Goal: Transaction & Acquisition: Purchase product/service

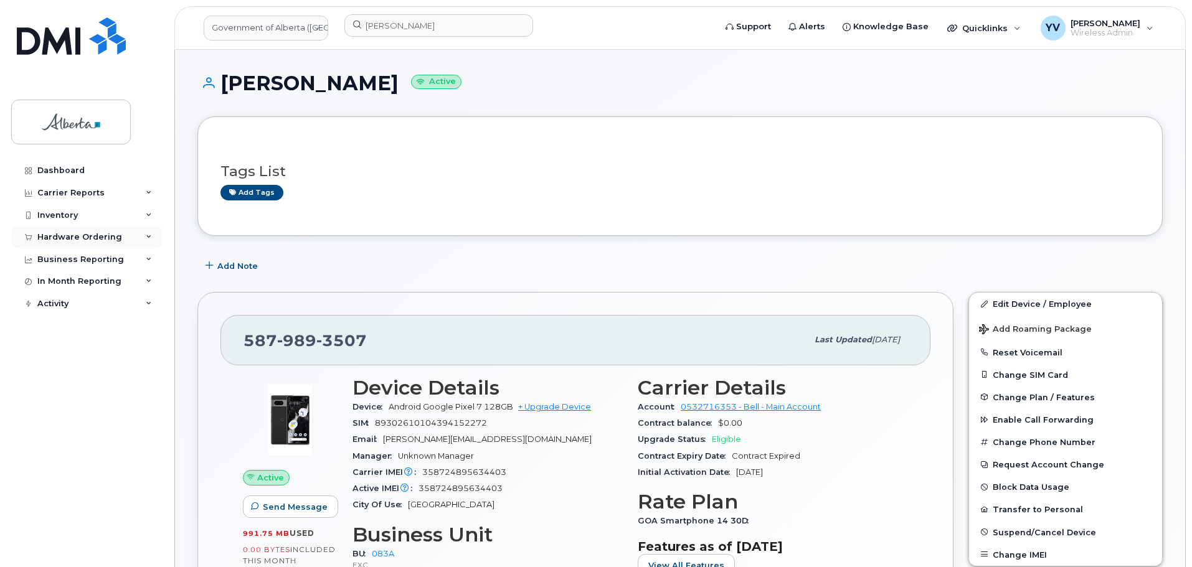
click at [77, 236] on div "Hardware Ordering" at bounding box center [79, 237] width 85 height 10
click at [62, 236] on div "Hardware Ordering" at bounding box center [79, 237] width 85 height 10
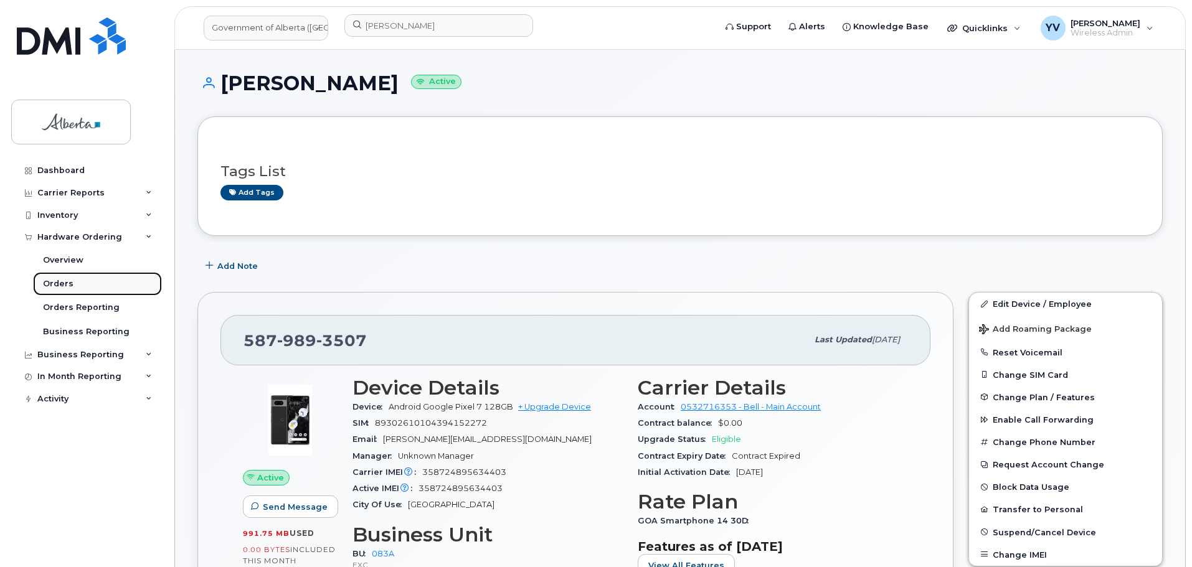
click at [56, 280] on div "Orders" at bounding box center [58, 283] width 31 height 11
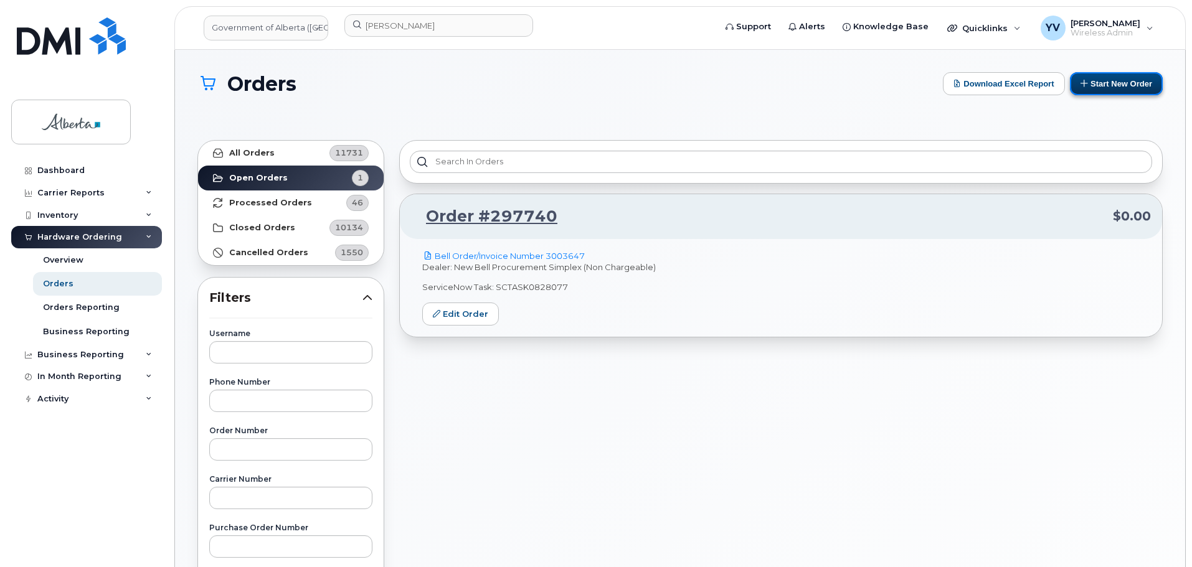
click at [1140, 79] on button "Start New Order" at bounding box center [1116, 83] width 93 height 23
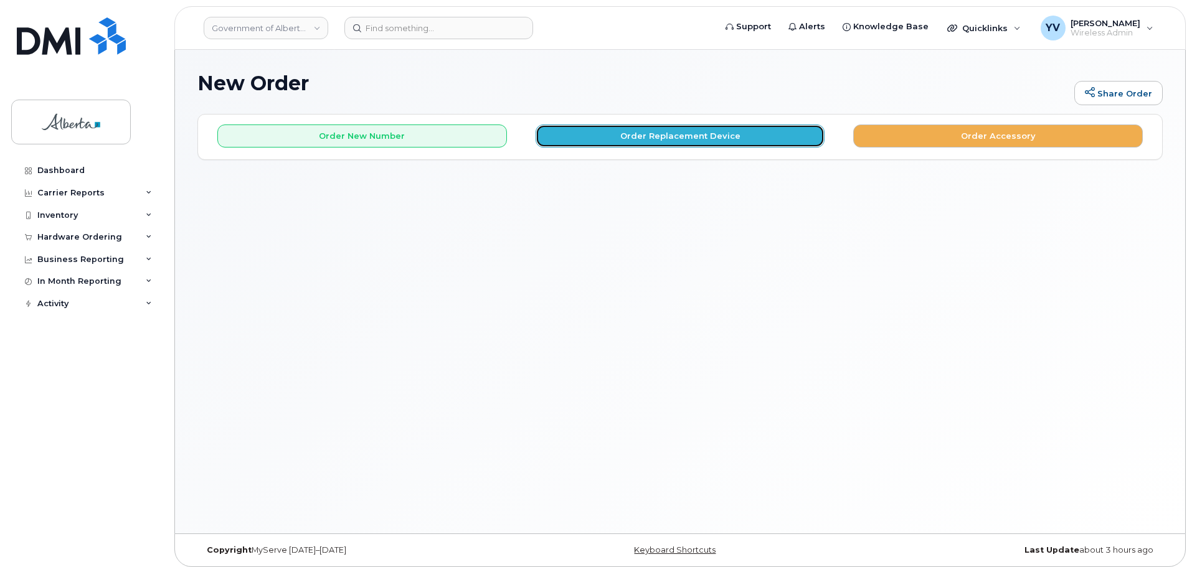
click at [632, 136] on button "Order Replacement Device" at bounding box center [681, 136] width 290 height 23
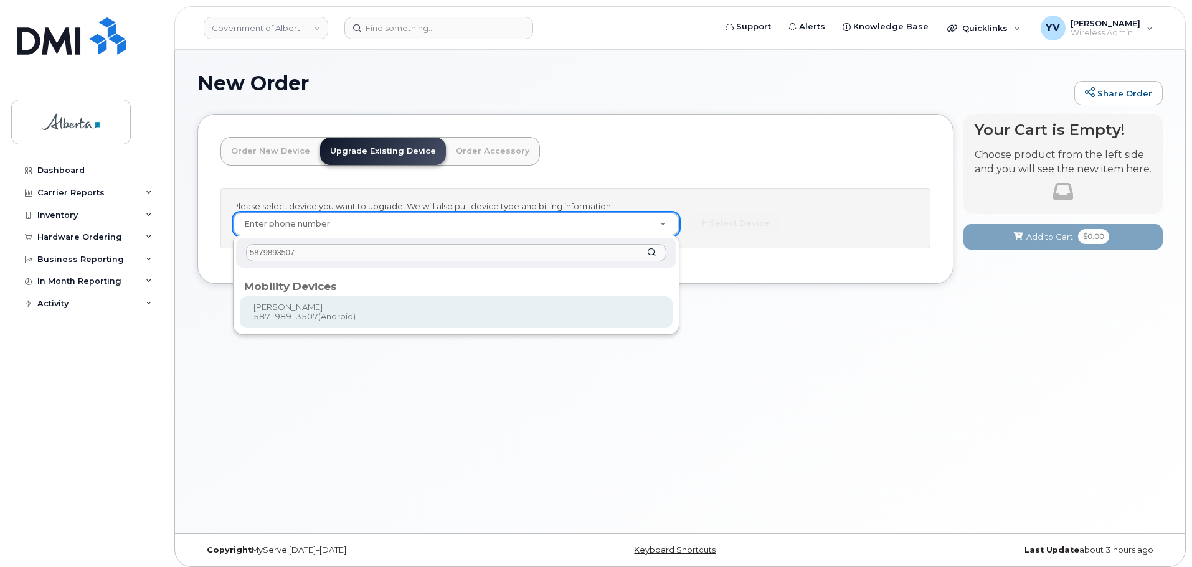
type input "5879893507"
type input "796838"
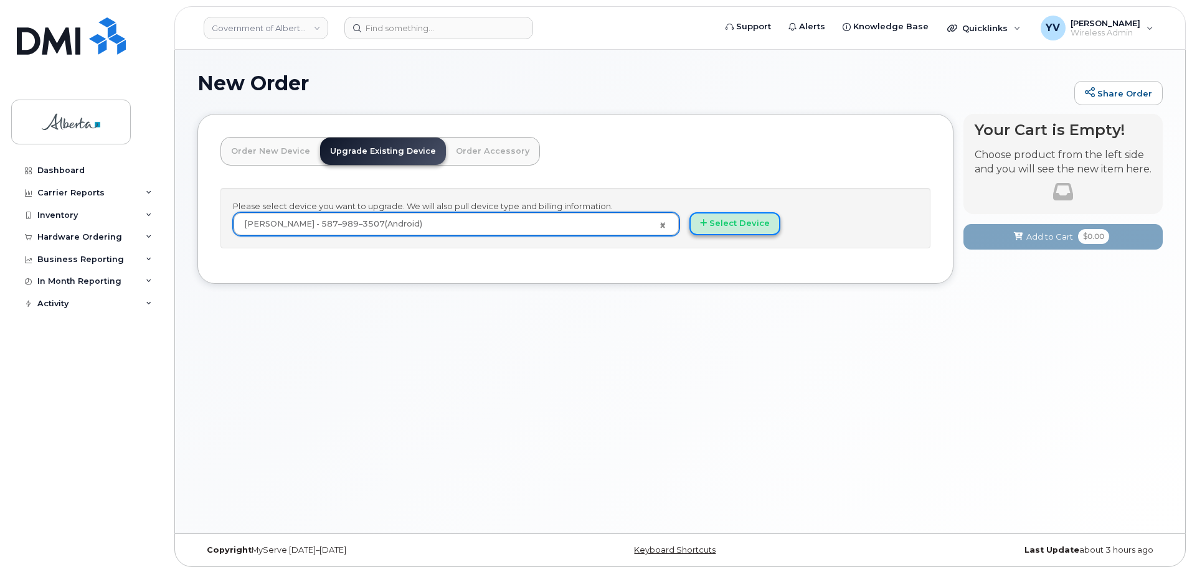
click at [741, 217] on button "Select Device" at bounding box center [734, 223] width 91 height 23
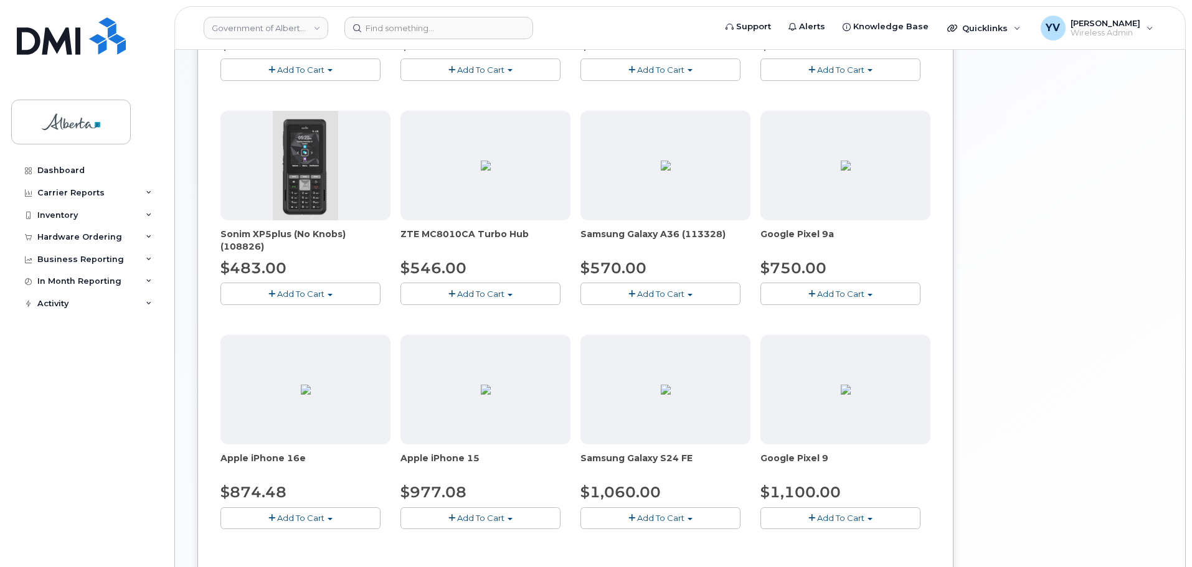
scroll to position [483, 0]
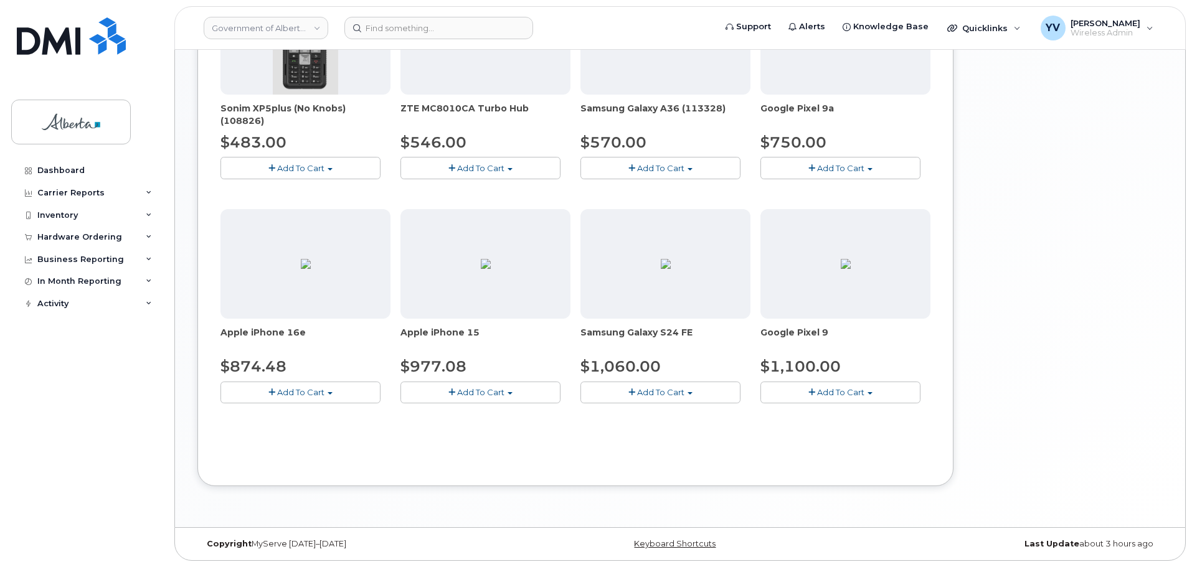
click at [869, 166] on button "Add To Cart" at bounding box center [840, 168] width 160 height 22
click at [329, 390] on button "Add To Cart" at bounding box center [300, 393] width 160 height 22
click at [321, 432] on link "$874.48 - 30-day upgrade (128GB model)" at bounding box center [323, 432] width 198 height 16
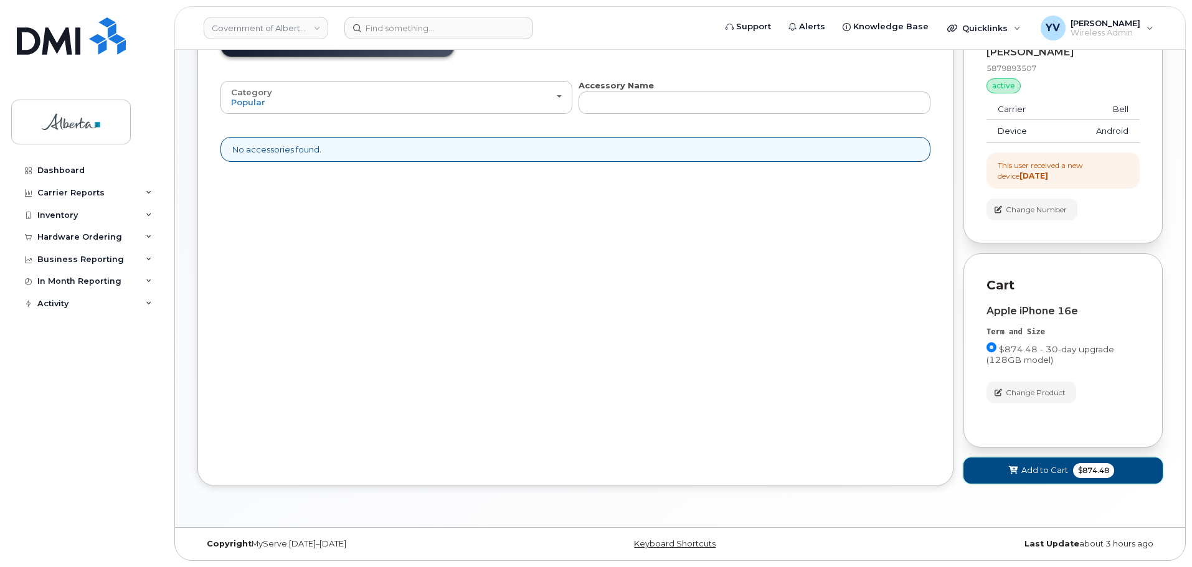
click at [1041, 470] on span "Add to Cart" at bounding box center [1044, 471] width 47 height 12
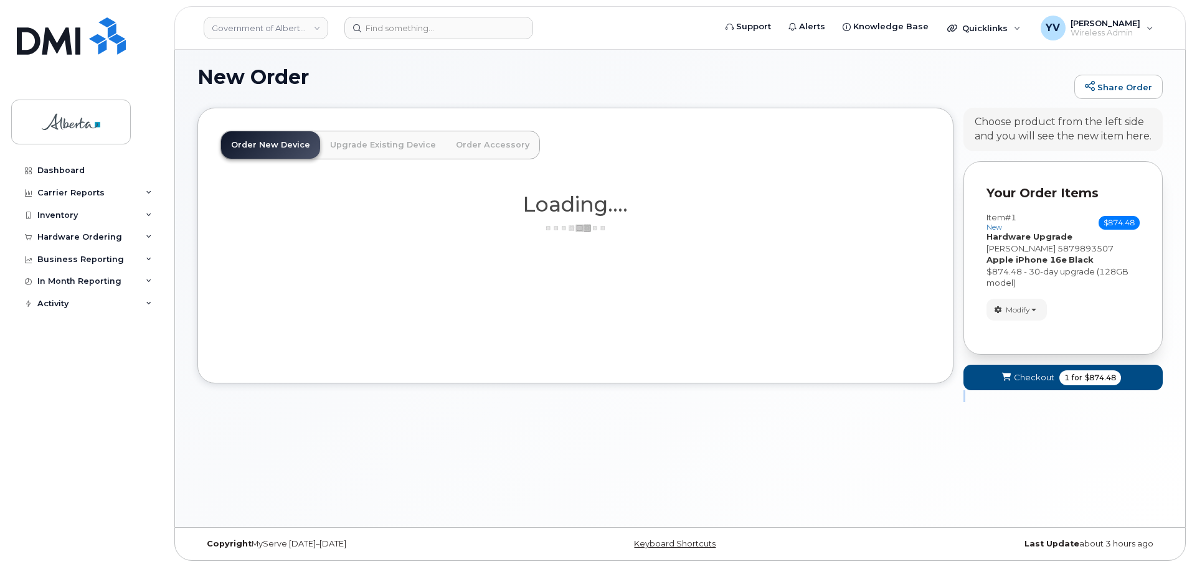
click at [1041, 470] on div "New Order Share Order × Share This Order If you want to allow others to create …" at bounding box center [680, 286] width 1010 height 484
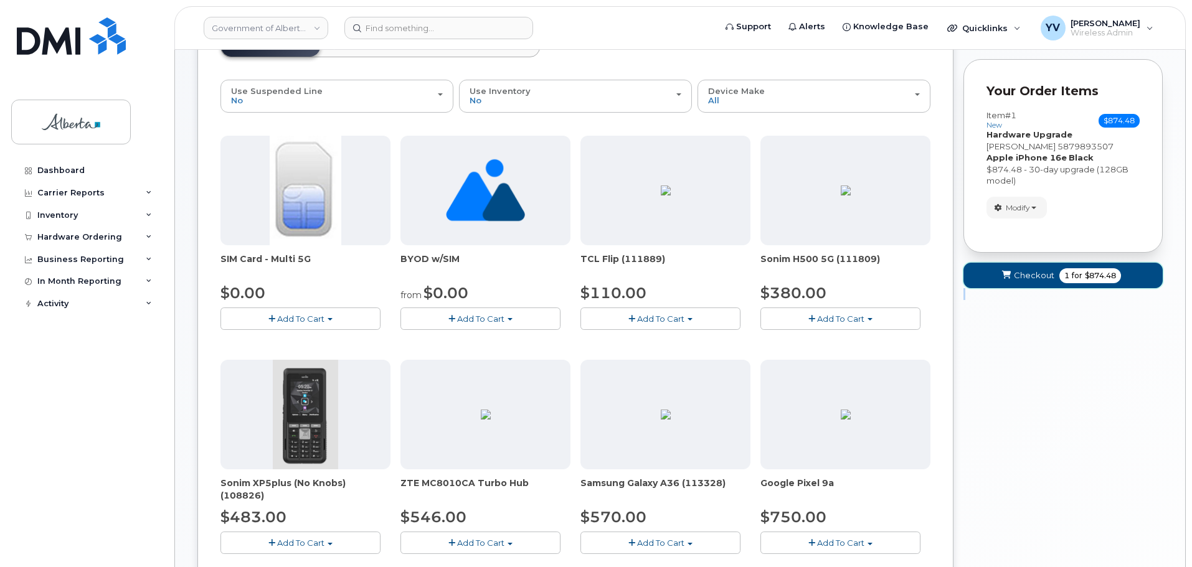
click at [1023, 272] on span "Checkout" at bounding box center [1034, 276] width 40 height 12
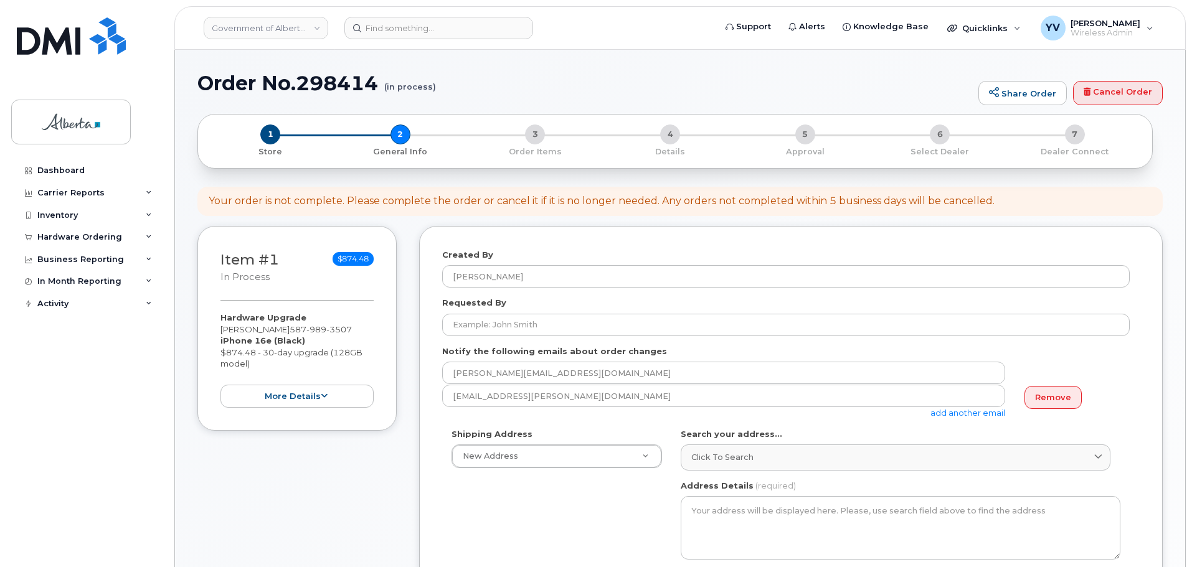
select select
drag, startPoint x: 437, startPoint y: 85, endPoint x: 193, endPoint y: 77, distance: 244.3
copy h1 "Order No.298414"
click at [407, 29] on input at bounding box center [438, 28] width 189 height 22
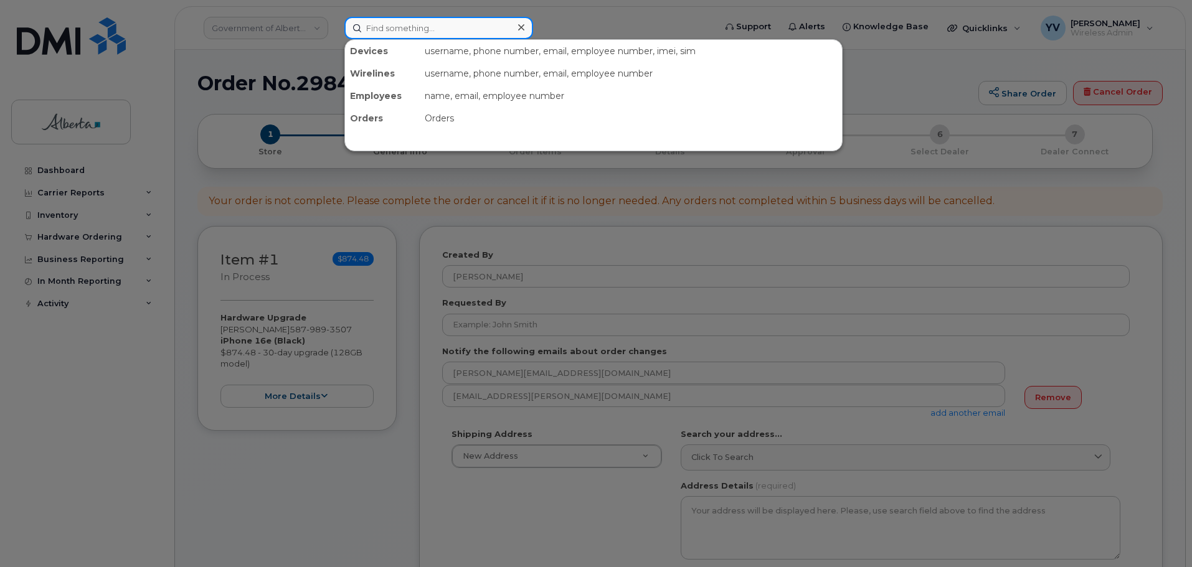
click at [407, 29] on input at bounding box center [438, 28] width 189 height 22
paste input "5879893507"
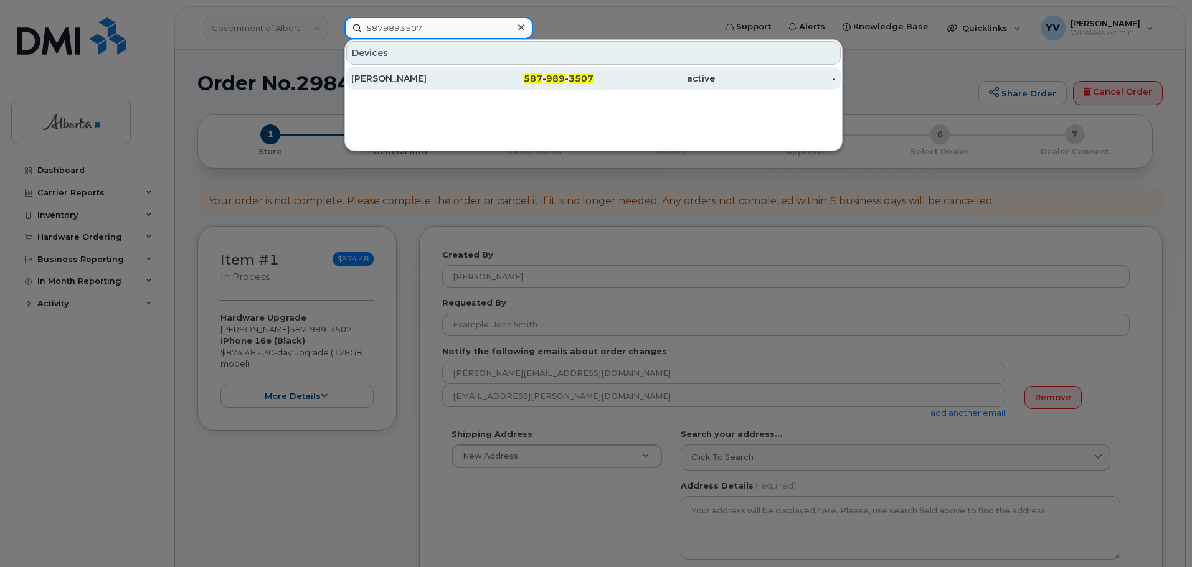
type input "5879893507"
click at [566, 73] on div "587 - 989 - 3507" at bounding box center [533, 78] width 121 height 12
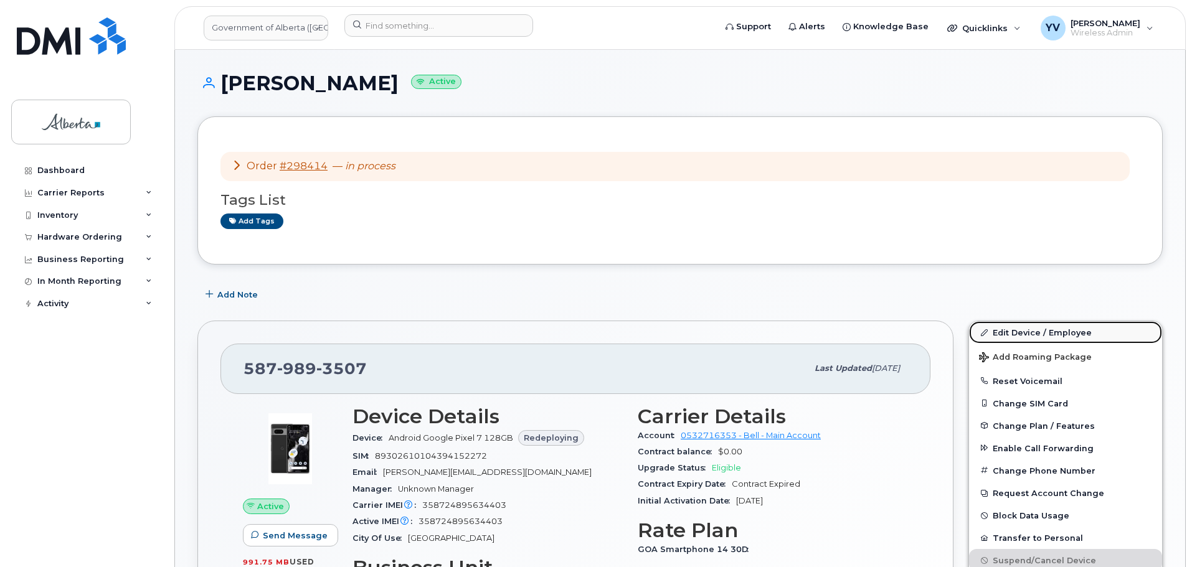
click at [1020, 326] on link "Edit Device / Employee" at bounding box center [1065, 332] width 193 height 22
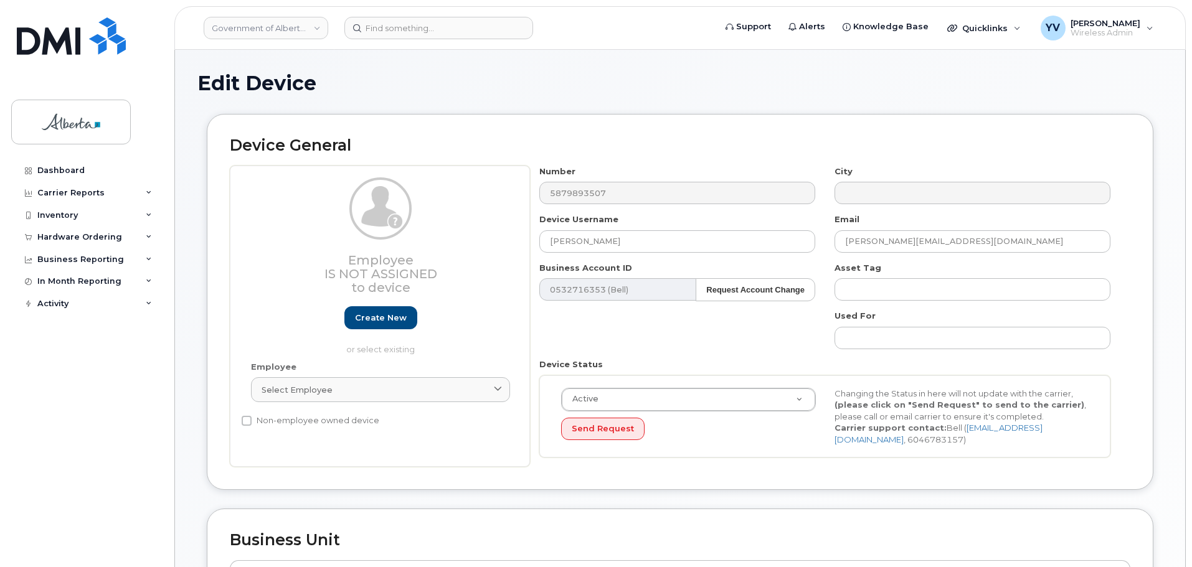
select select "4733126"
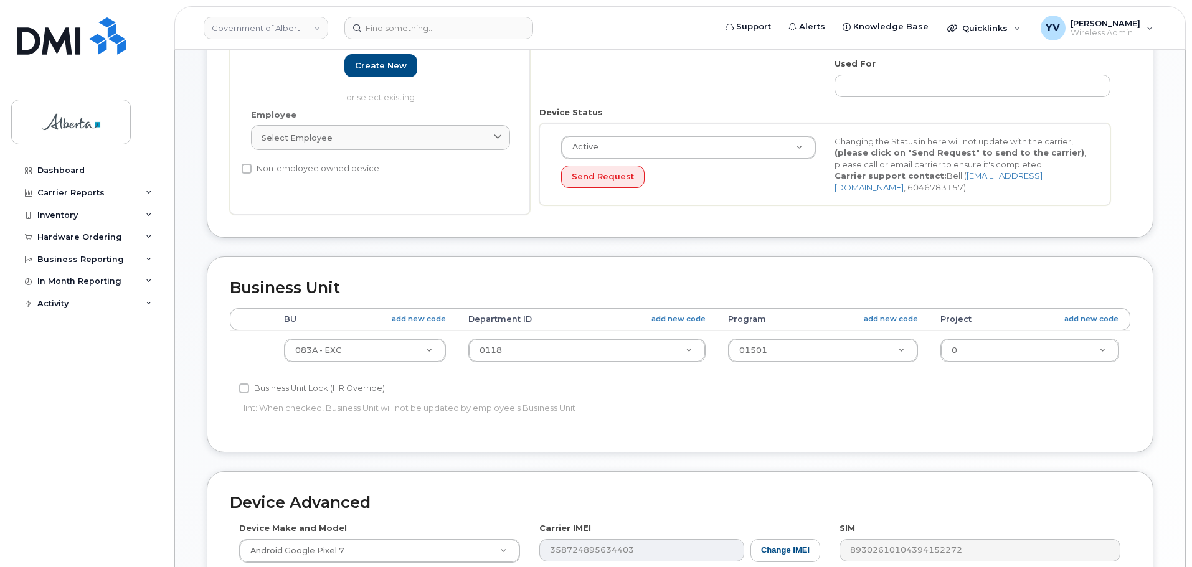
scroll to position [273, 0]
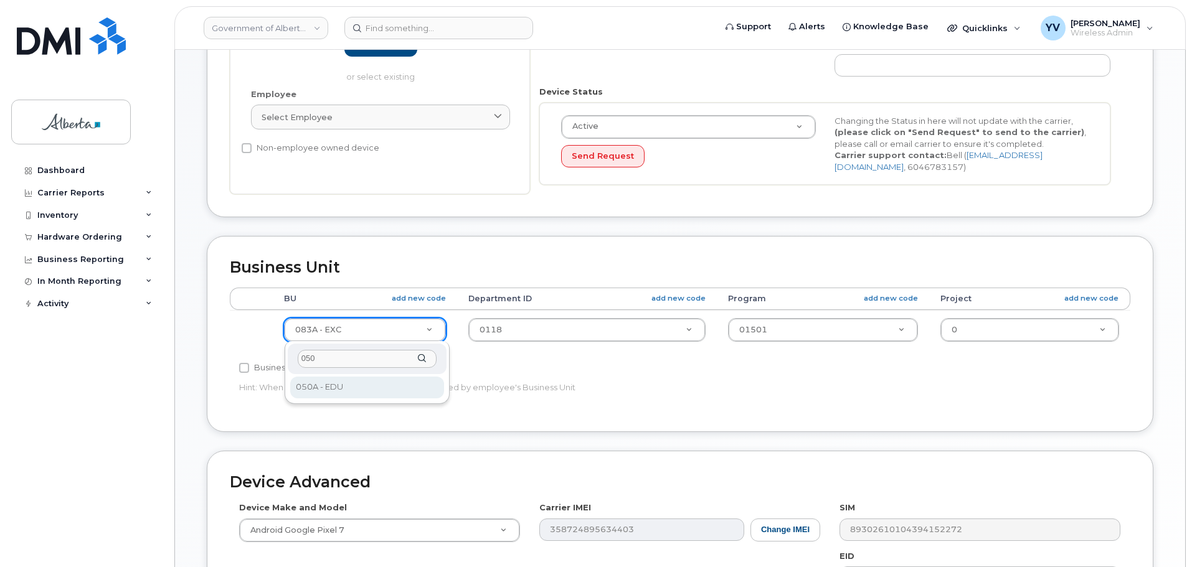
type input "050"
select select "4749738"
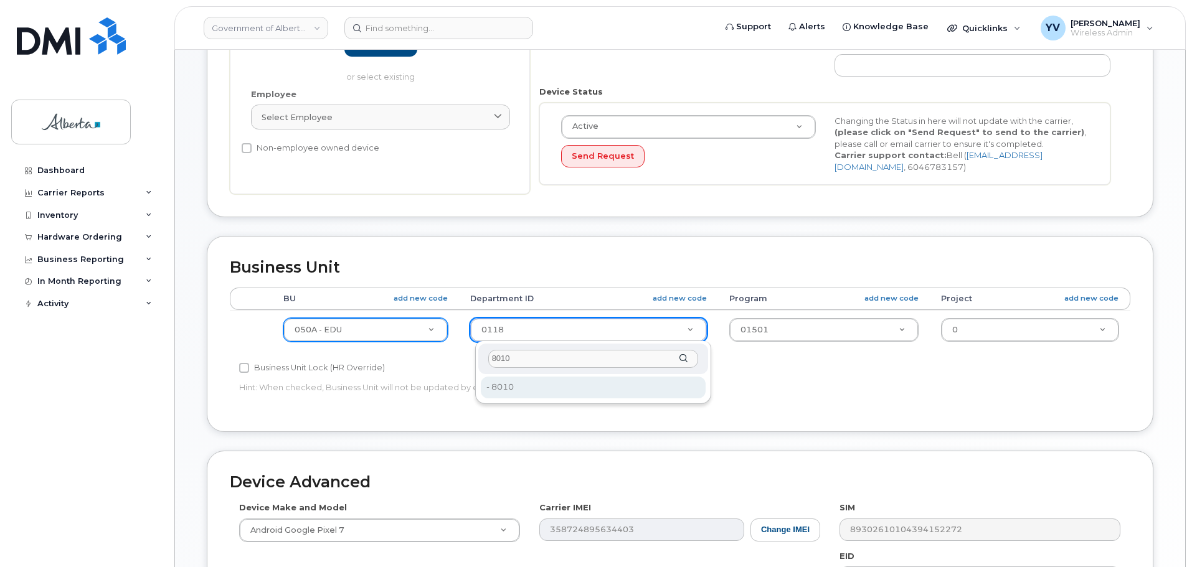
type input "8010"
type input "4753047"
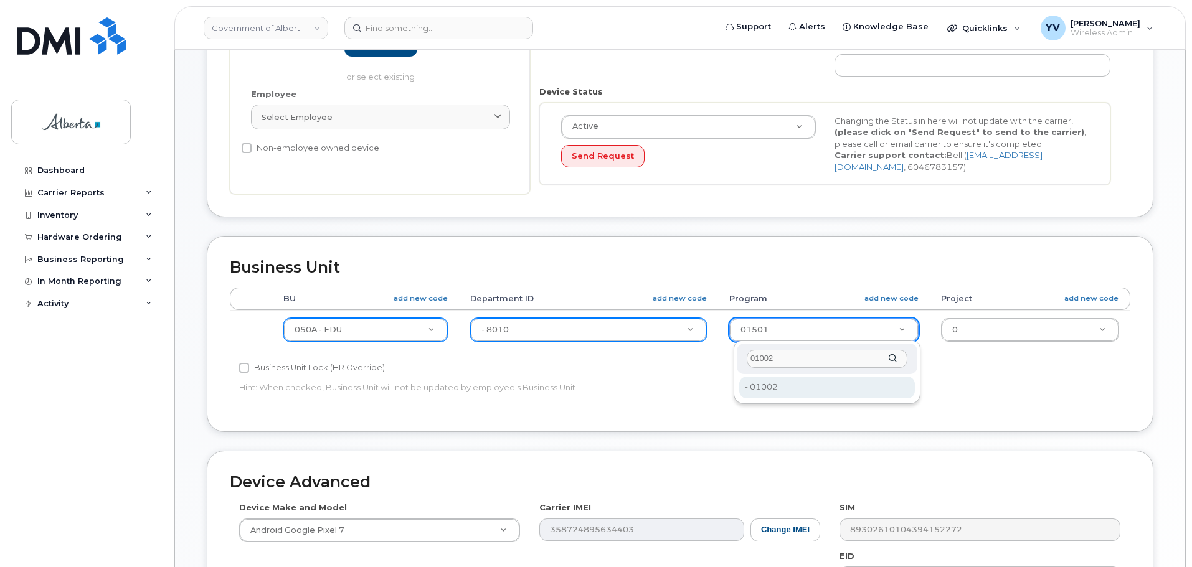
type input "01002"
type input "4753627"
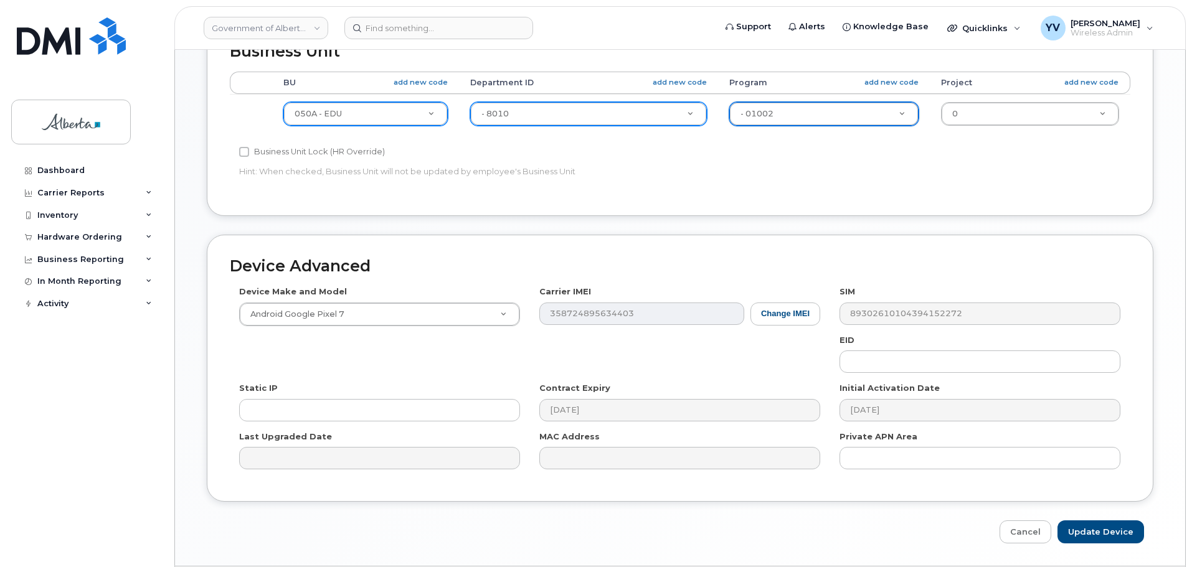
scroll to position [528, 0]
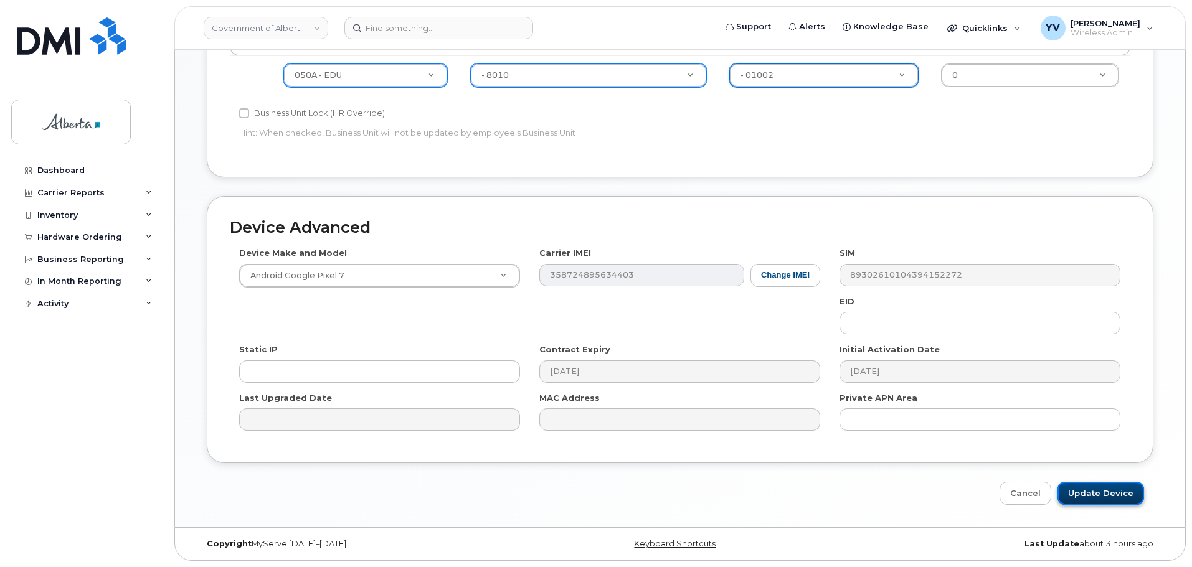
click at [1099, 489] on input "Update Device" at bounding box center [1101, 493] width 87 height 23
type input "Saving..."
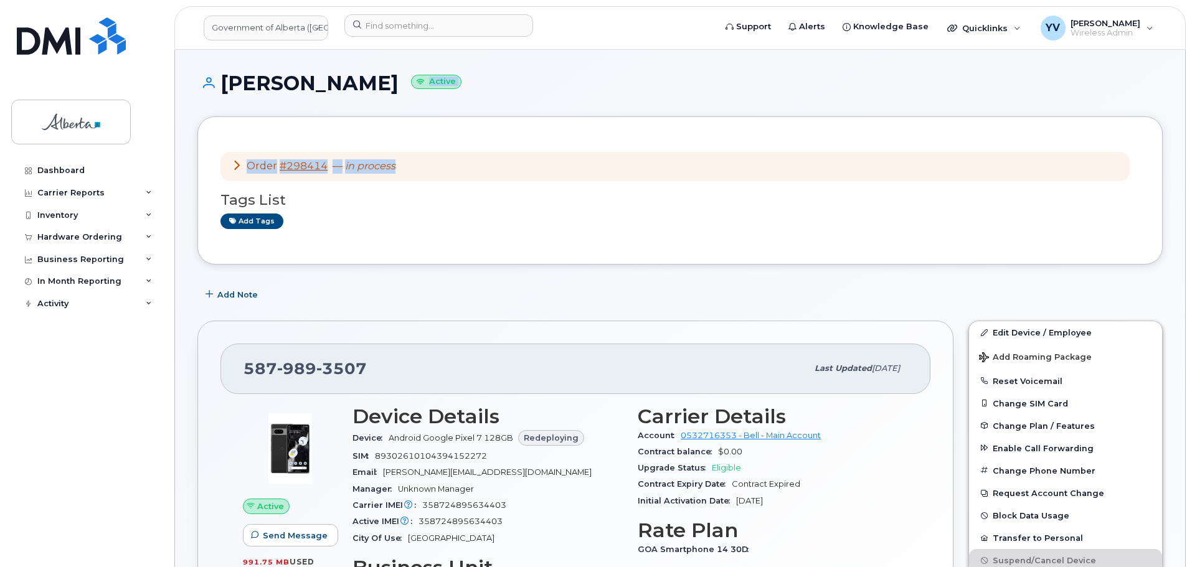
drag, startPoint x: 1191, startPoint y: 34, endPoint x: 1195, endPoint y: 121, distance: 87.3
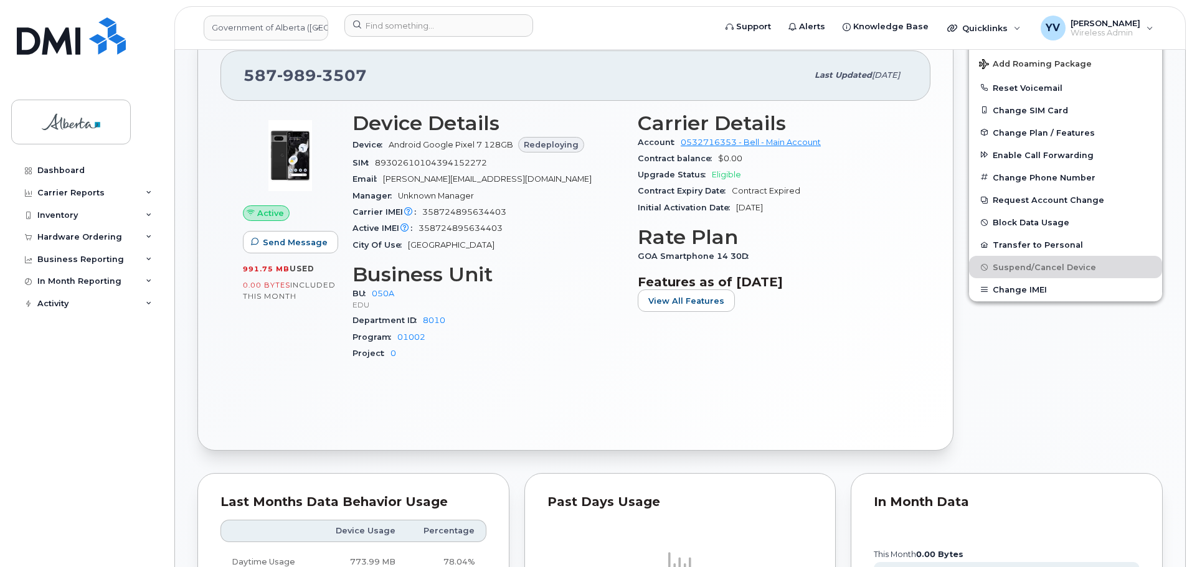
scroll to position [296, 0]
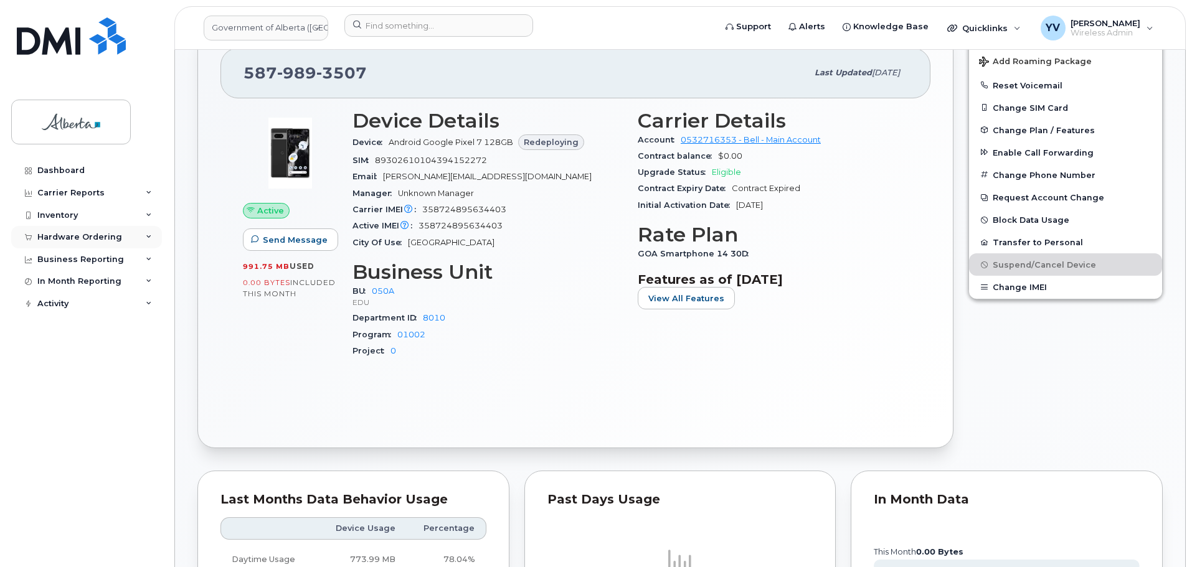
click at [62, 233] on div "Hardware Ordering" at bounding box center [79, 237] width 85 height 10
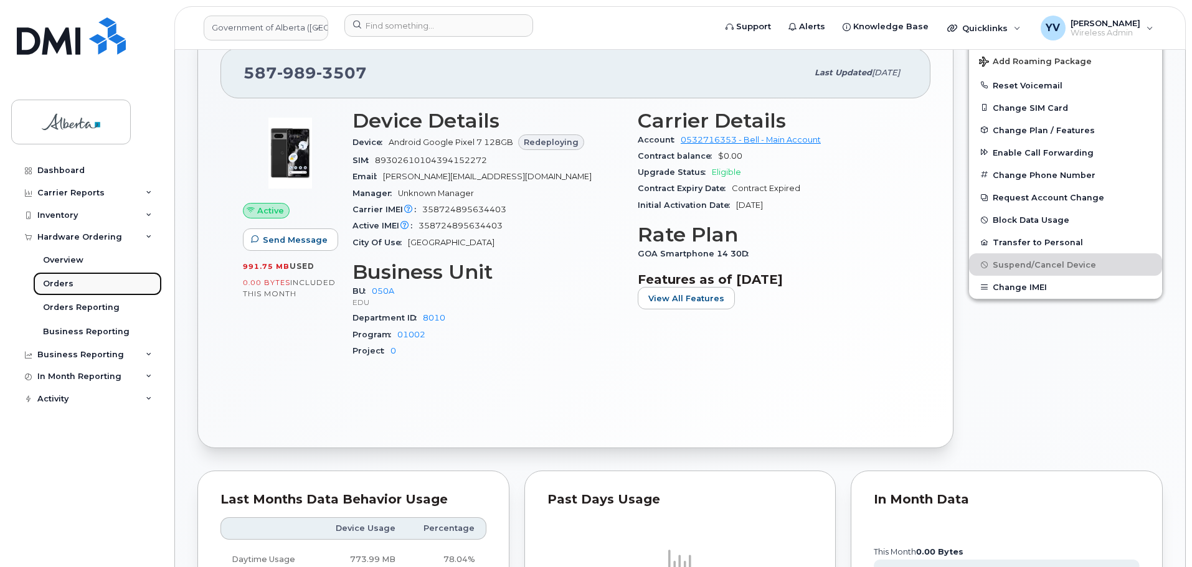
click at [63, 282] on div "Orders" at bounding box center [58, 283] width 31 height 11
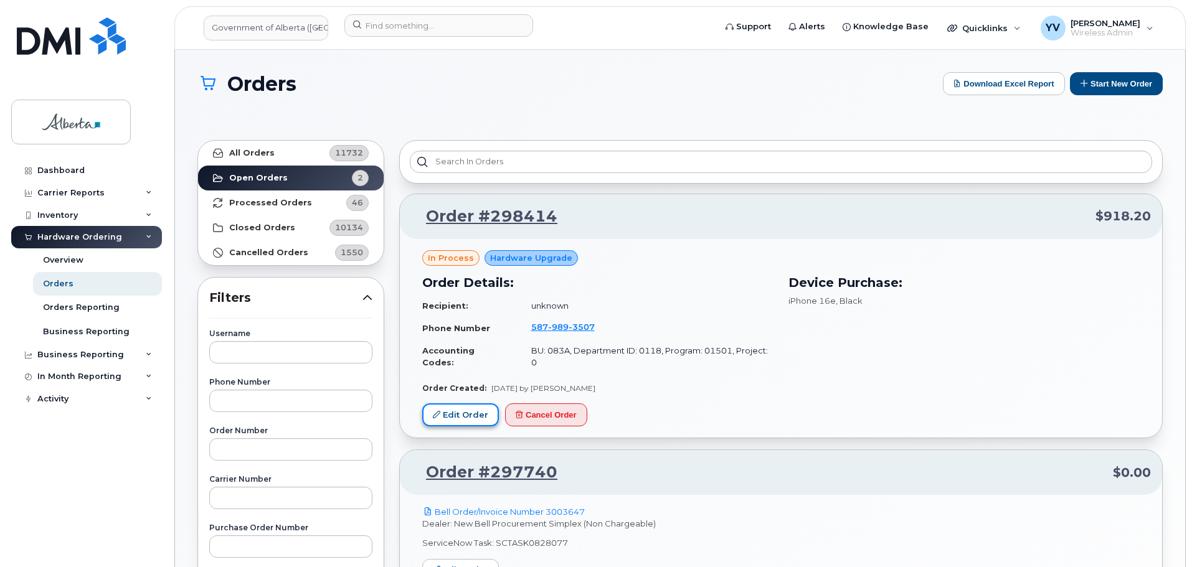
click at [458, 404] on link "Edit Order" at bounding box center [460, 415] width 77 height 23
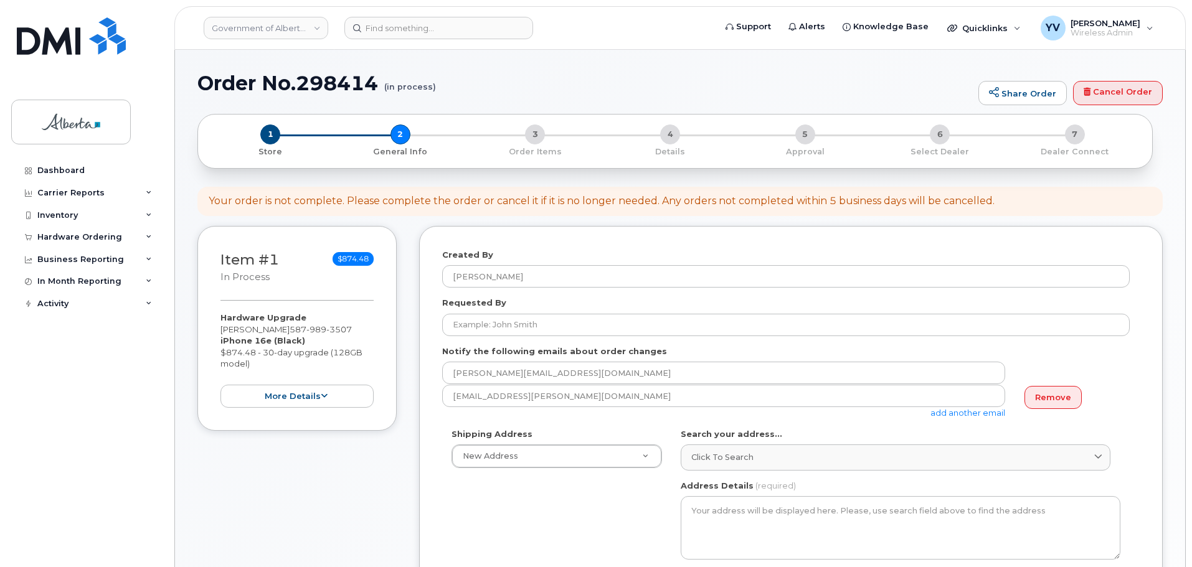
select select
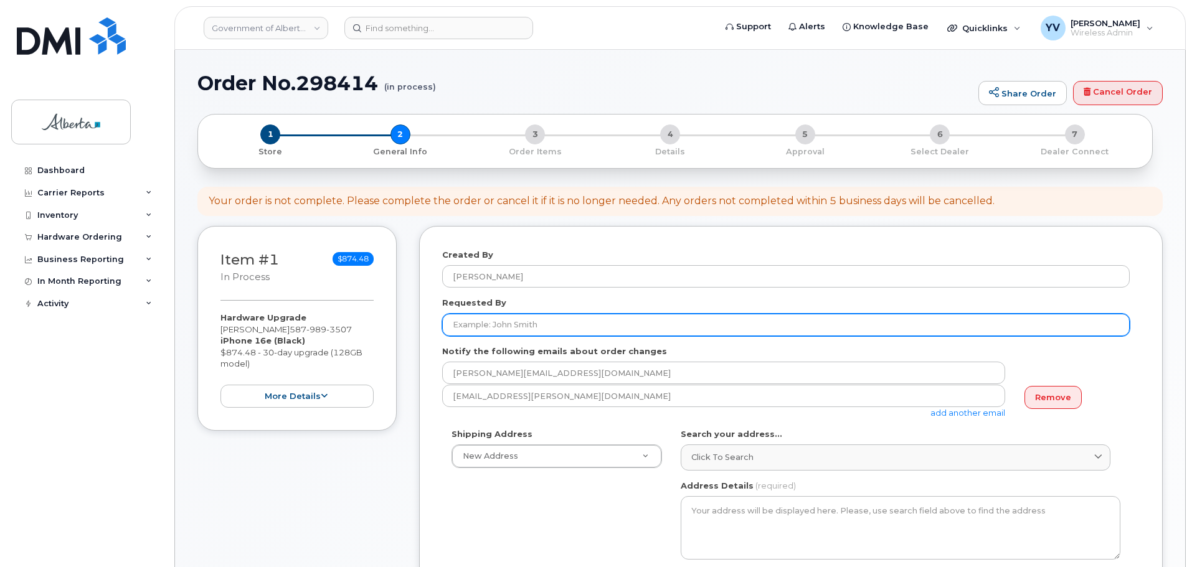
click at [461, 323] on input "Requested By" at bounding box center [786, 325] width 688 height 22
paste input "[PERSON_NAME]"
type input "Krista Mitton"
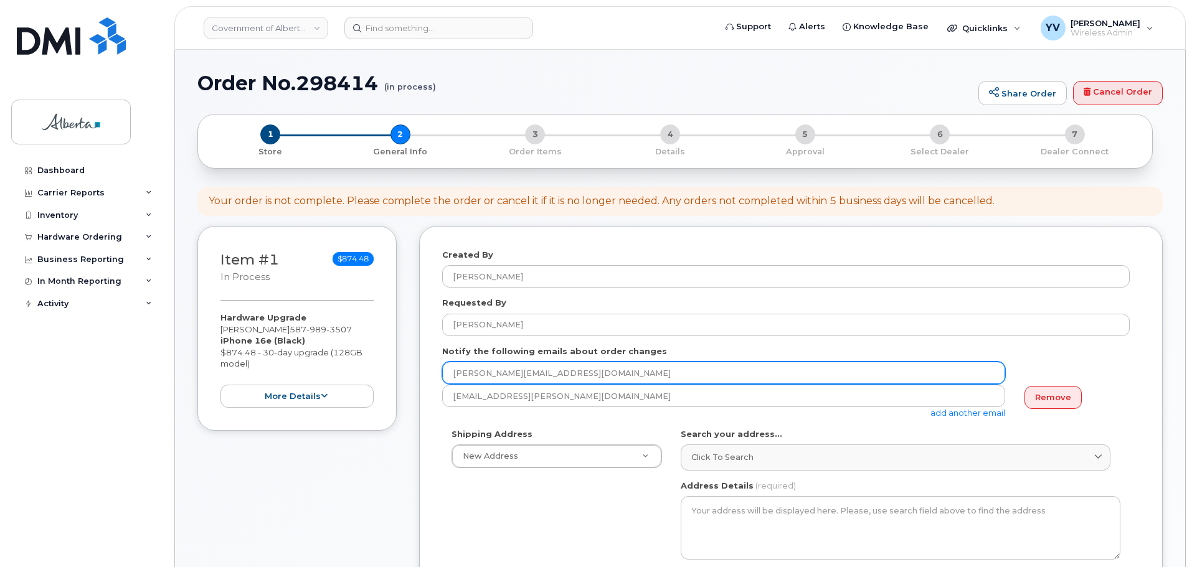
drag, startPoint x: 563, startPoint y: 376, endPoint x: 453, endPoint y: 374, distance: 109.6
click at [453, 374] on input "Sarah.Monnon@gov.ab.ca" at bounding box center [723, 373] width 563 height 22
paste input "Krista.Mitt"
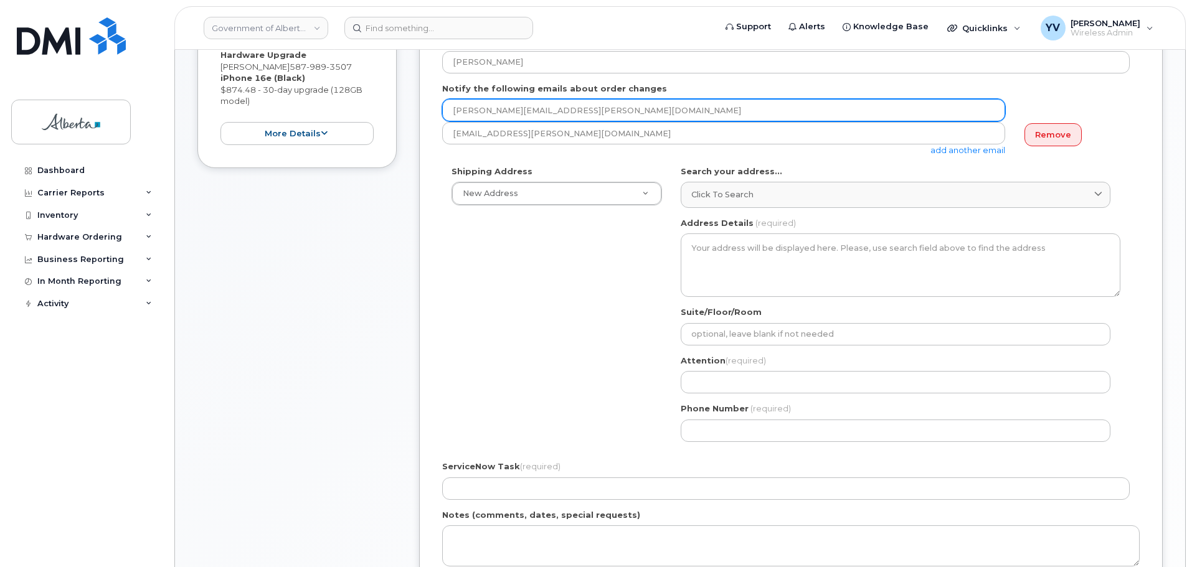
scroll to position [265, 0]
type input "Krista.Mitton@gov.ab.ca"
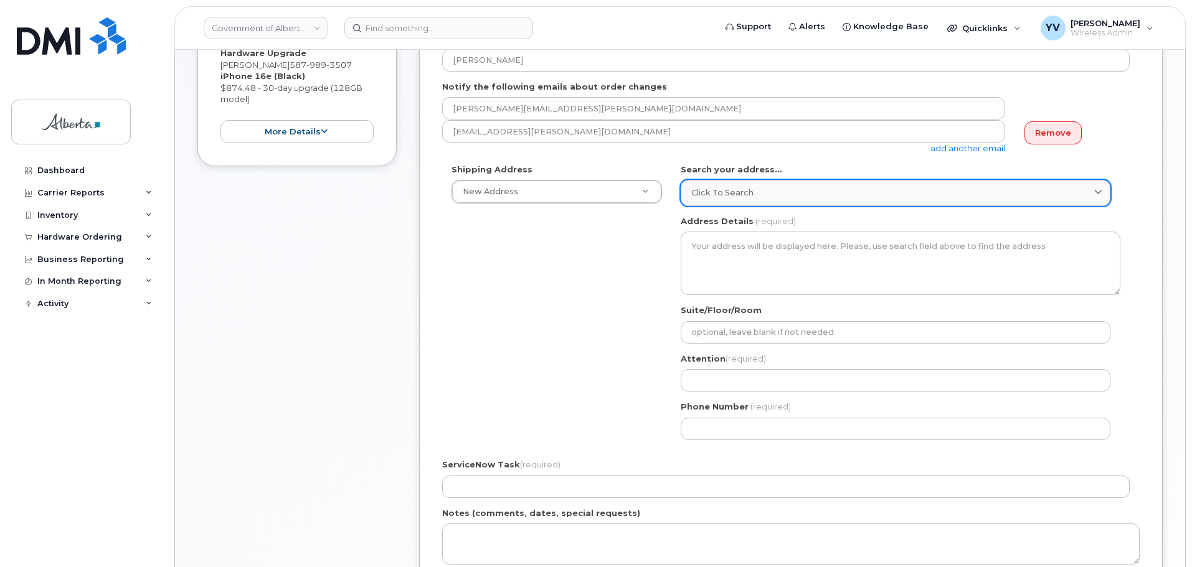
click at [704, 187] on span "Click to search" at bounding box center [722, 193] width 62 height 12
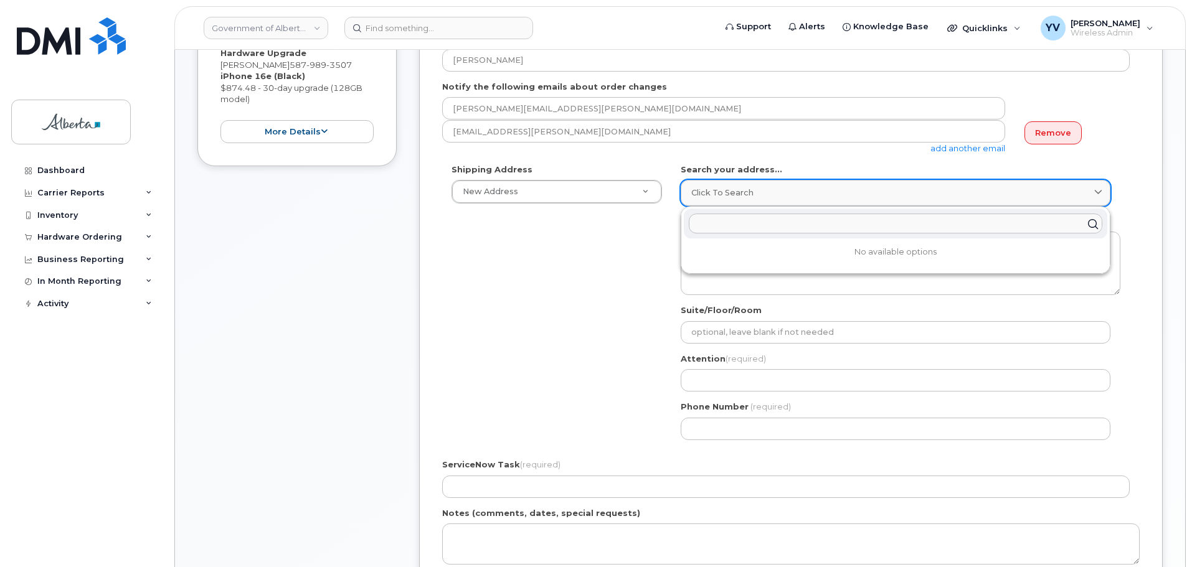
paste input "10155 - 102 Street"
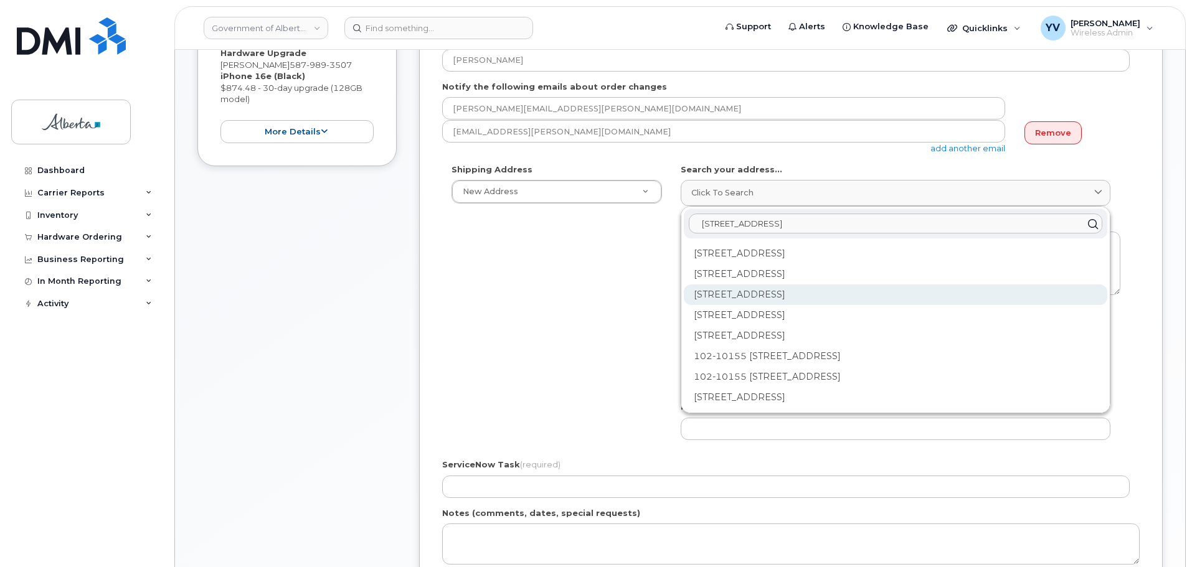
type input "10155 - 102 Street"
click at [774, 326] on div "10155 102 St NW Edmonton AB T5J 4G8" at bounding box center [896, 336] width 424 height 21
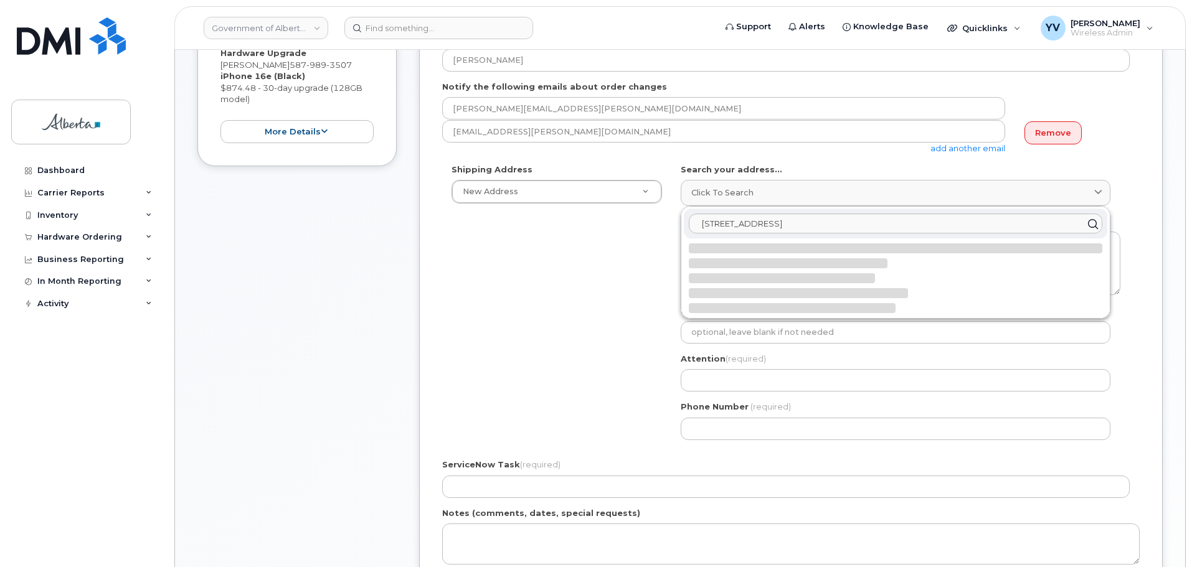
select select
type textarea "10155 102 St NW EDMONTON AB T5J 4G8 CANADA"
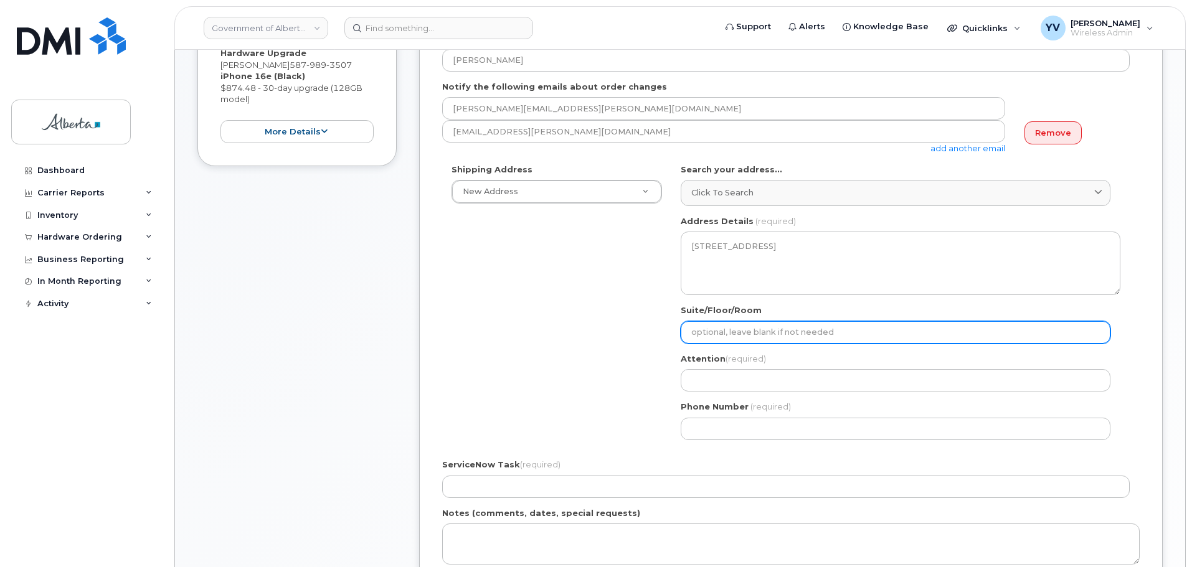
click at [690, 331] on input "Suite/Floor/Room" at bounding box center [896, 332] width 430 height 22
paste input "7th floor"
select select
type input "7th floor"
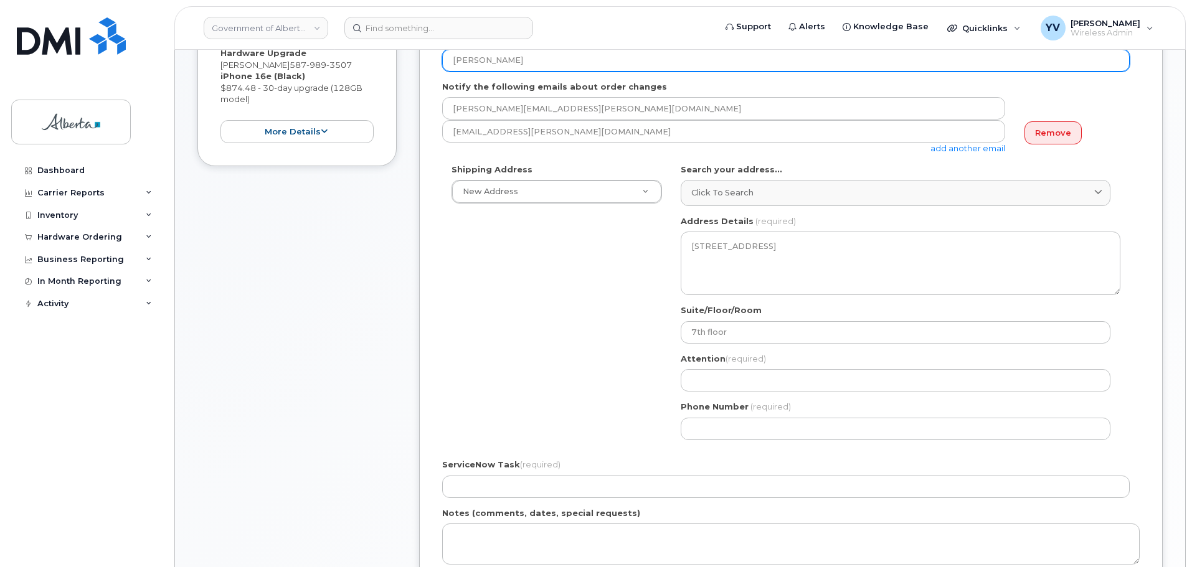
drag, startPoint x: 513, startPoint y: 61, endPoint x: 443, endPoint y: 64, distance: 69.8
click at [443, 64] on input "Krista Mitton" at bounding box center [786, 60] width 688 height 22
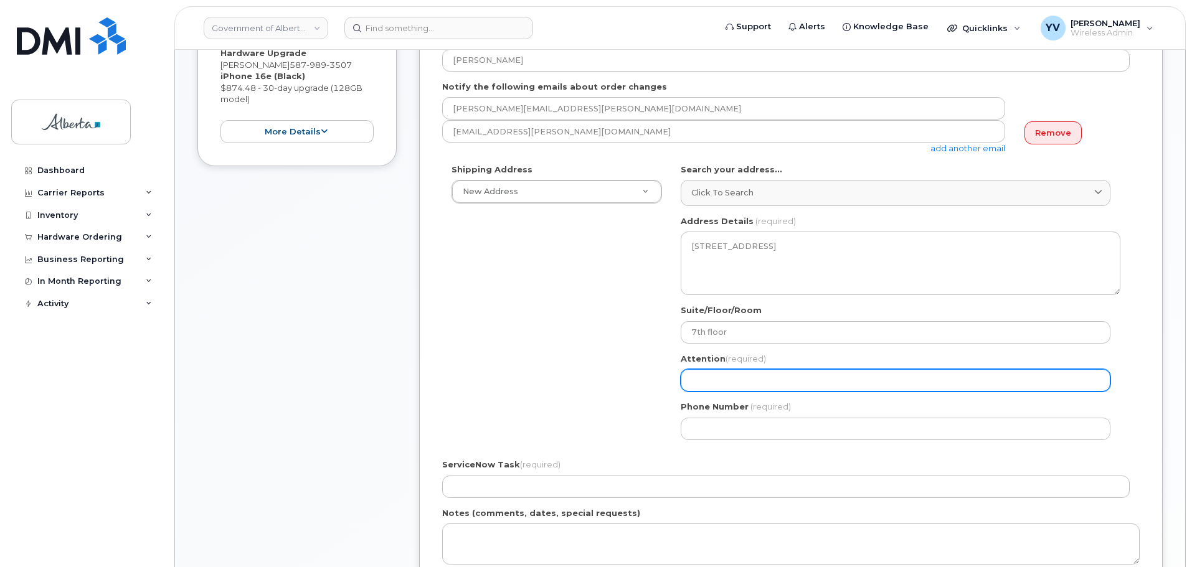
click at [704, 379] on input "Attention (required)" at bounding box center [896, 380] width 430 height 22
paste input "Krista Mitton"
select select
type input "Krista Mitton"
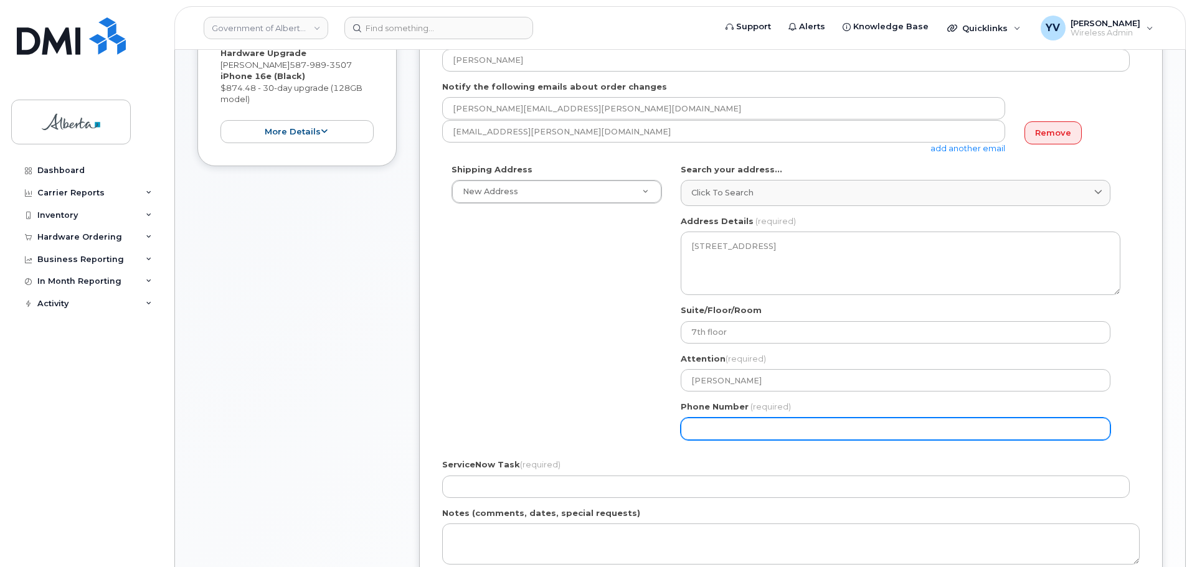
click at [713, 427] on input "Phone Number" at bounding box center [896, 429] width 430 height 22
paste input "7809136701"
select select
type input "7809136701"
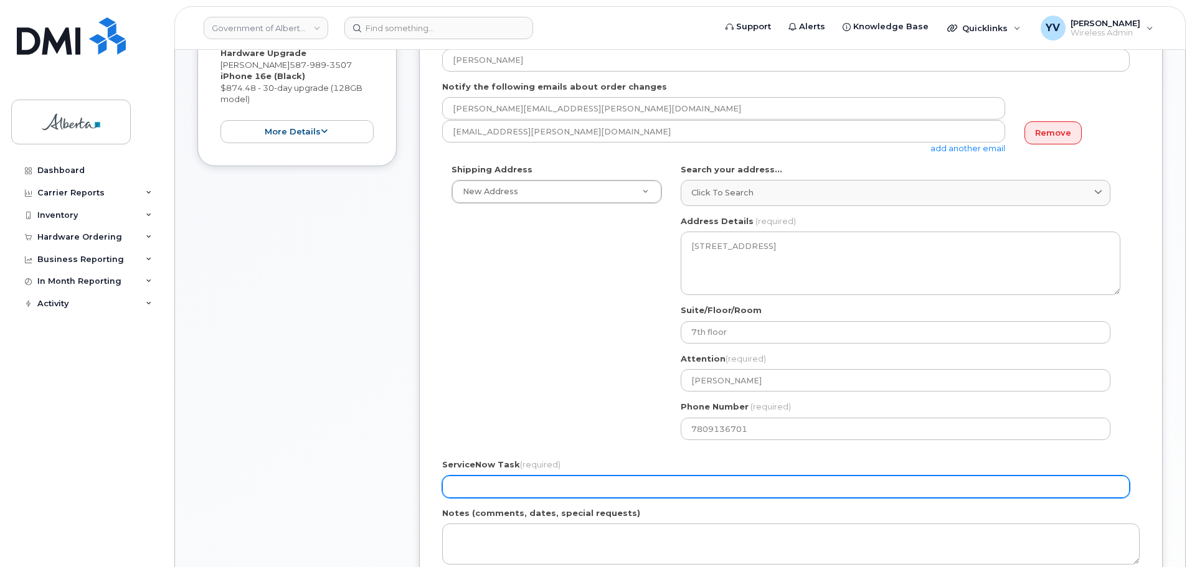
click at [468, 490] on input "ServiceNow Task (required)" at bounding box center [786, 487] width 688 height 22
paste input "SCTASK0832474"
type input "SCTASK0832474"
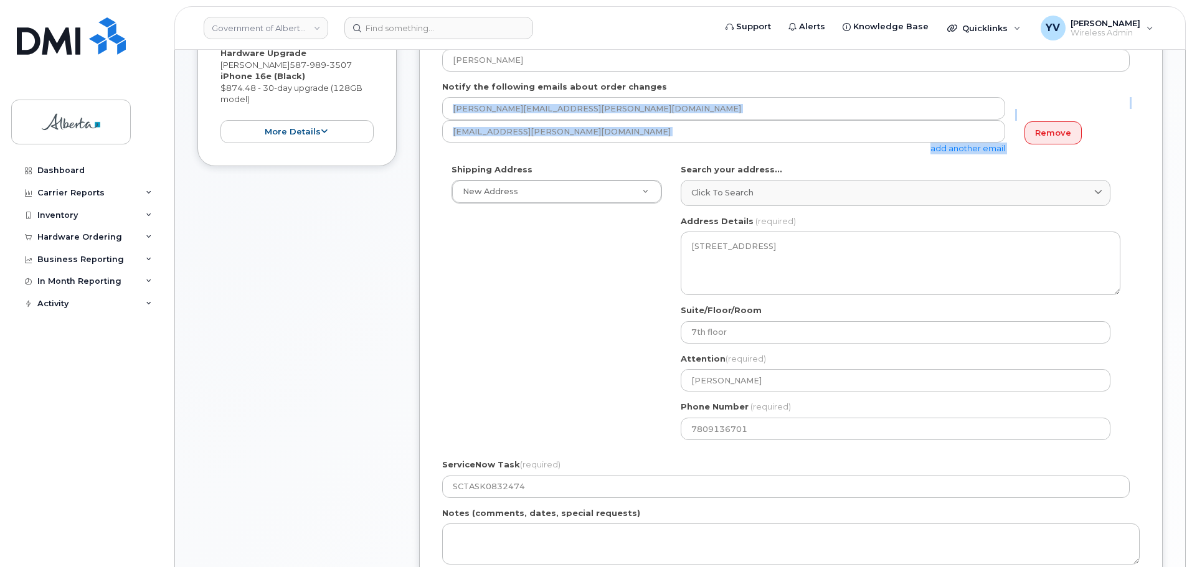
drag, startPoint x: 1190, startPoint y: 124, endPoint x: 1195, endPoint y: 80, distance: 43.9
click at [1191, 80] on html "Government of Alberta (GOA) Support Alerts Knowledge Base Quicklinks Suspend / …" at bounding box center [596, 401] width 1192 height 1332
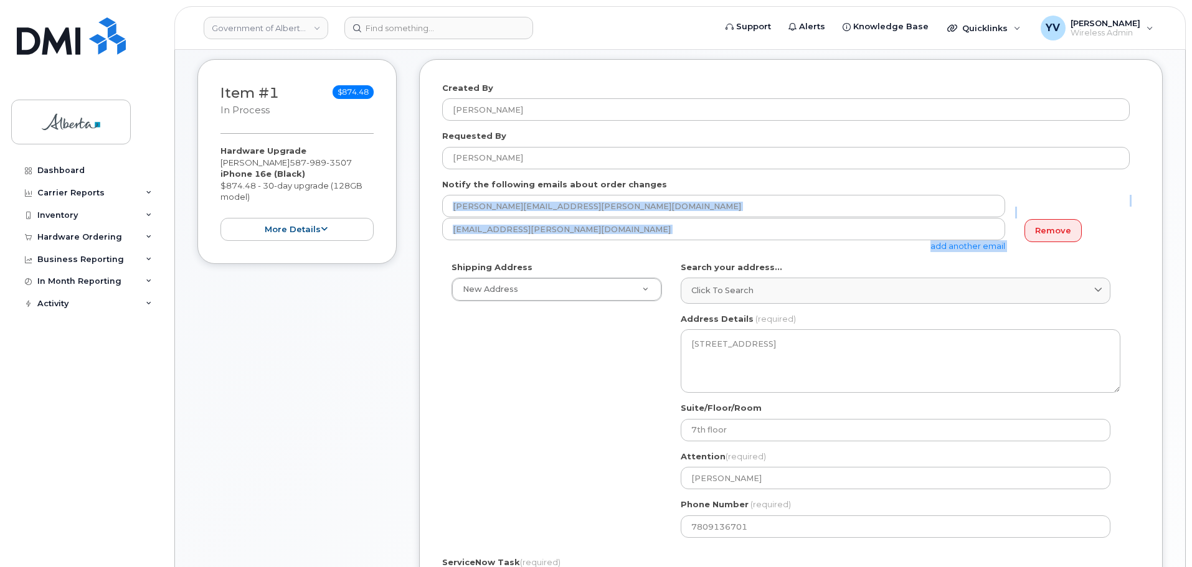
scroll to position [191, 0]
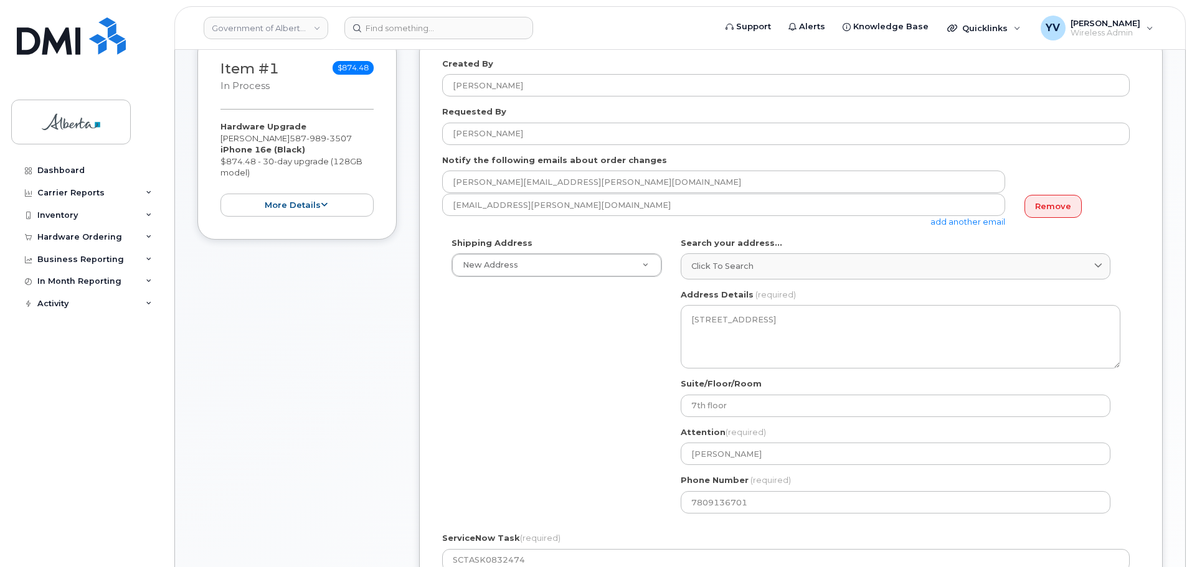
click at [567, 375] on div "Shipping Address New Address New Address 10001 Hoppe Avenue - Provincial Buildi…" at bounding box center [786, 380] width 688 height 286
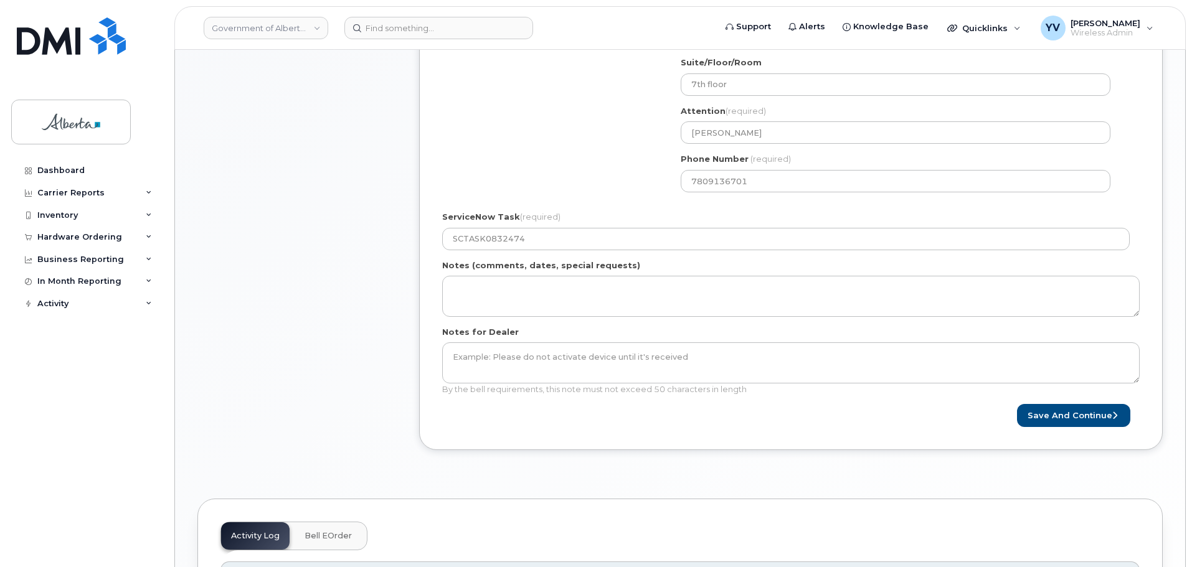
scroll to position [514, 0]
click at [1071, 412] on button "Save and Continue" at bounding box center [1073, 413] width 113 height 23
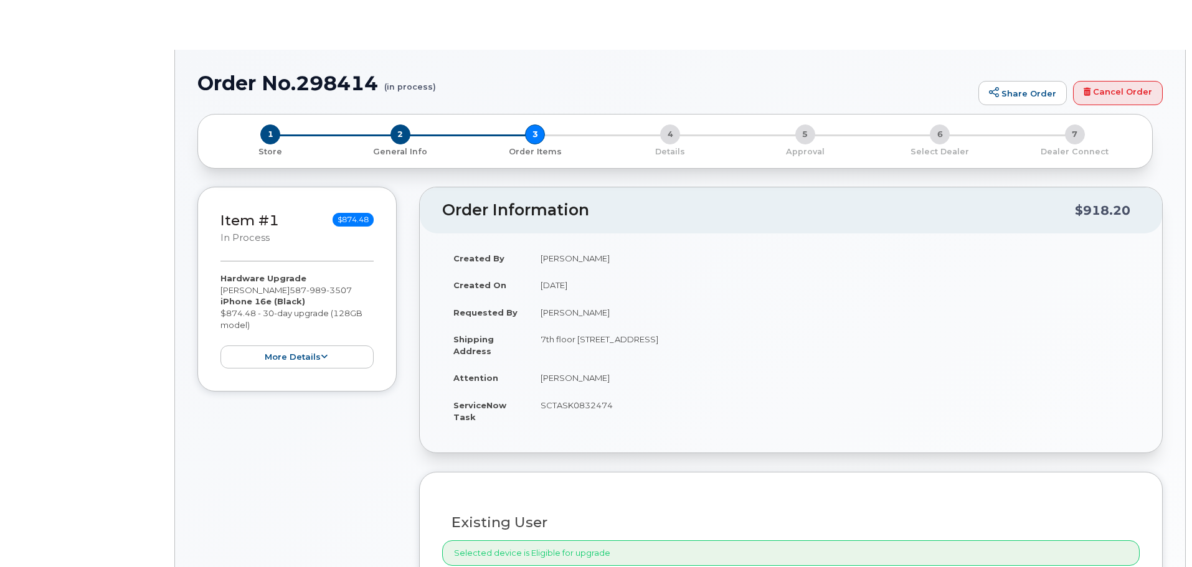
type input "[PERSON_NAME]"
type input "[PERSON_NAME][EMAIL_ADDRESS][DOMAIN_NAME]"
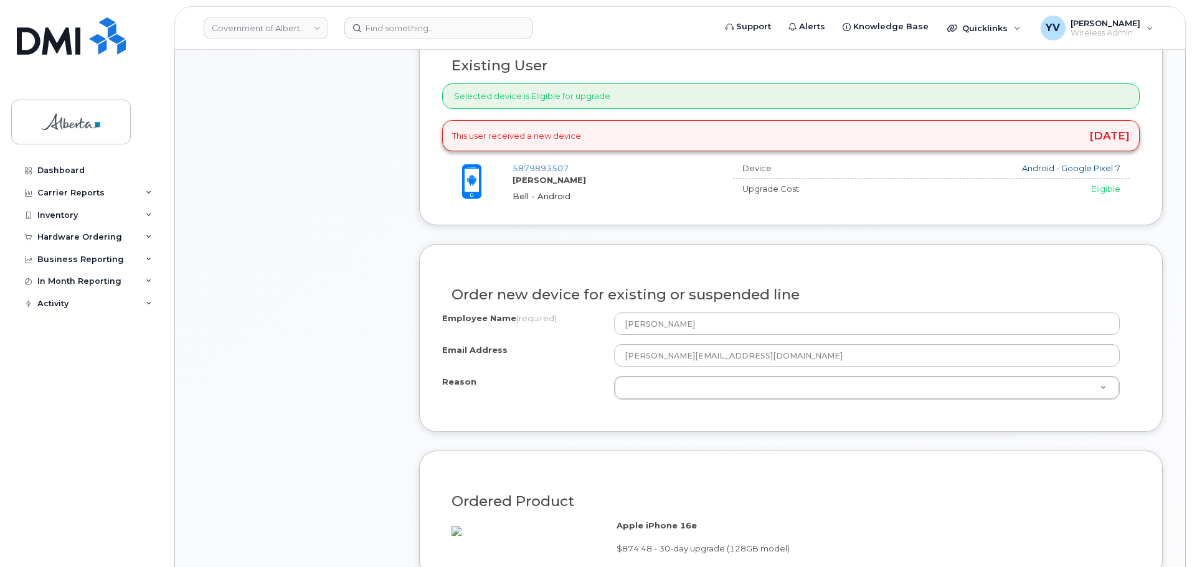
scroll to position [501, 0]
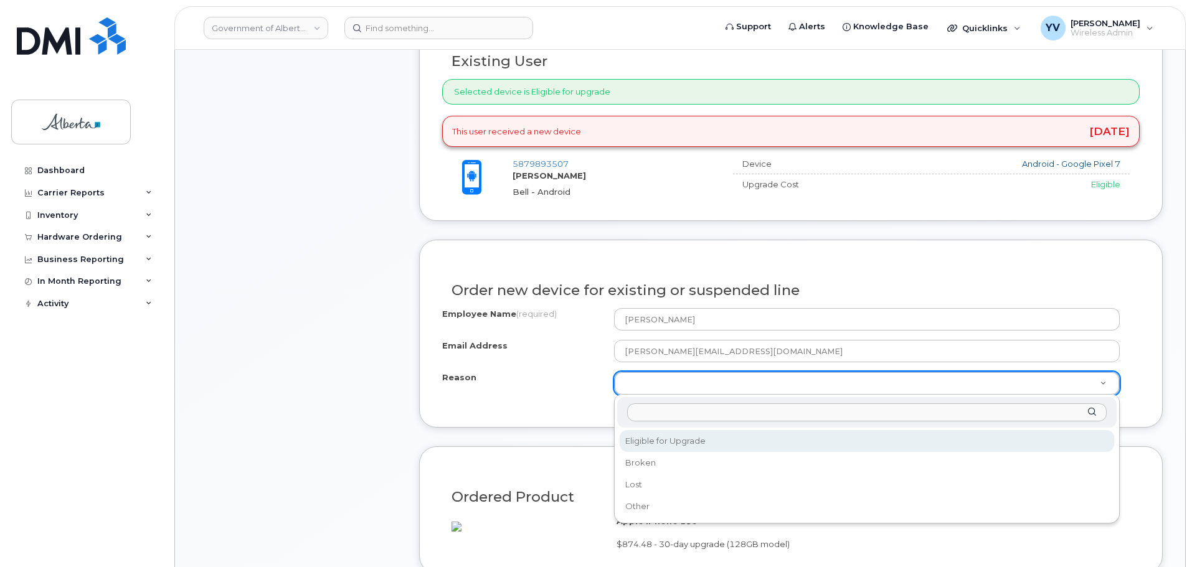
select select "eligible_for_upgrade"
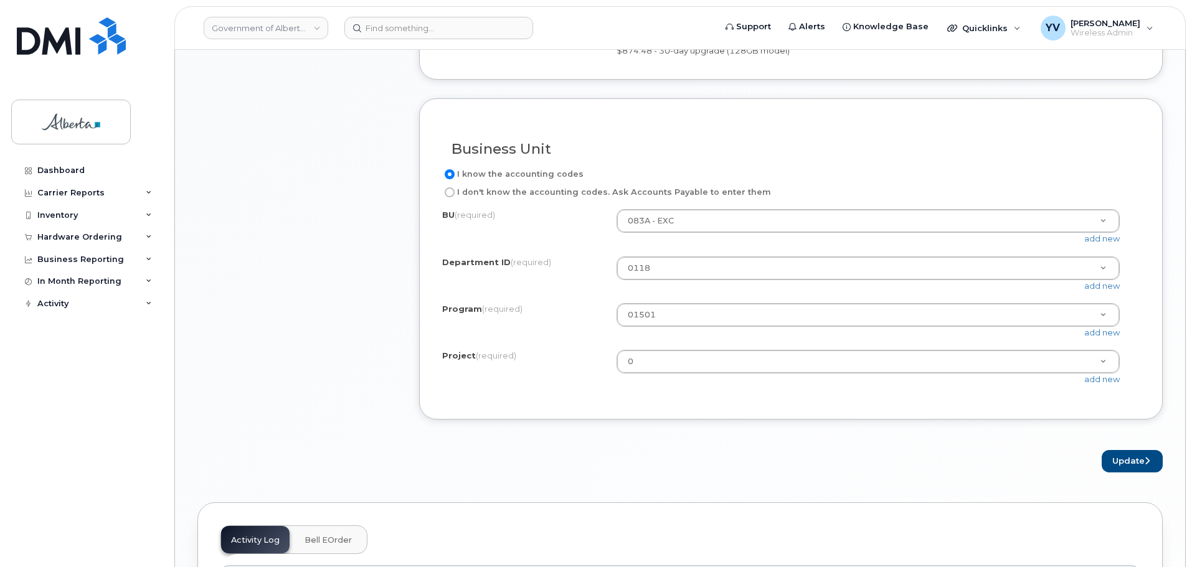
scroll to position [1063, 0]
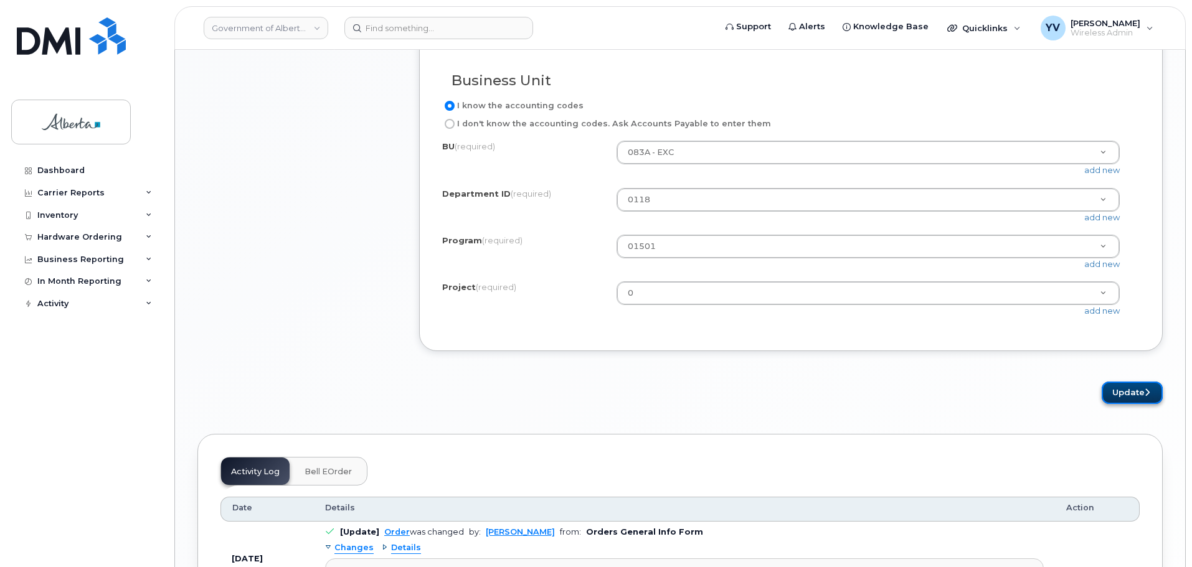
click at [1130, 405] on button "Update" at bounding box center [1132, 393] width 61 height 23
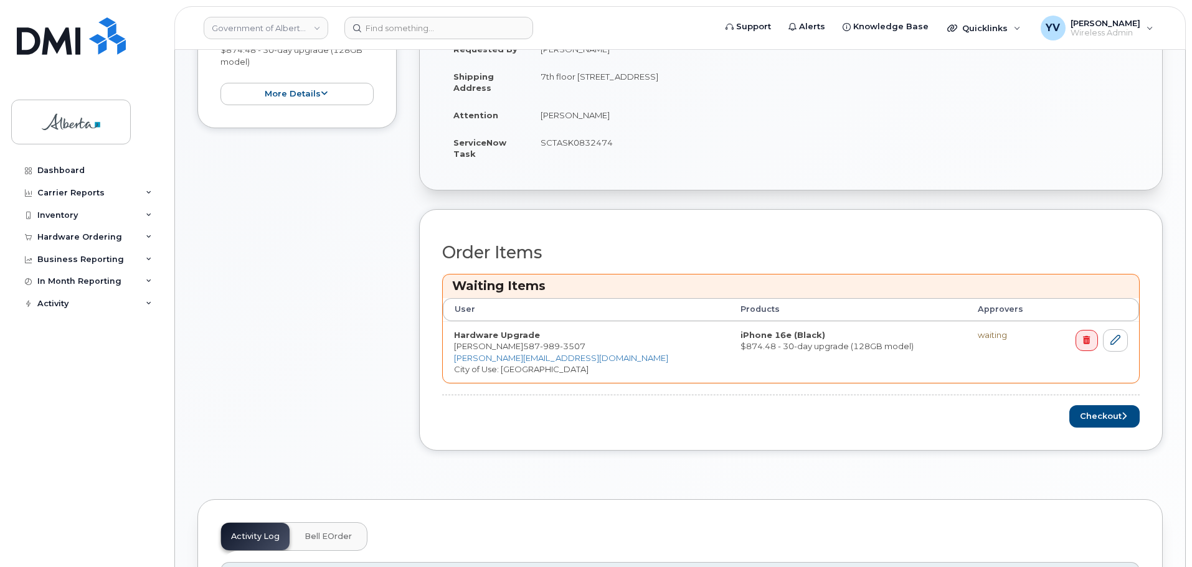
scroll to position [413, 0]
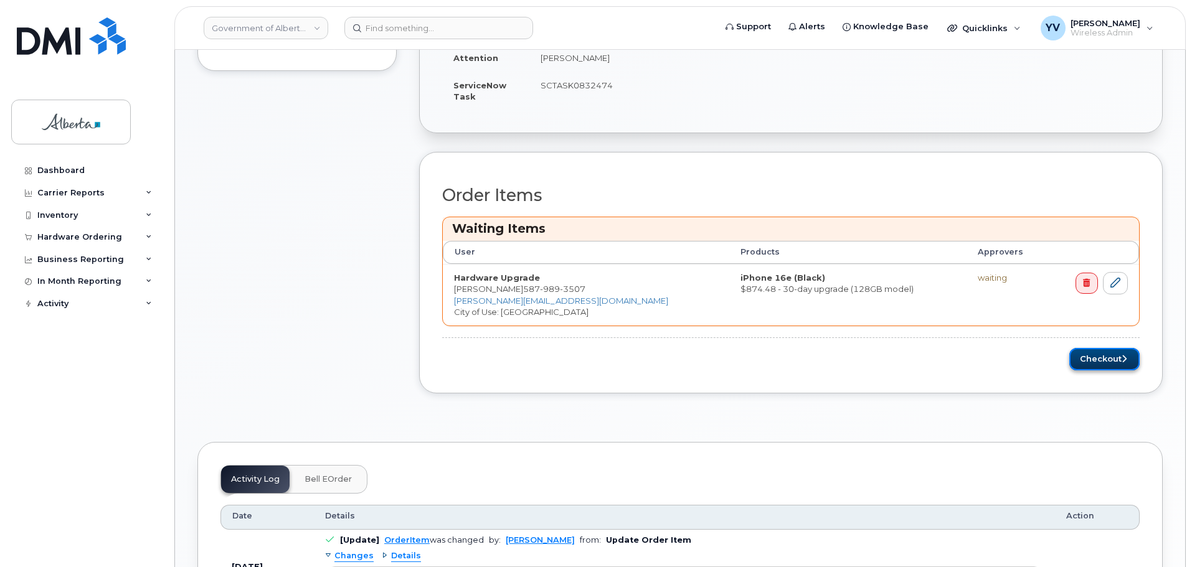
click at [1095, 354] on button "Checkout" at bounding box center [1104, 359] width 70 height 23
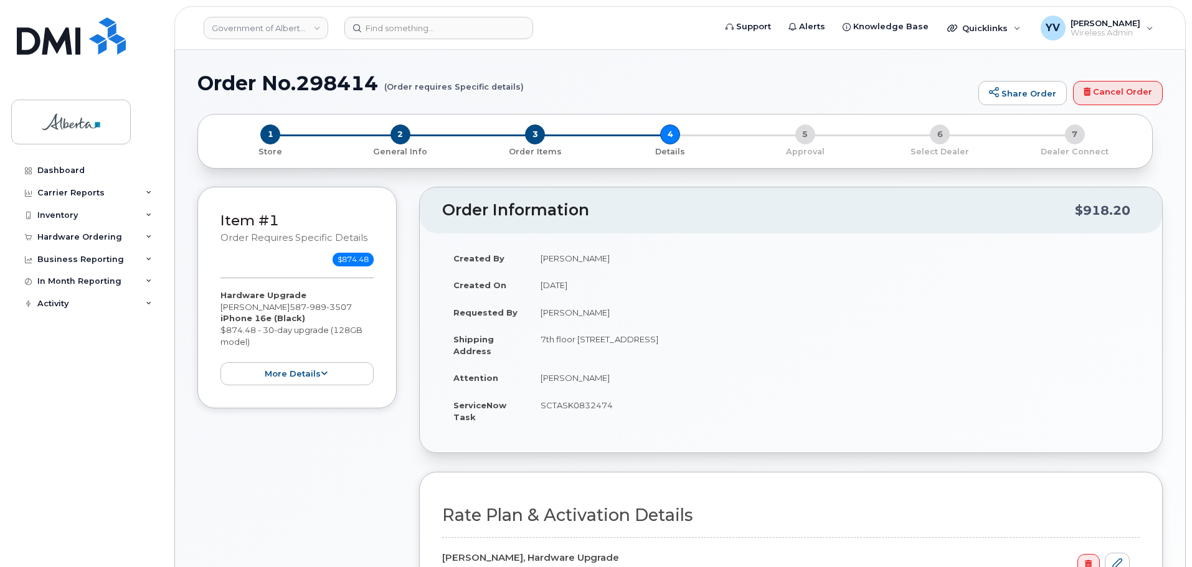
select select
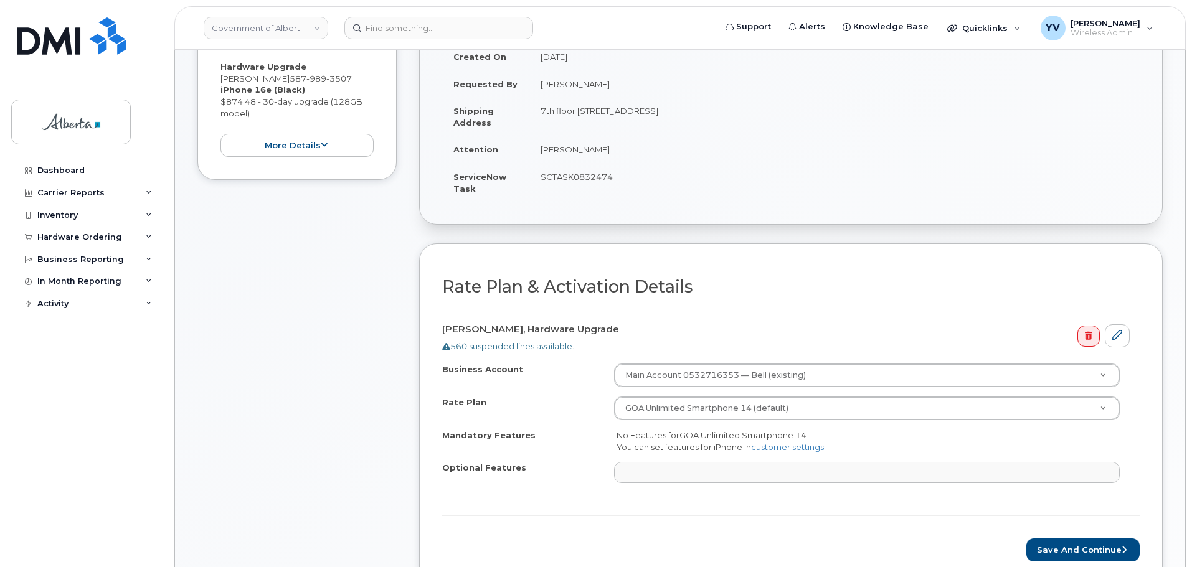
scroll to position [240, 0]
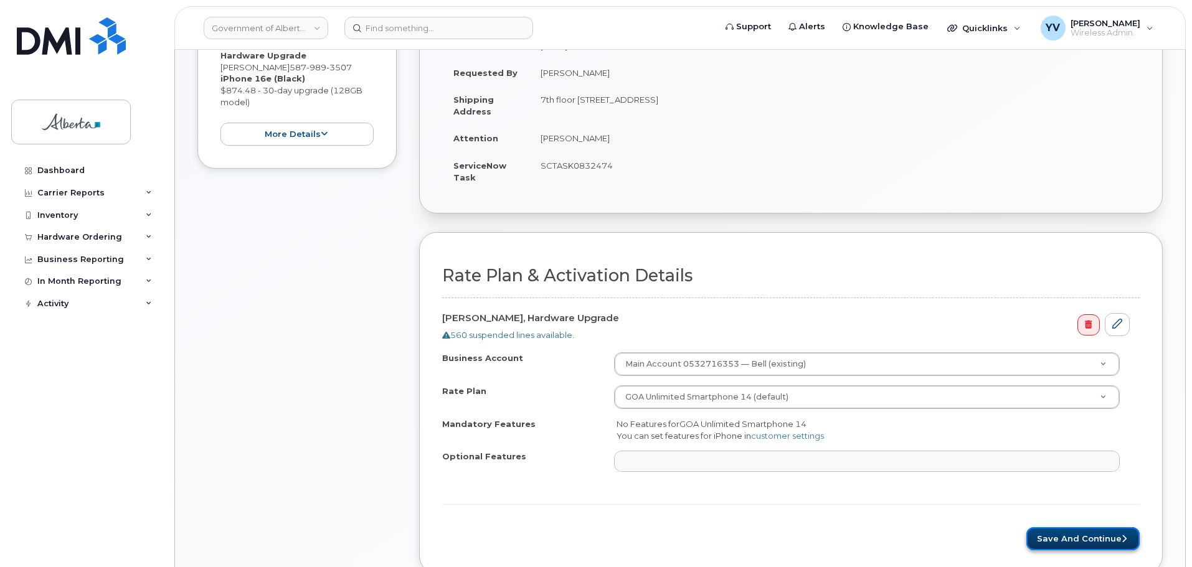
click at [1069, 537] on button "Save and Continue" at bounding box center [1082, 539] width 113 height 23
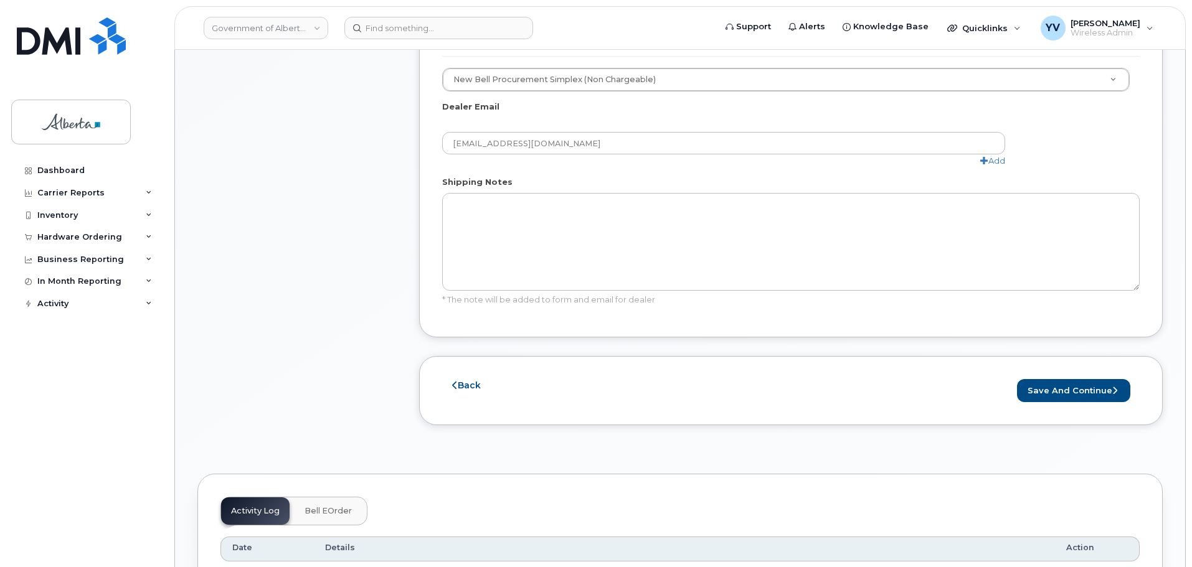
scroll to position [714, 0]
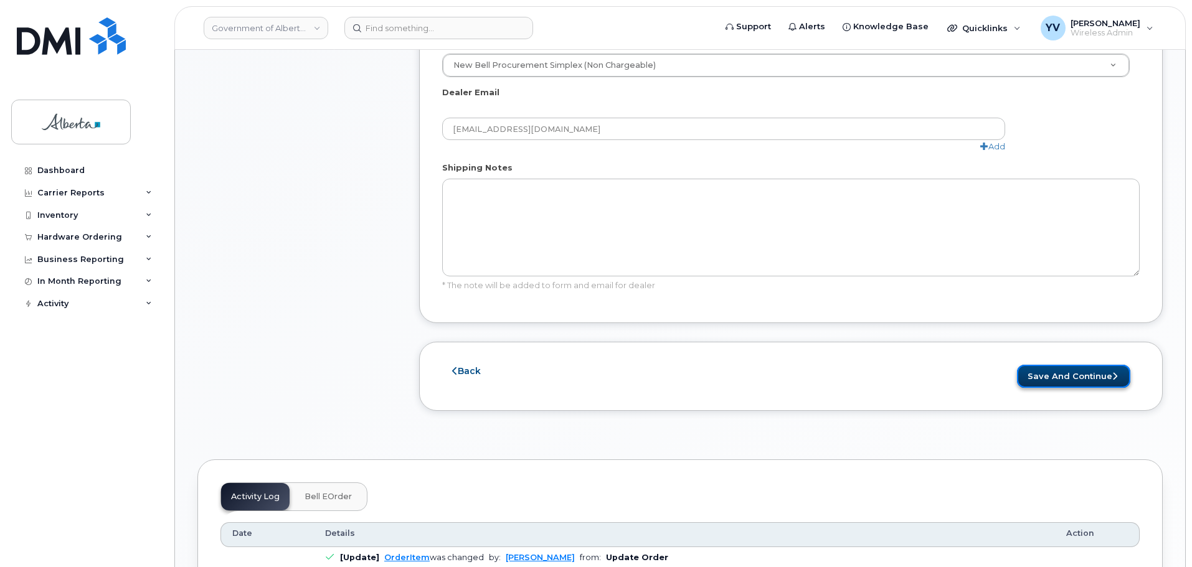
click at [1066, 365] on button "Save and Continue" at bounding box center [1073, 376] width 113 height 23
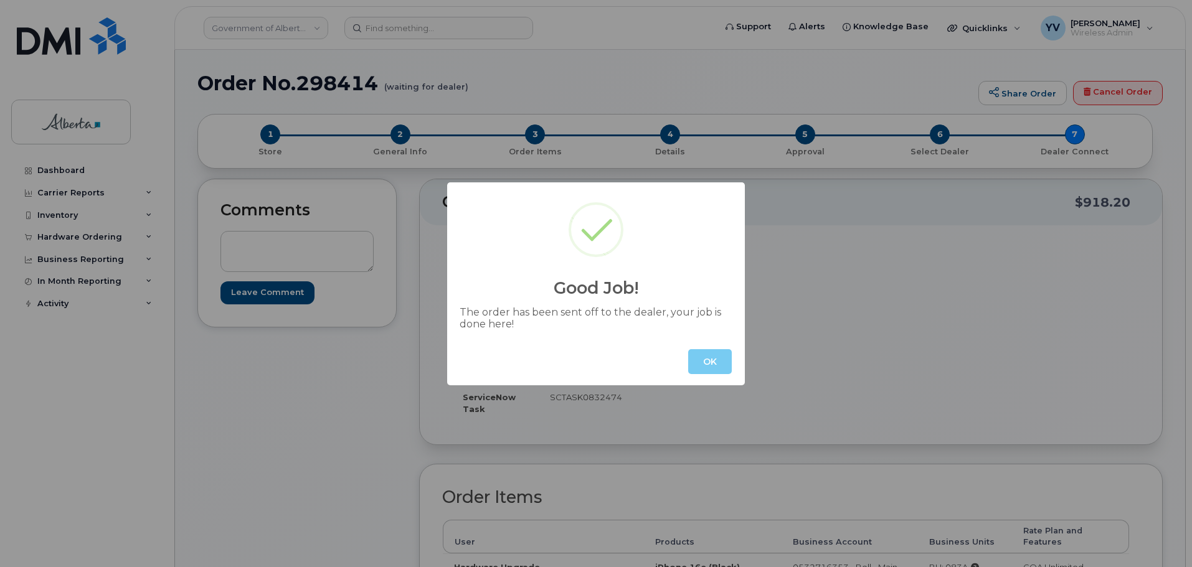
click at [712, 358] on button "OK" at bounding box center [710, 361] width 44 height 25
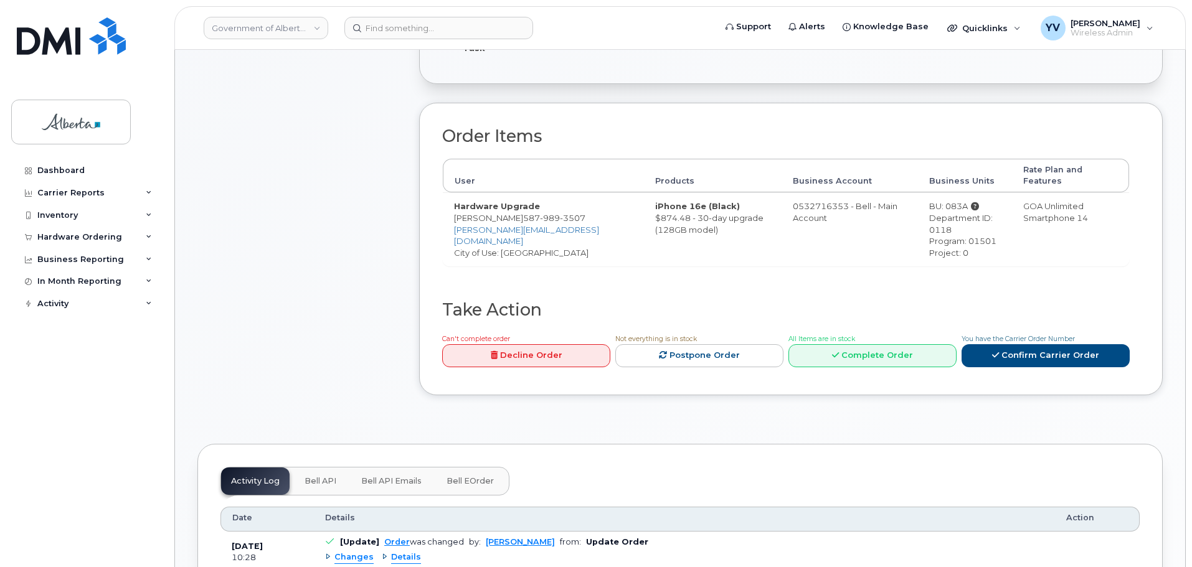
scroll to position [437, 0]
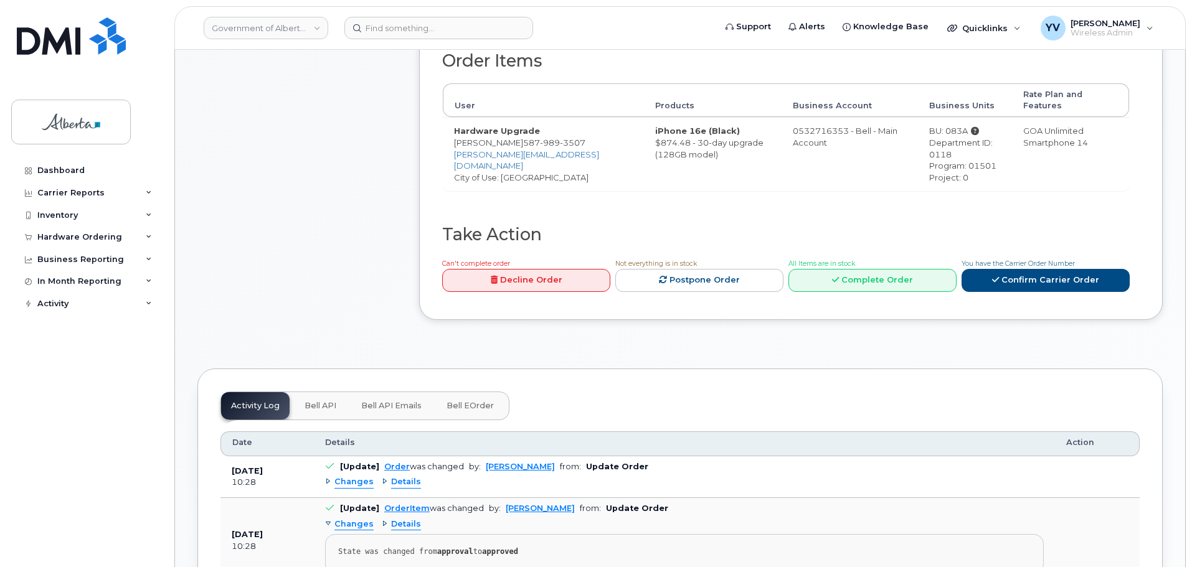
click at [307, 401] on span "Bell API" at bounding box center [321, 406] width 32 height 10
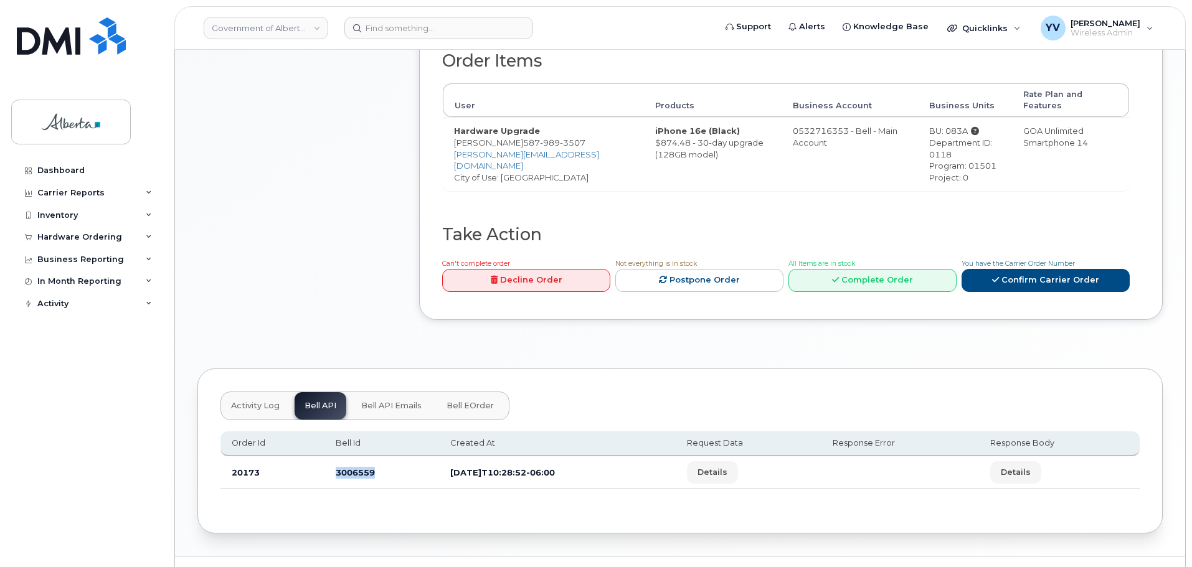
drag, startPoint x: 381, startPoint y: 466, endPoint x: 329, endPoint y: 471, distance: 51.9
click at [329, 471] on td "3006559" at bounding box center [381, 473] width 115 height 33
copy td "3006559"
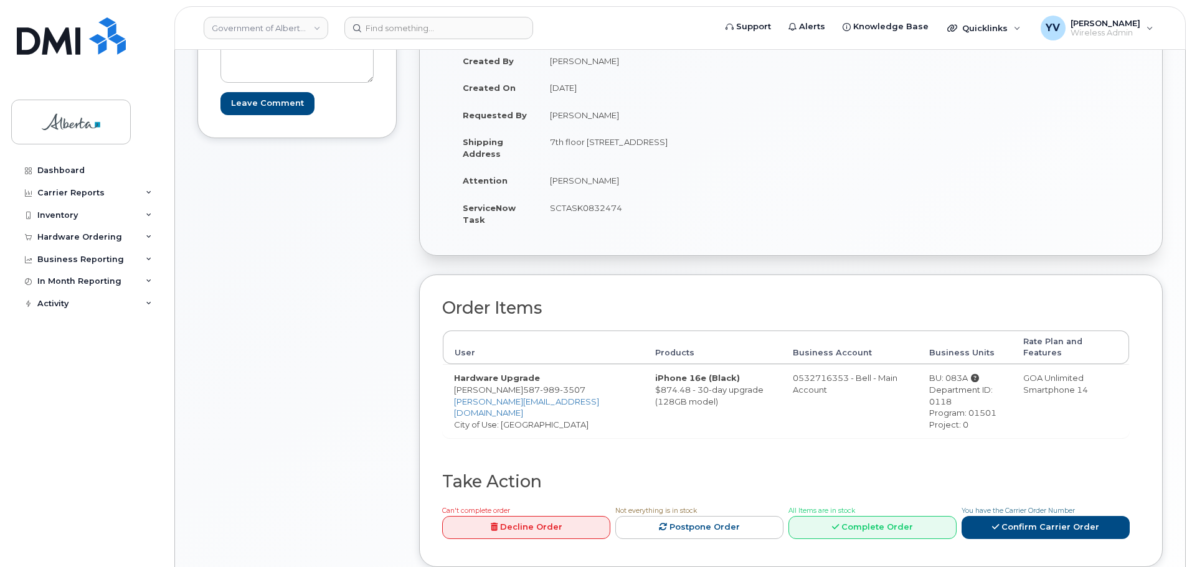
scroll to position [164, 0]
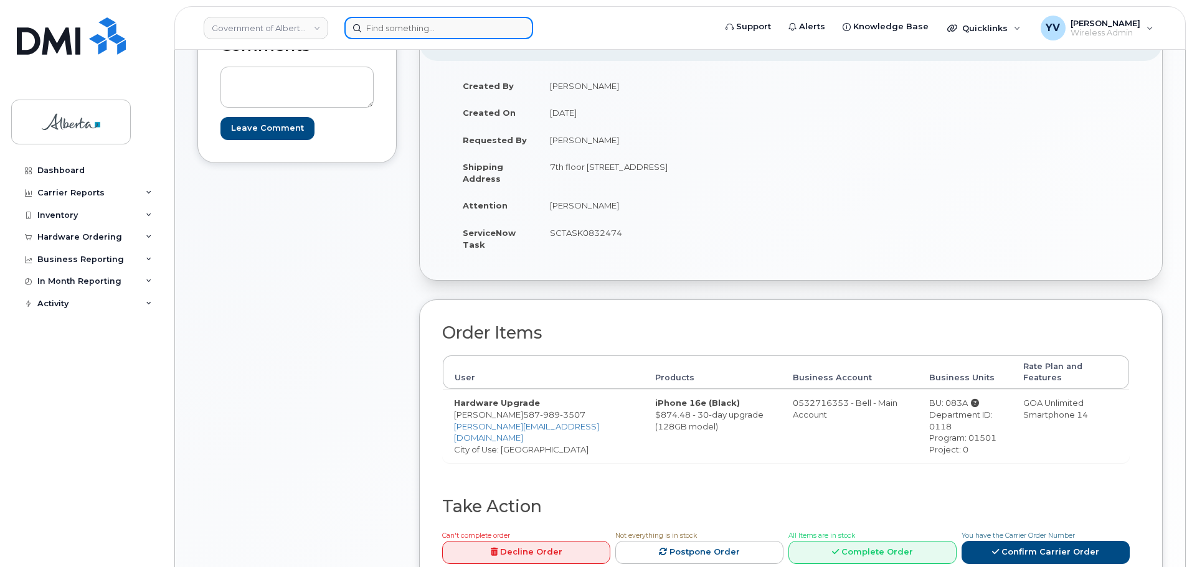
click at [386, 29] on input at bounding box center [438, 28] width 189 height 22
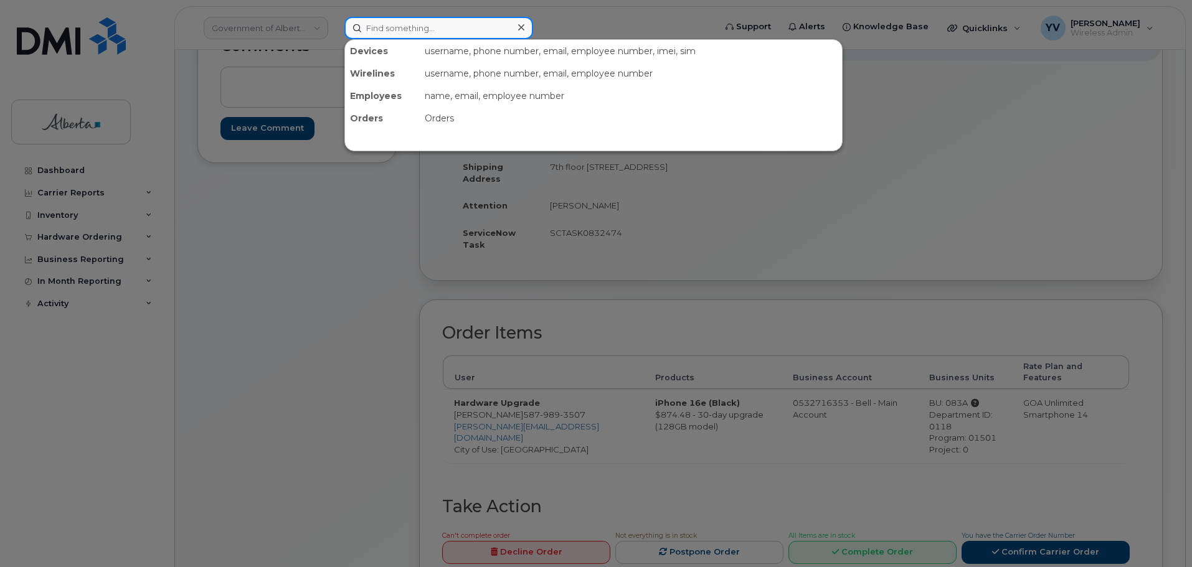
paste input "7802336756"
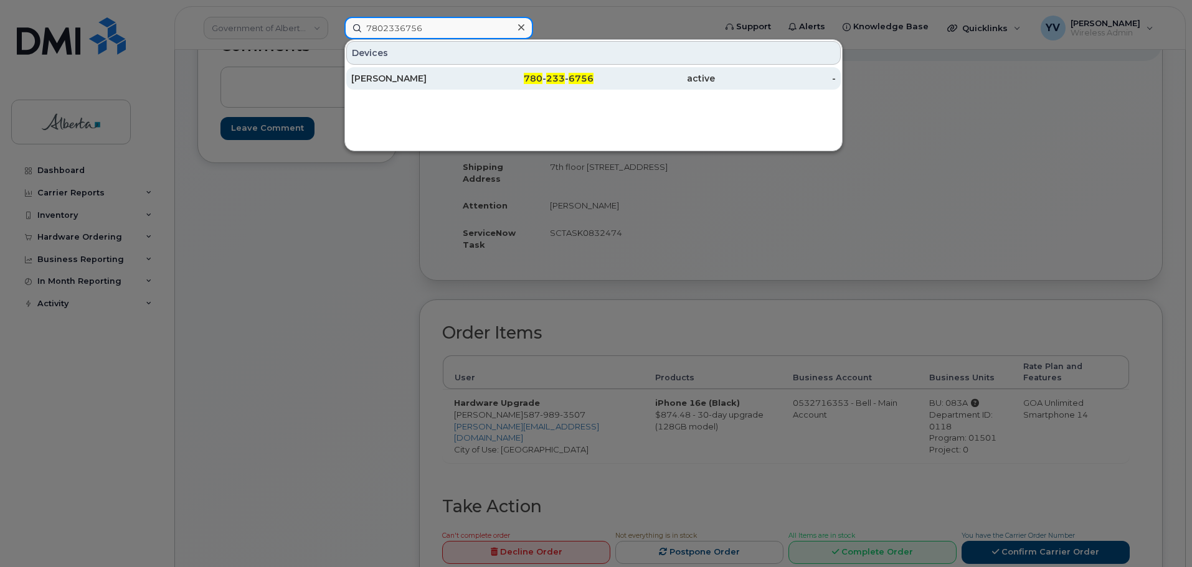
type input "7802336756"
click at [551, 78] on span "233" at bounding box center [555, 78] width 19 height 11
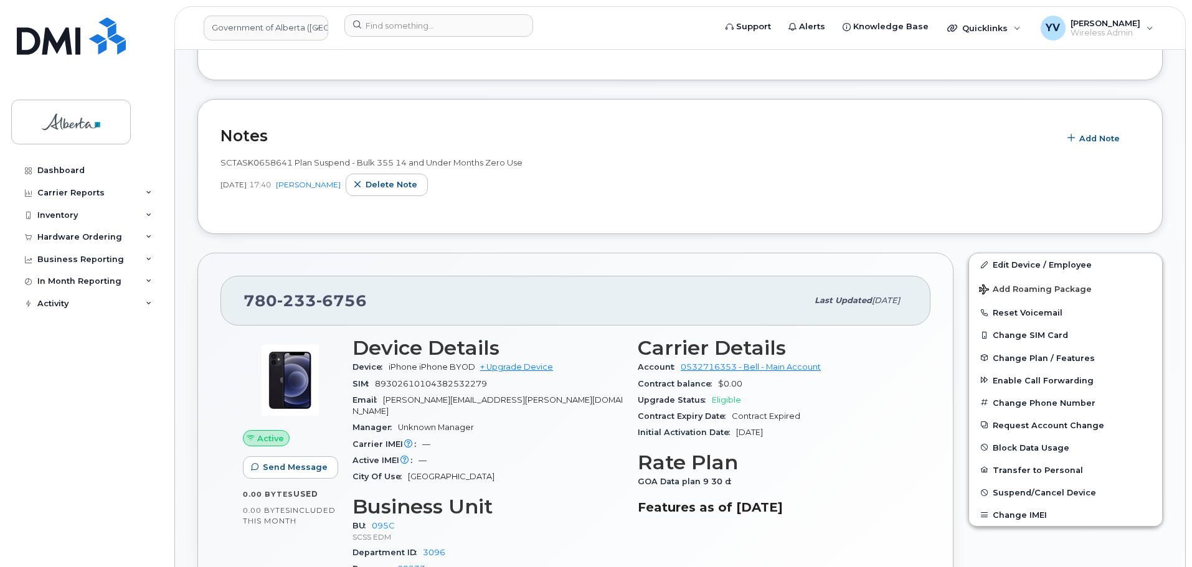
scroll to position [315, 0]
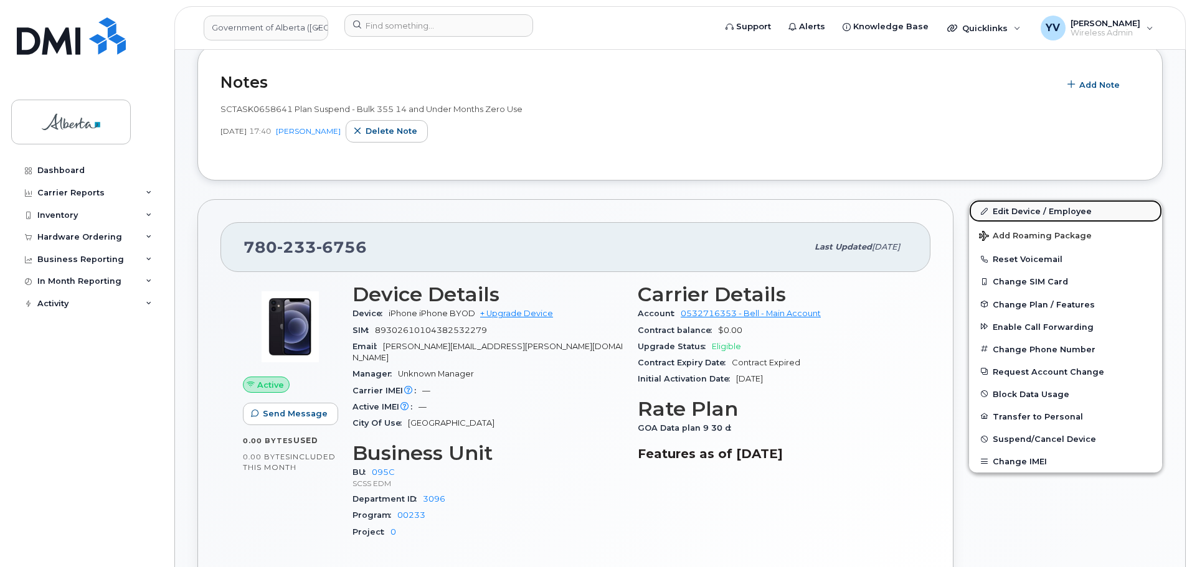
click at [1034, 209] on link "Edit Device / Employee" at bounding box center [1065, 211] width 193 height 22
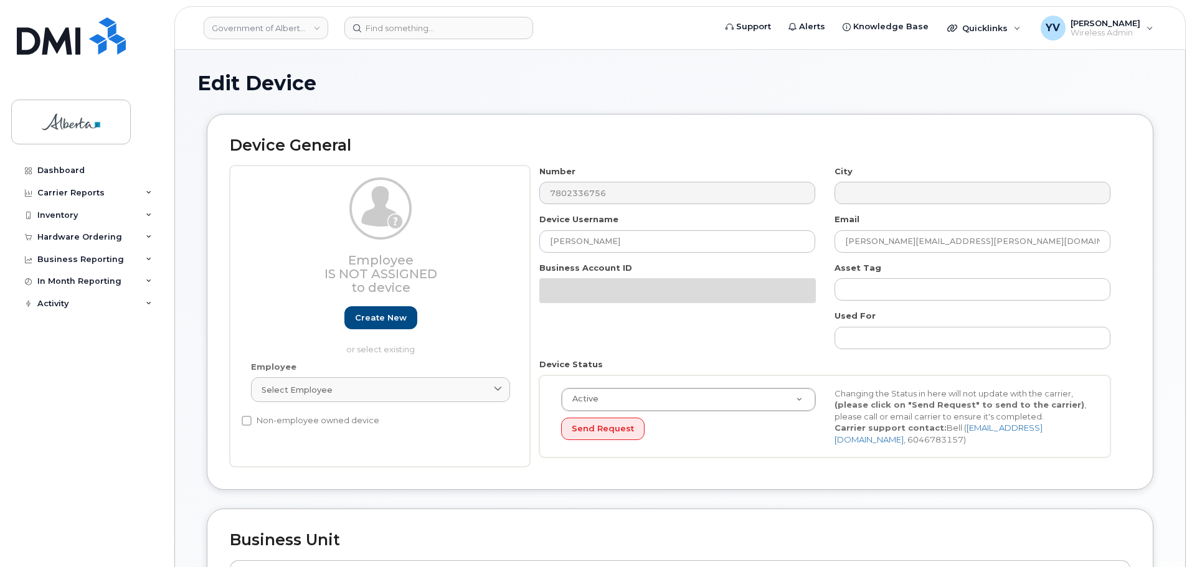
select select "4749748"
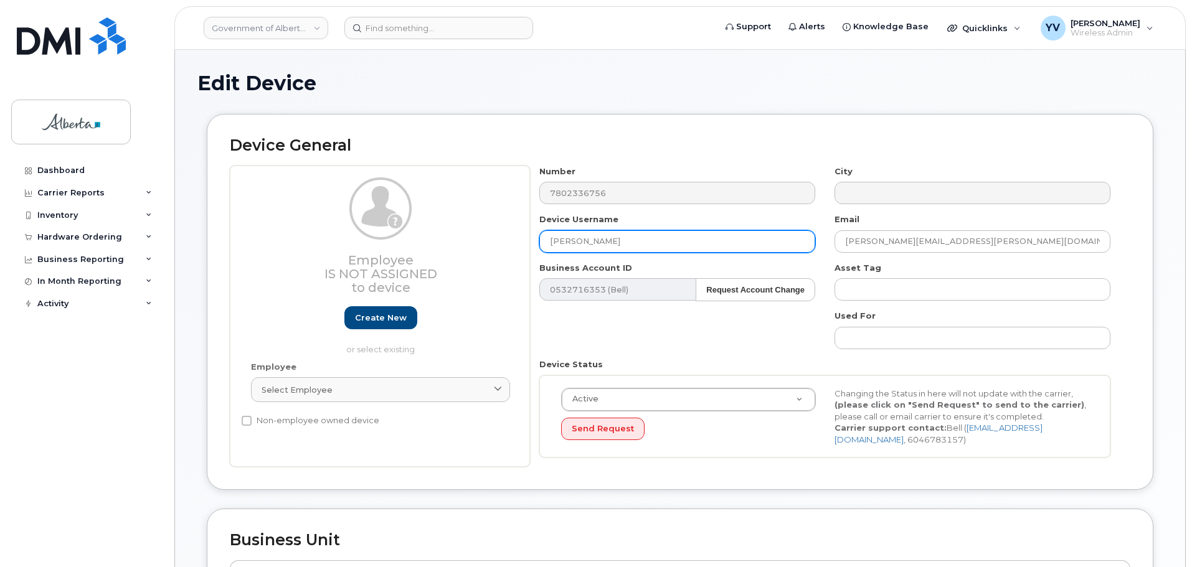
drag, startPoint x: 631, startPoint y: 243, endPoint x: 537, endPoint y: 243, distance: 93.4
click at [537, 243] on div "Device Username [PERSON_NAME]" at bounding box center [677, 233] width 295 height 39
paste input "[PERSON_NAME]"
type input "[PERSON_NAME]"
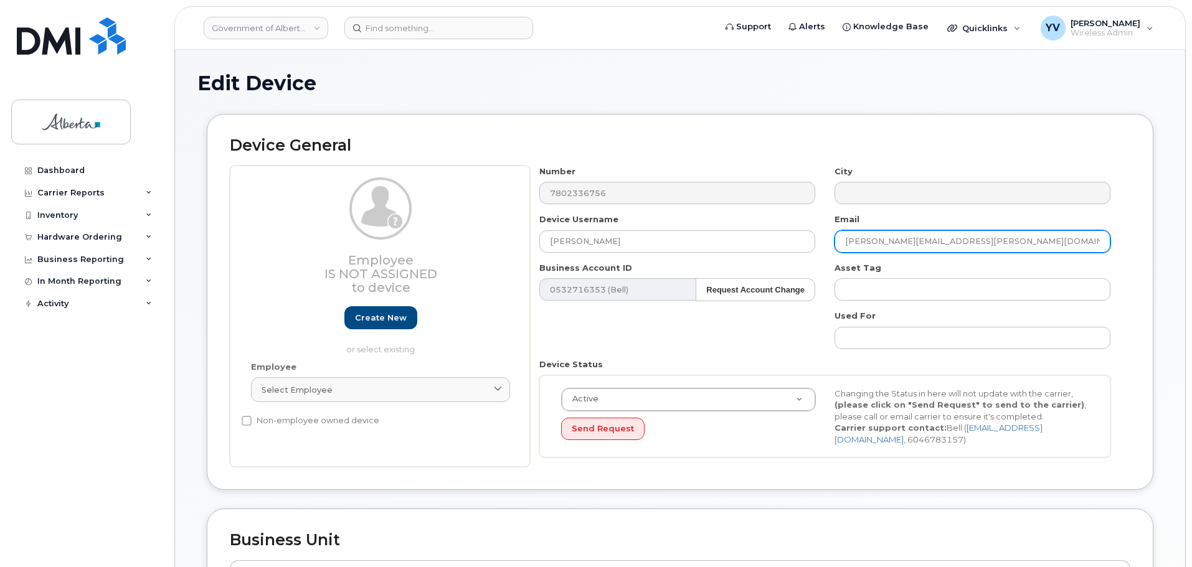
drag, startPoint x: 974, startPoint y: 240, endPoint x: 830, endPoint y: 249, distance: 144.2
click at [830, 249] on div "Email morgan.mclachlan@gov.ab.ca" at bounding box center [972, 233] width 295 height 39
paste input "Nolan.M.Brow"
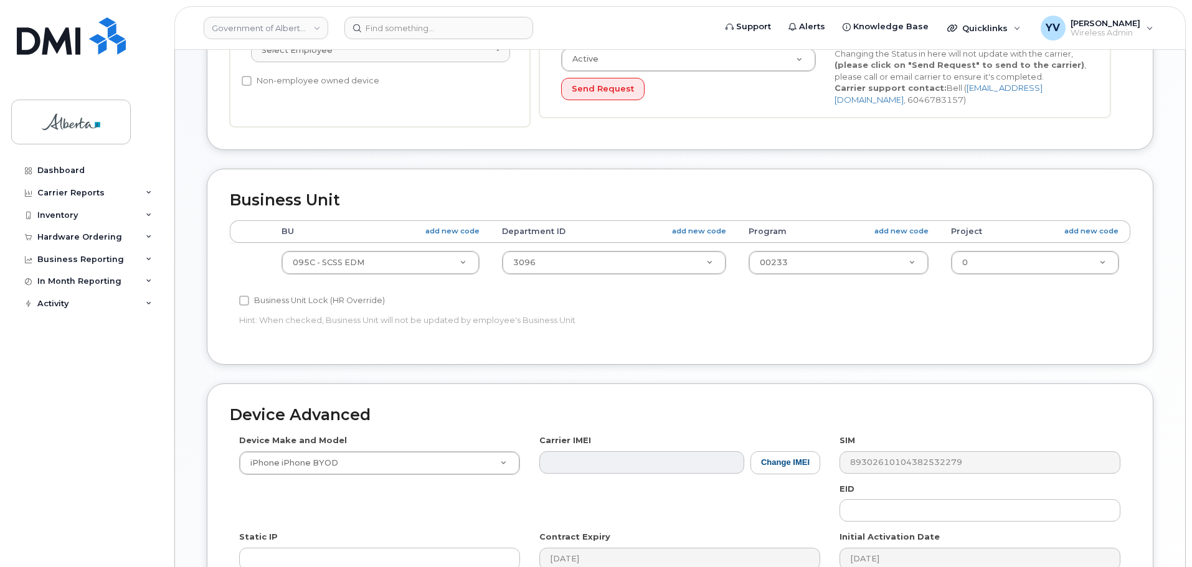
scroll to position [400, 0]
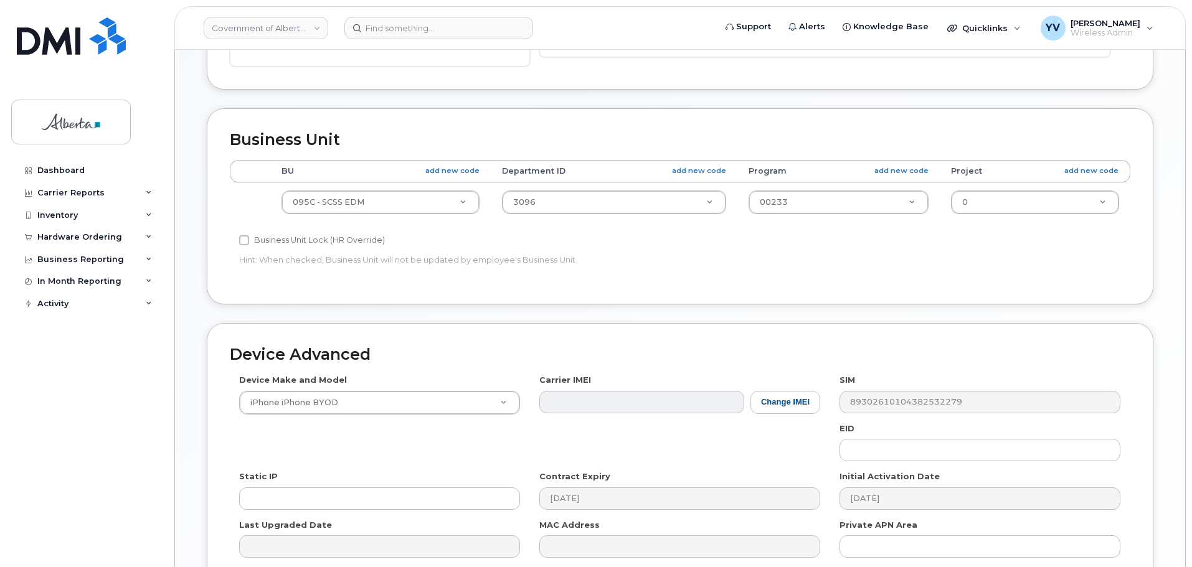
type input "[PERSON_NAME][EMAIL_ADDRESS][PERSON_NAME][DOMAIN_NAME]"
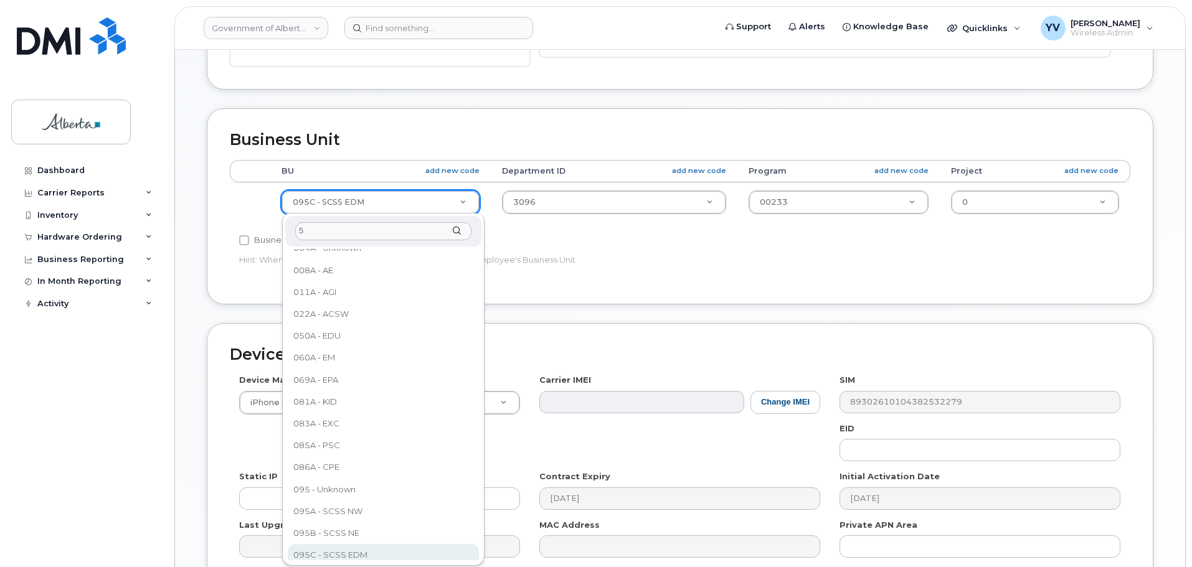
scroll to position [0, 0]
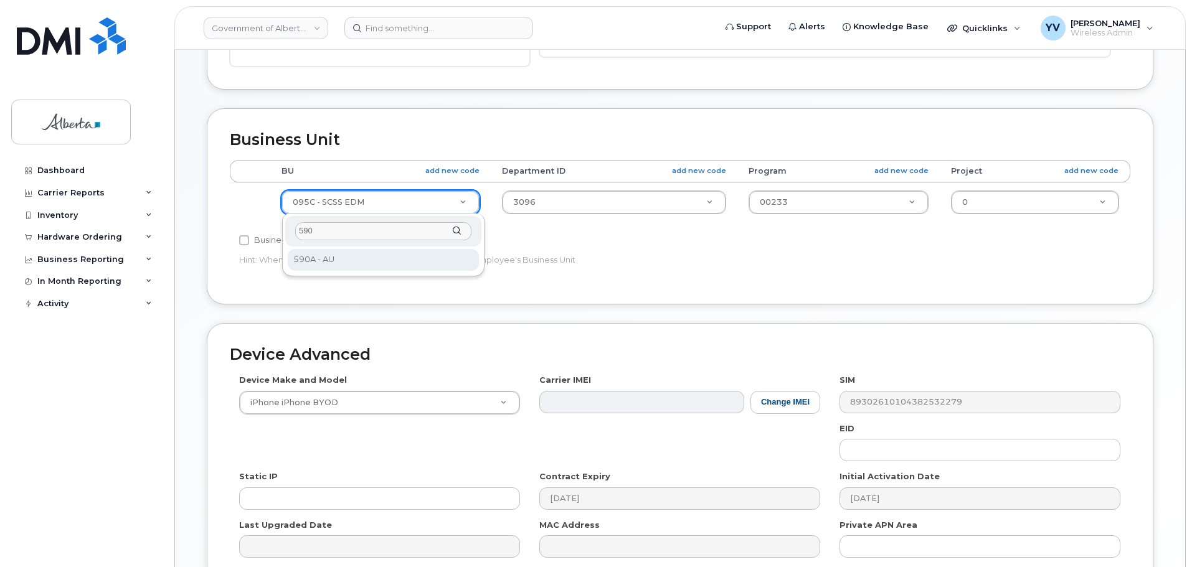
type input "590"
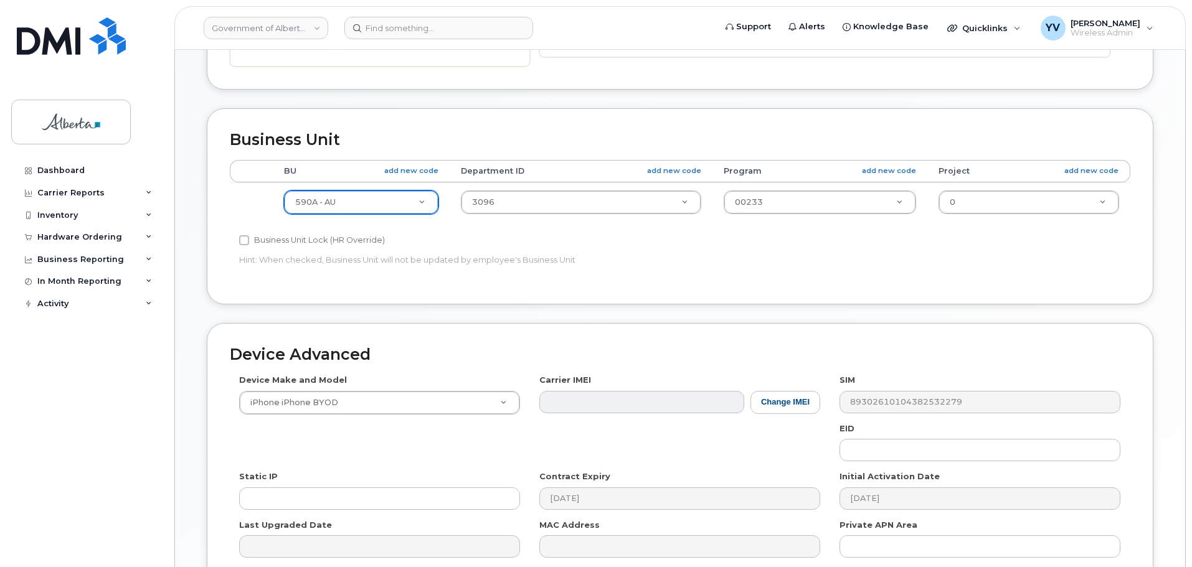
select select "4797725"
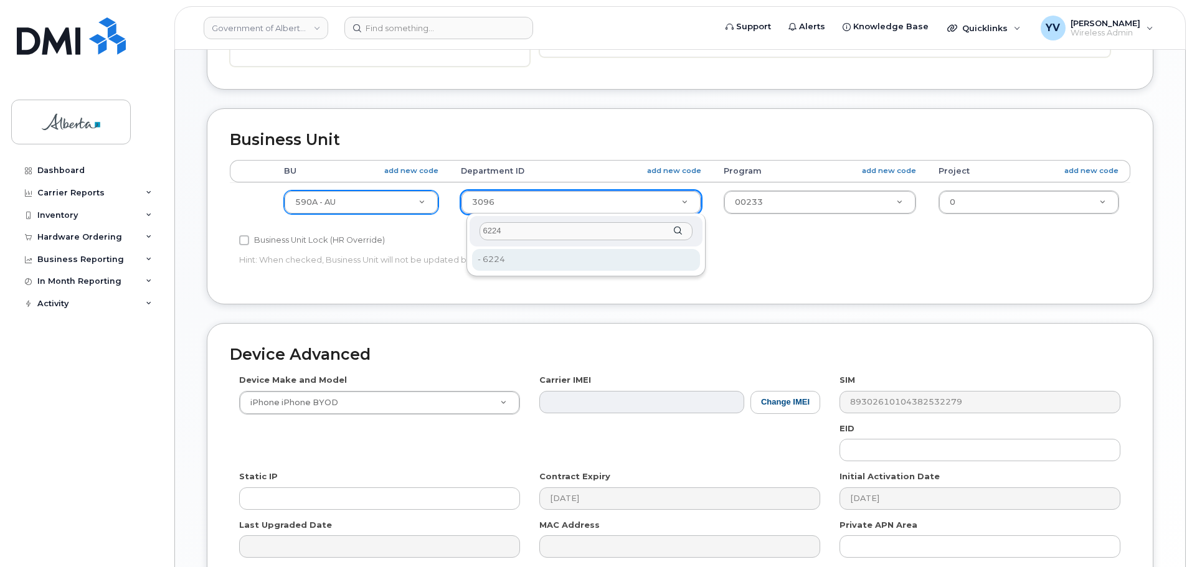
type input "6224"
type input "8893652"
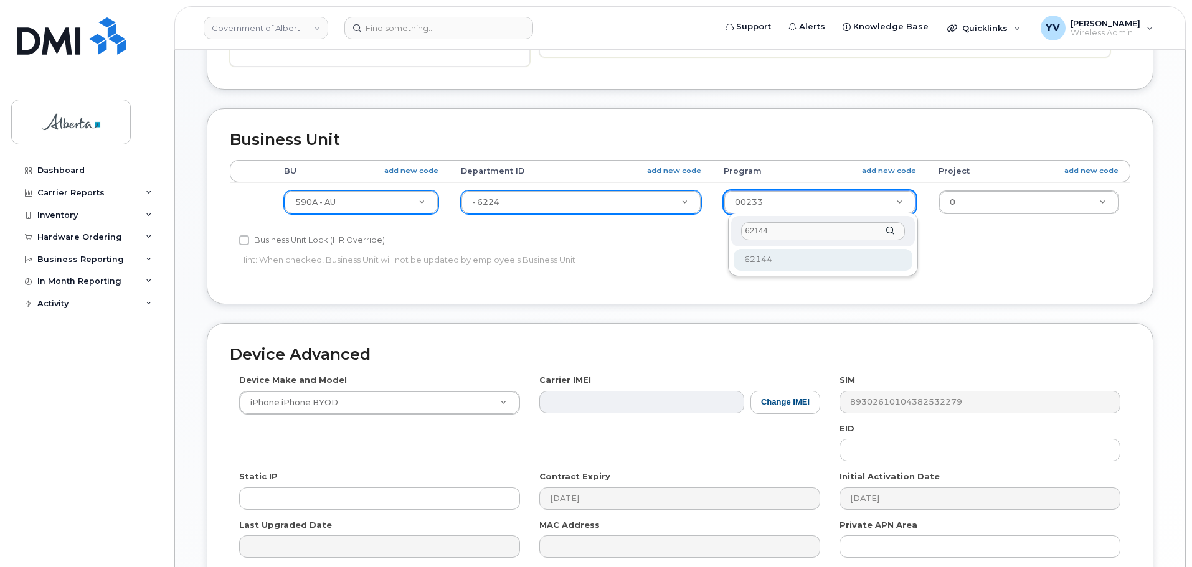
type input "62144"
type input "8893671"
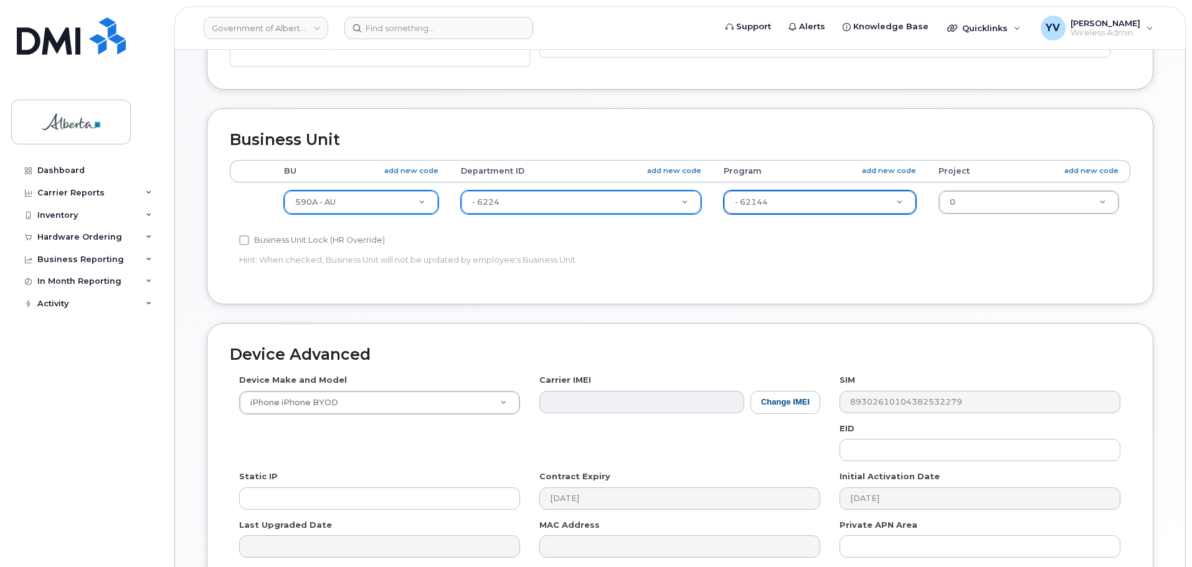
scroll to position [528, 0]
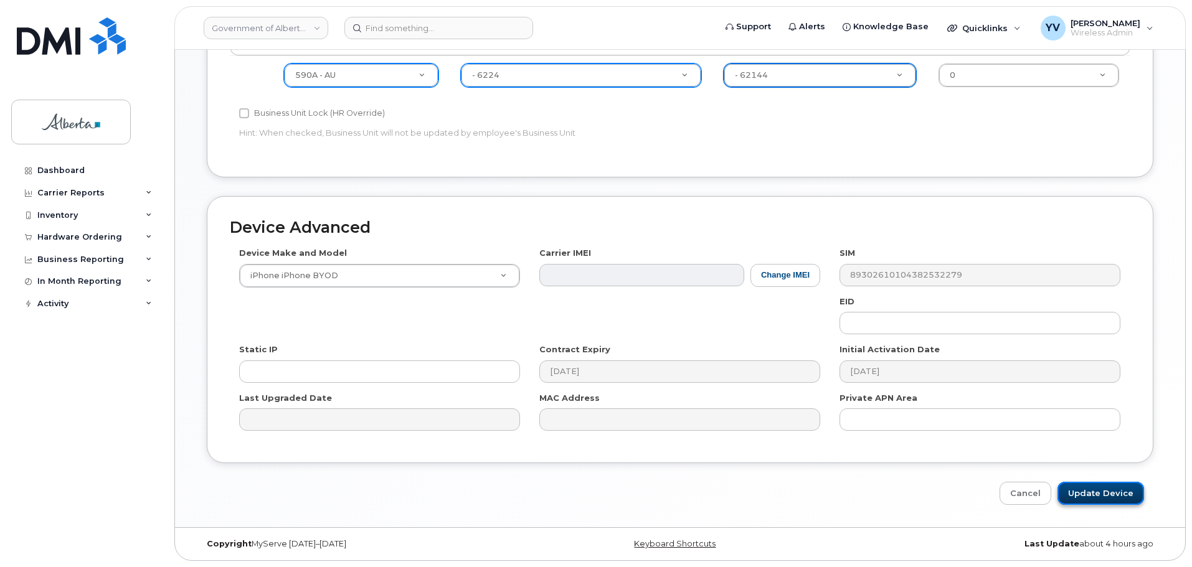
click at [1097, 488] on input "Update Device" at bounding box center [1101, 493] width 87 height 23
type input "Saving..."
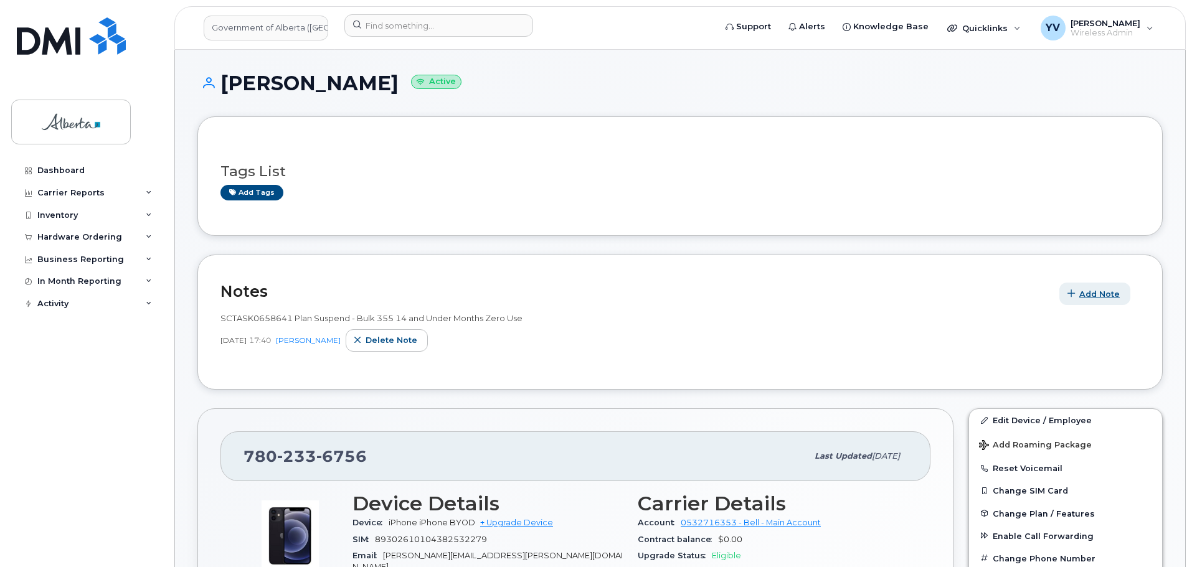
click at [1086, 289] on span "Add Note" at bounding box center [1099, 294] width 40 height 12
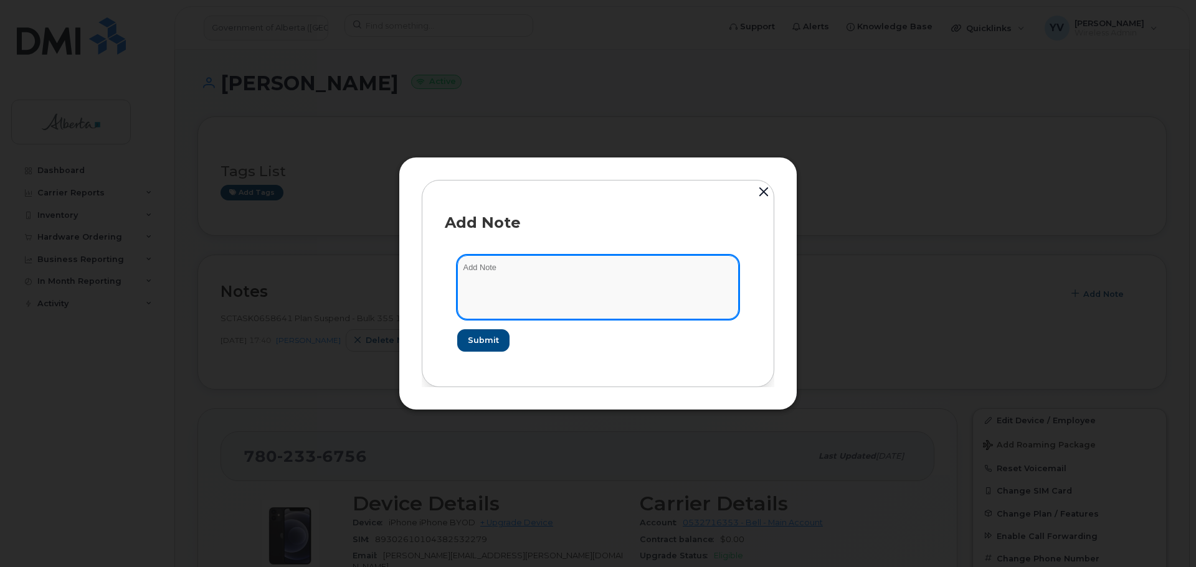
click at [470, 275] on textarea at bounding box center [598, 287] width 282 height 64
paste textarea "SCTASK0833632 7802336756 DO NOT DELETE THIS NUMBER - BEING REASSIGNED to Nolan …"
type textarea "SCTASK0833632 7802336756 DO NOT DELETE THIS NUMBER - BEING REASSIGNED to Nolan …"
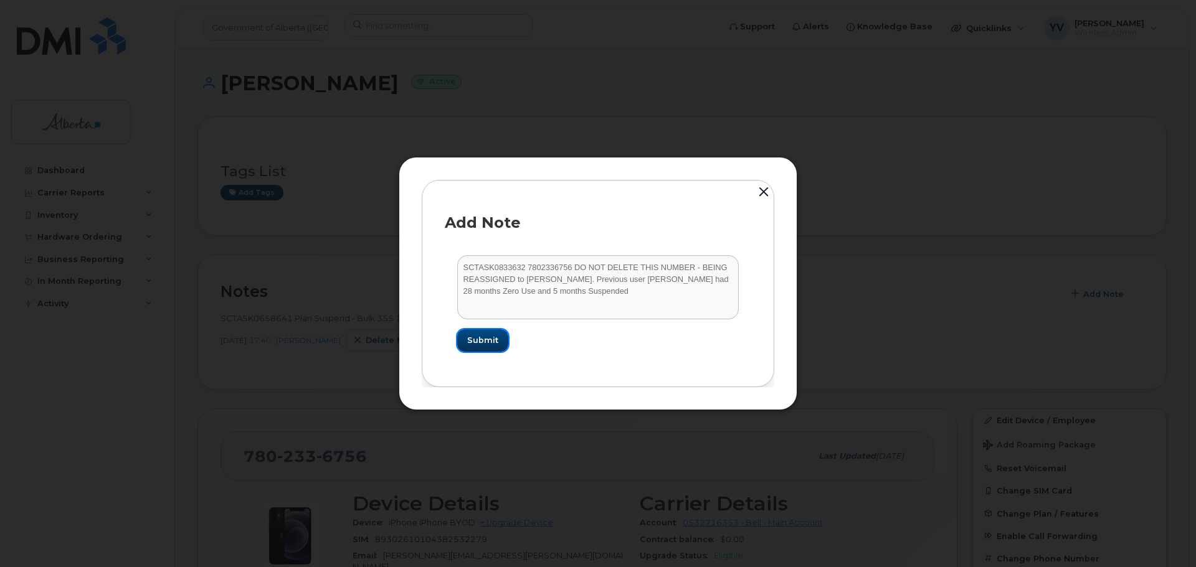
click at [485, 335] on span "Submit" at bounding box center [482, 340] width 31 height 12
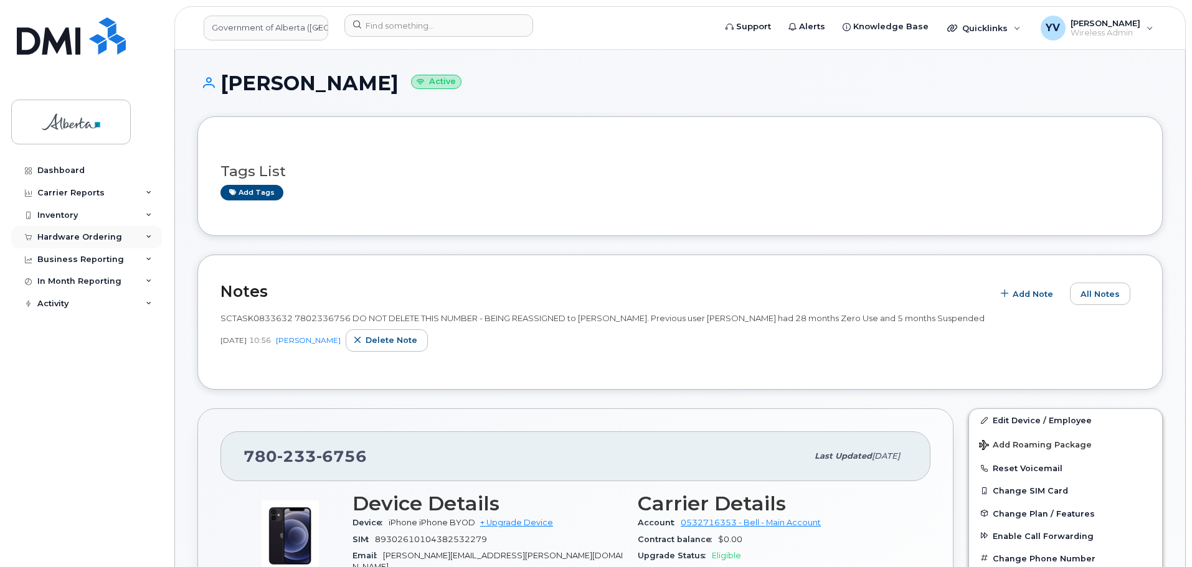
click at [72, 234] on div "Hardware Ordering" at bounding box center [79, 237] width 85 height 10
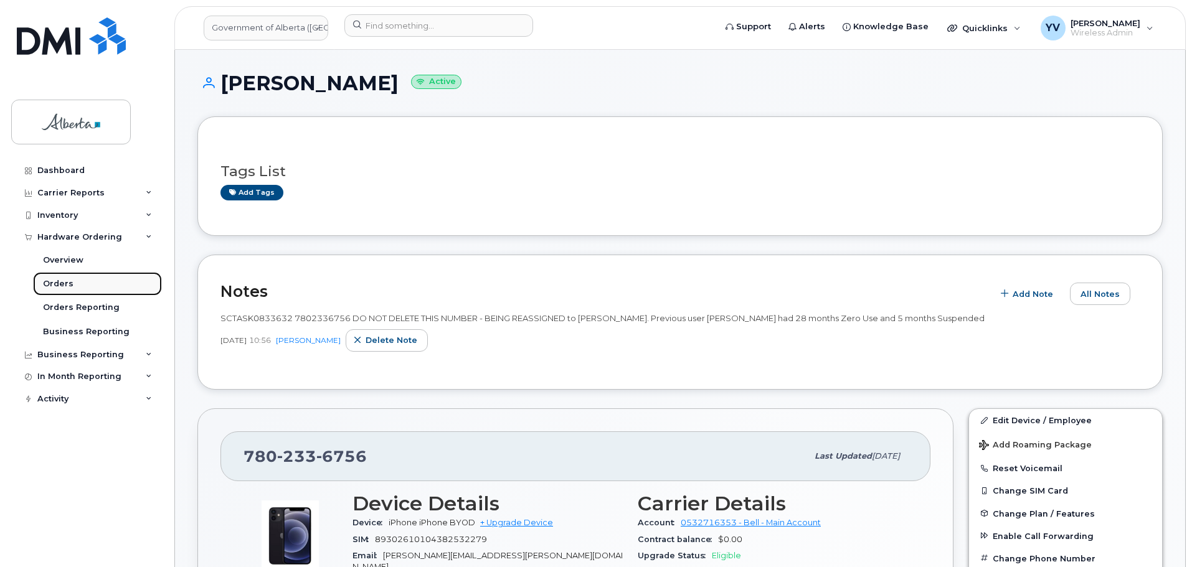
click at [60, 277] on link "Orders" at bounding box center [97, 284] width 129 height 24
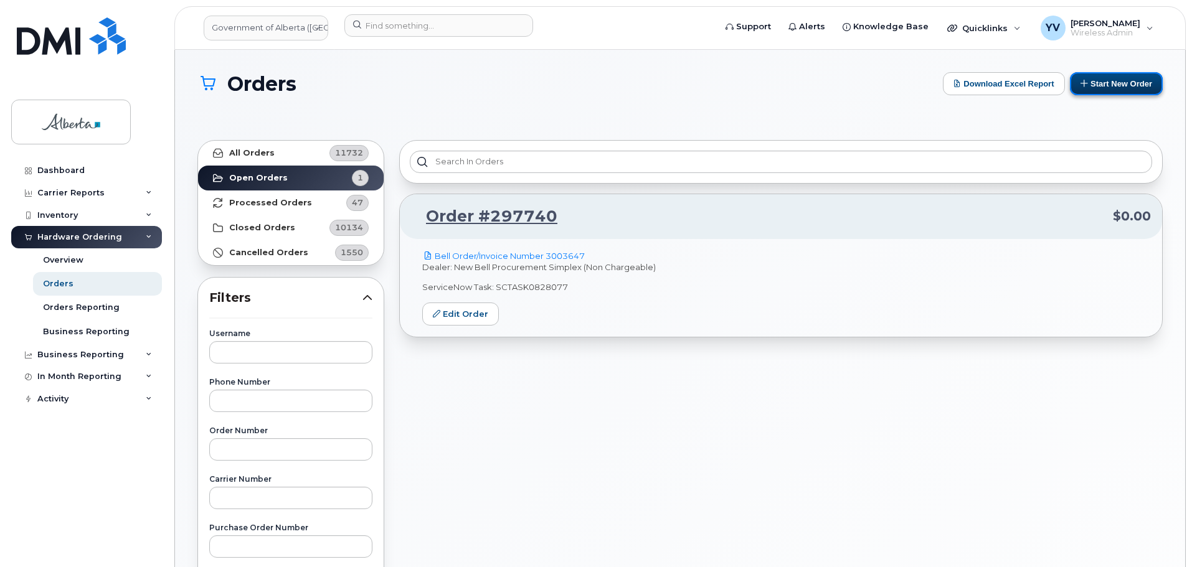
click at [1124, 81] on button "Start New Order" at bounding box center [1116, 83] width 93 height 23
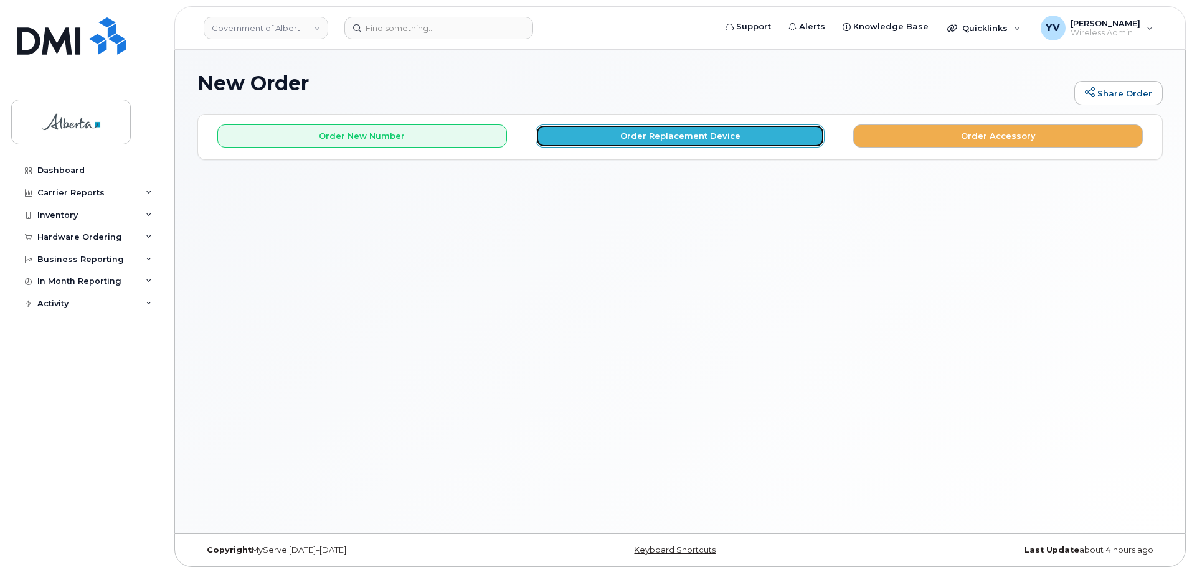
click at [714, 136] on button "Order Replacement Device" at bounding box center [681, 136] width 290 height 23
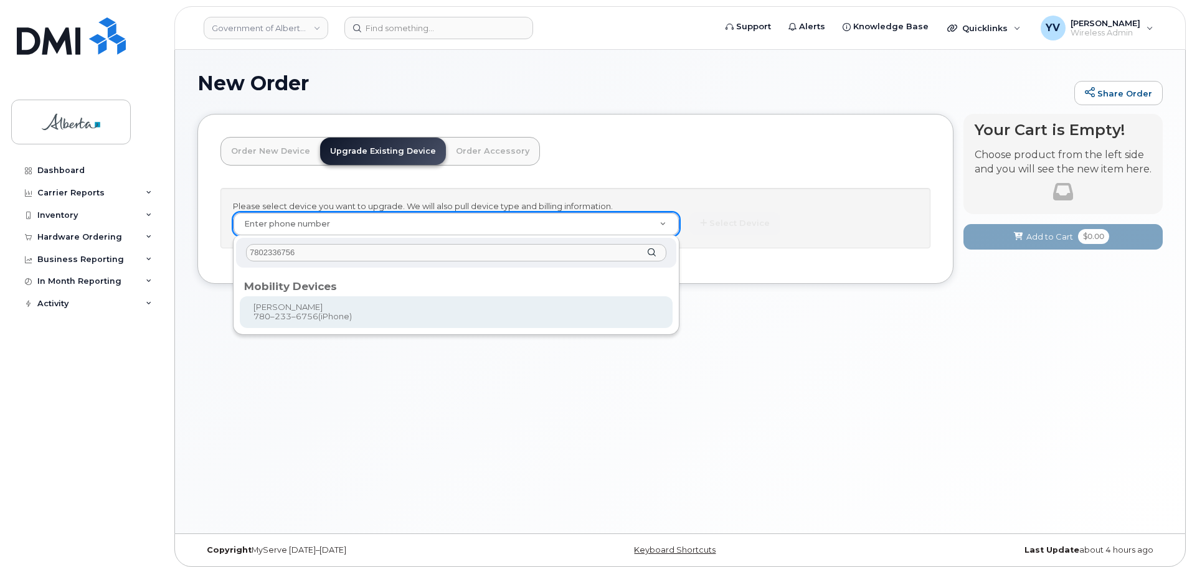
type input "7802336756"
type input "837542"
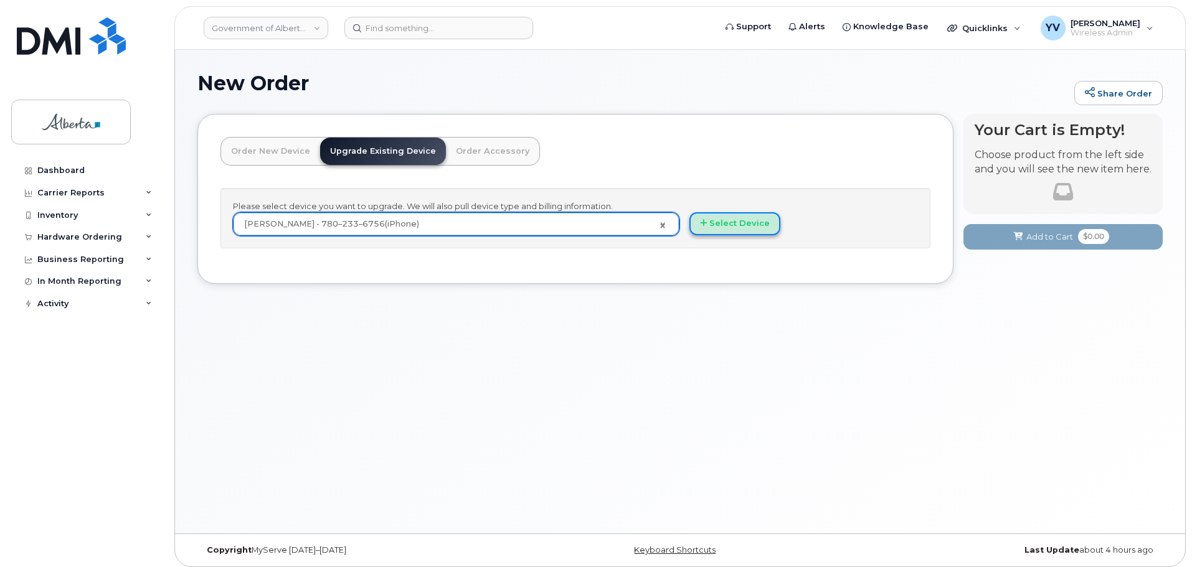
click at [726, 219] on button "Select Device" at bounding box center [734, 223] width 91 height 23
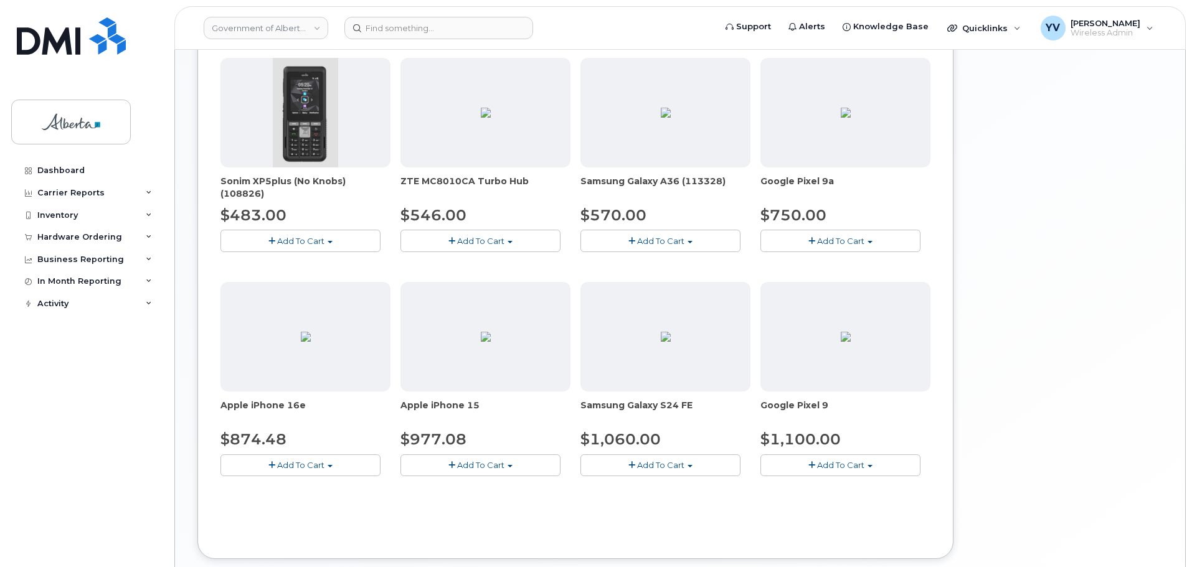
scroll to position [483, 0]
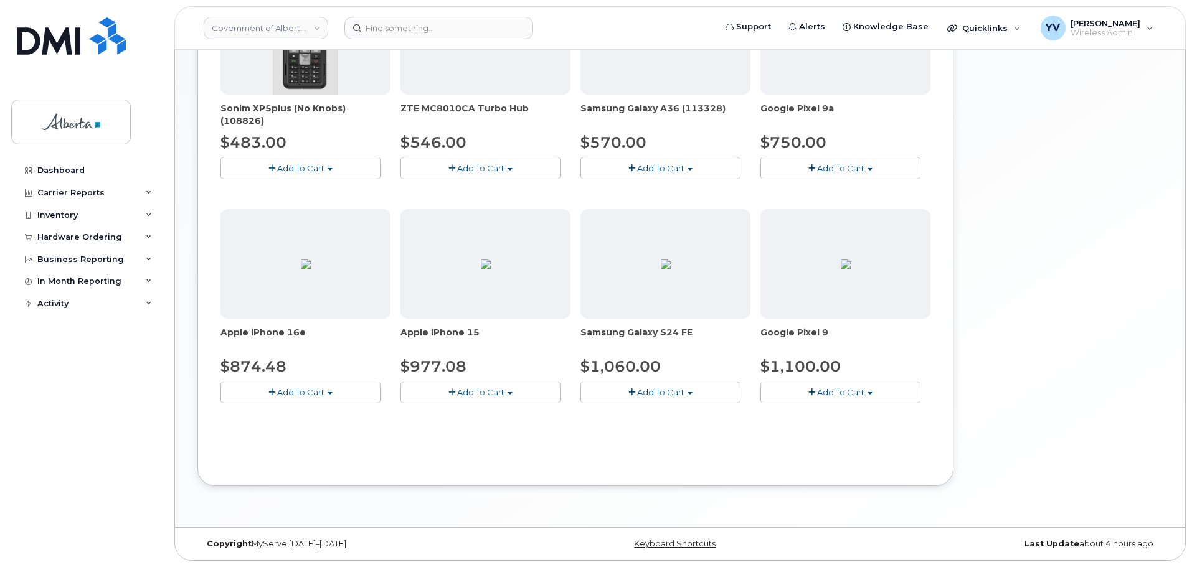
click at [506, 393] on button "Add To Cart" at bounding box center [480, 393] width 160 height 22
click at [503, 432] on link "$977.08 - 30-day upgrade (128GB model)" at bounding box center [503, 432] width 198 height 16
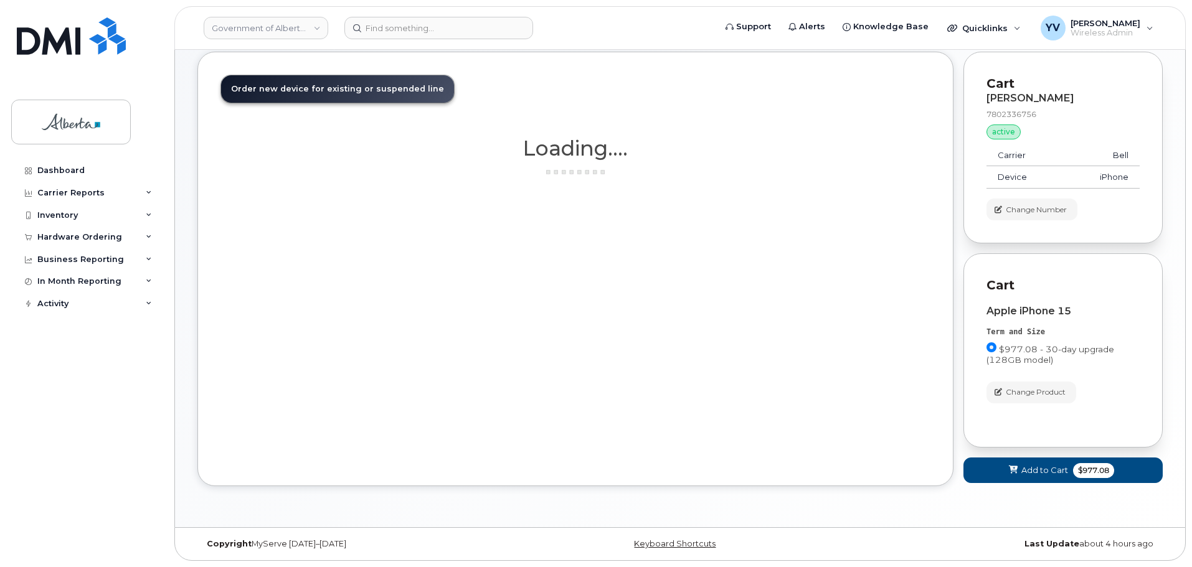
scroll to position [62, 0]
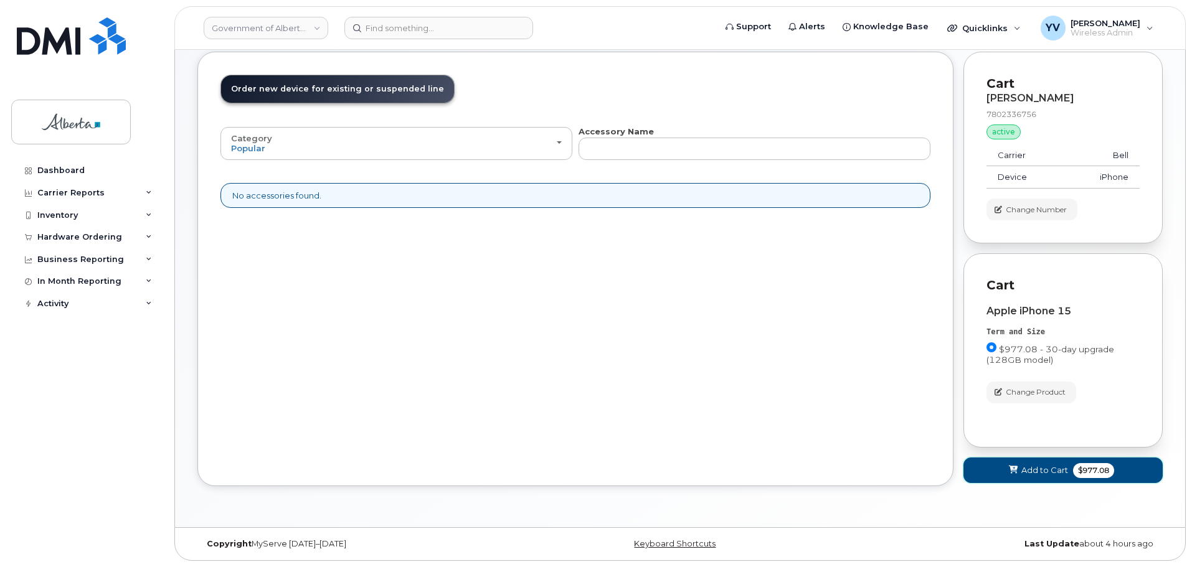
click at [1041, 466] on span "Add to Cart" at bounding box center [1044, 471] width 47 height 12
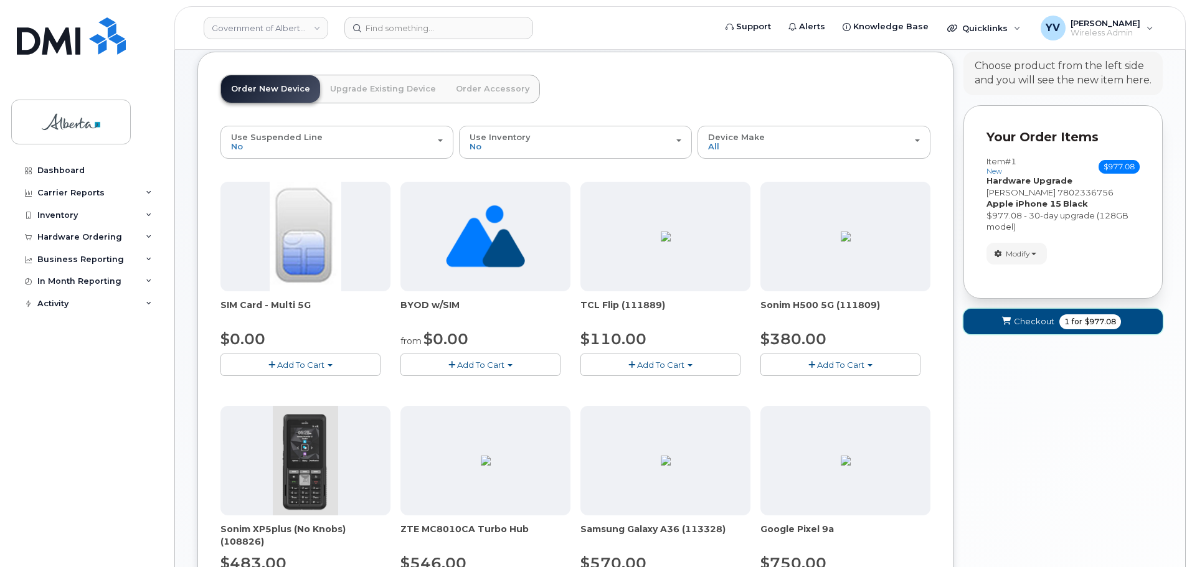
click at [1025, 319] on span "Checkout" at bounding box center [1034, 322] width 40 height 12
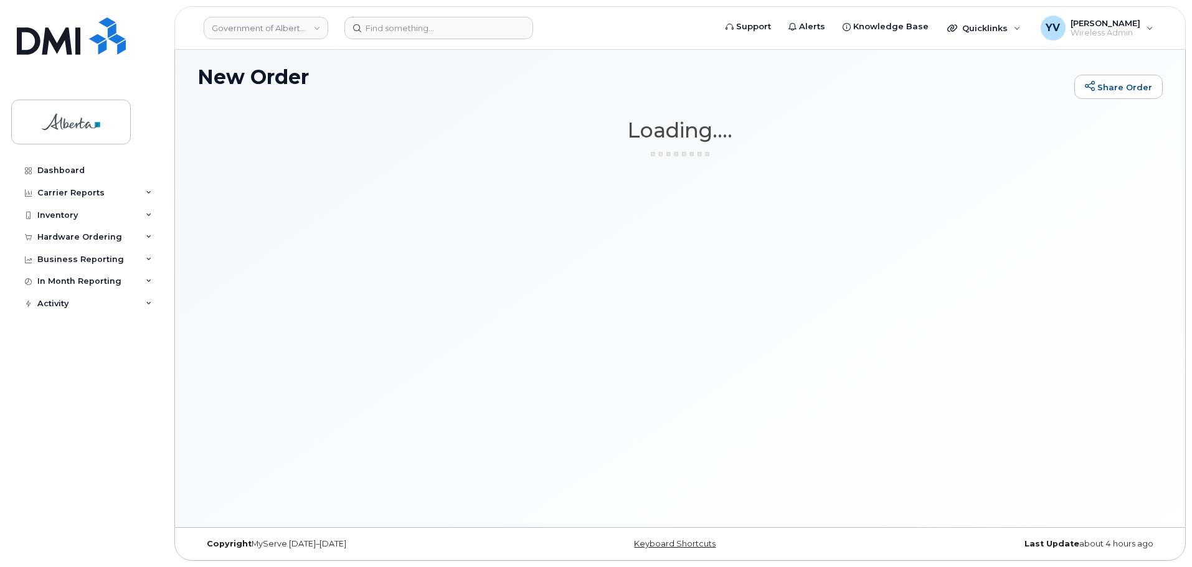
scroll to position [6, 0]
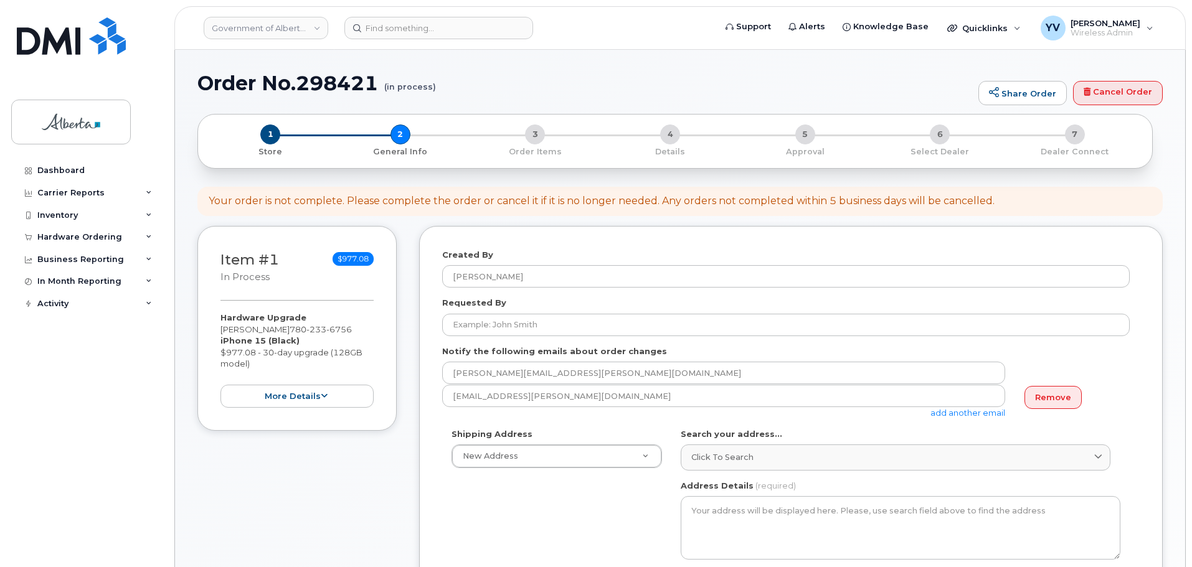
select select
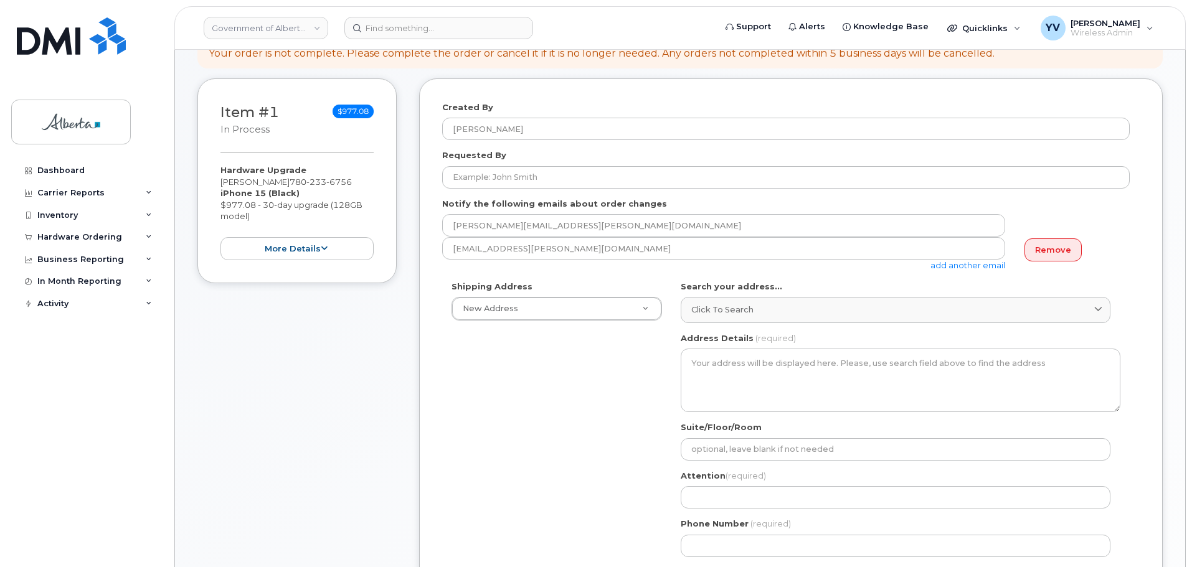
scroll to position [161, 0]
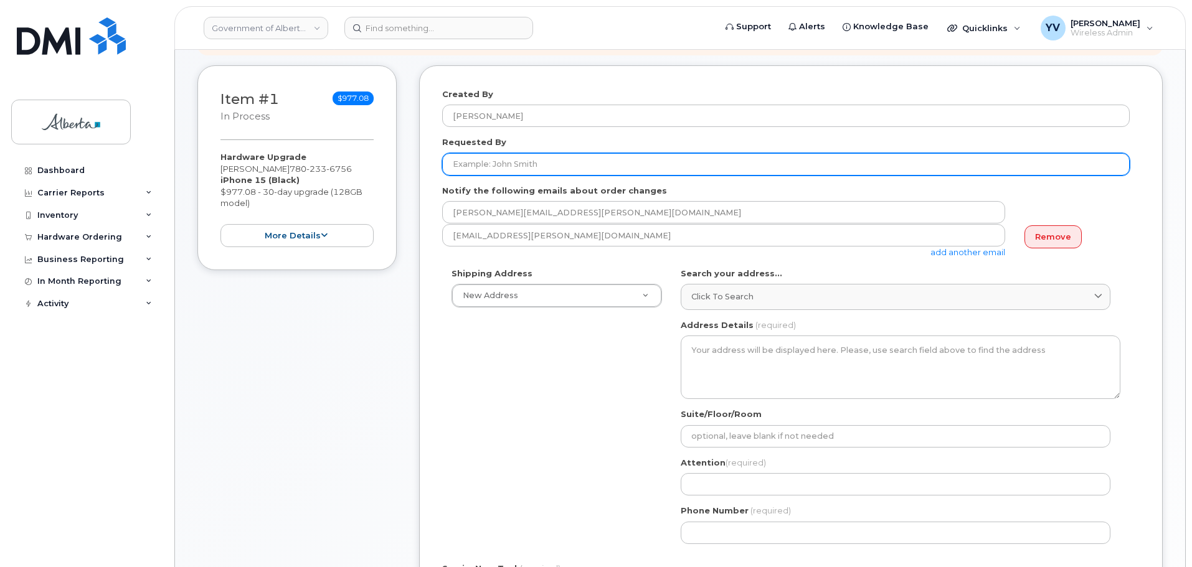
click at [465, 163] on input "Requested By" at bounding box center [786, 164] width 688 height 22
paste input "[PERSON_NAME]"
type input "[PERSON_NAME]"
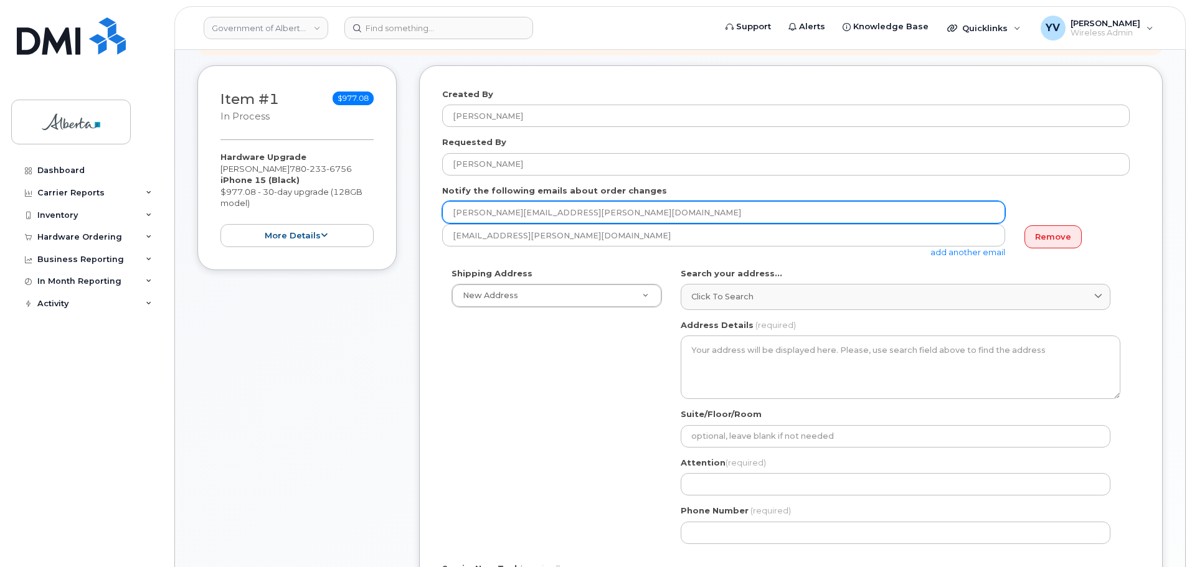
drag, startPoint x: 577, startPoint y: 211, endPoint x: 452, endPoint y: 214, distance: 125.2
click at [452, 214] on input "Nolan.M.Brown@gov.ab.ca" at bounding box center [723, 212] width 563 height 22
paste input "Cheryl.Lees"
type input "Cheryl.Lees@gov.ab.ca"
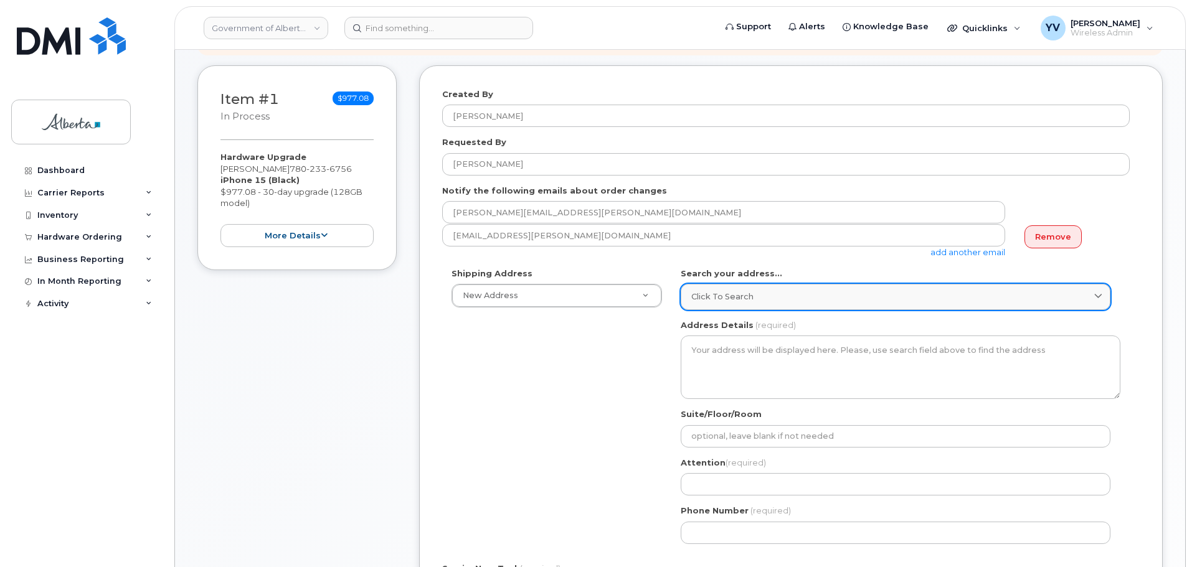
click at [716, 293] on span "Click to search" at bounding box center [722, 297] width 62 height 12
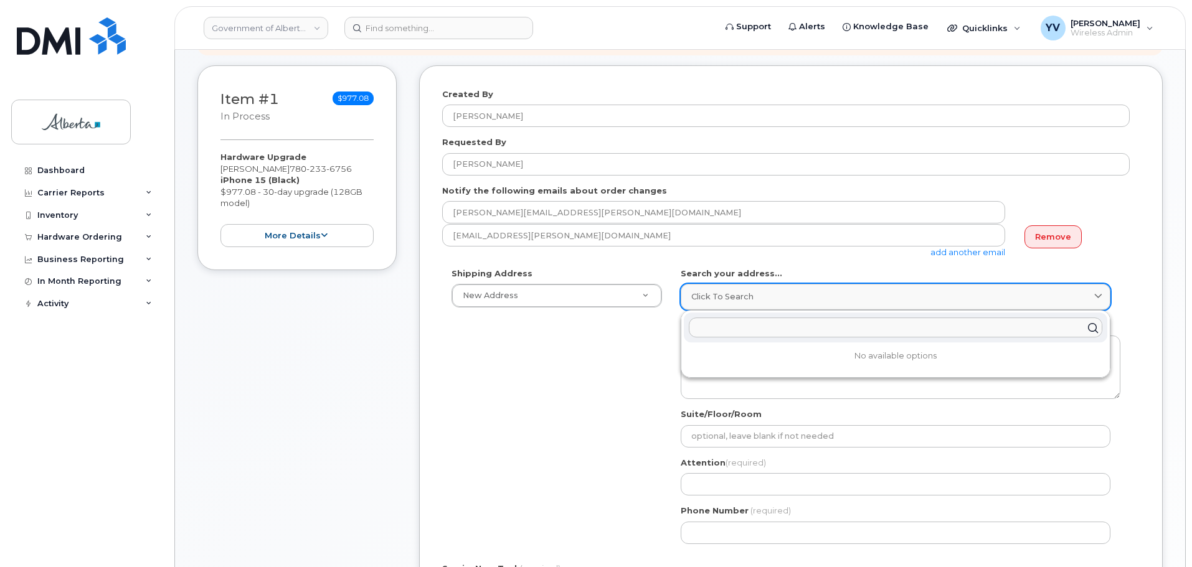
paste input "9820 - 106 Street"
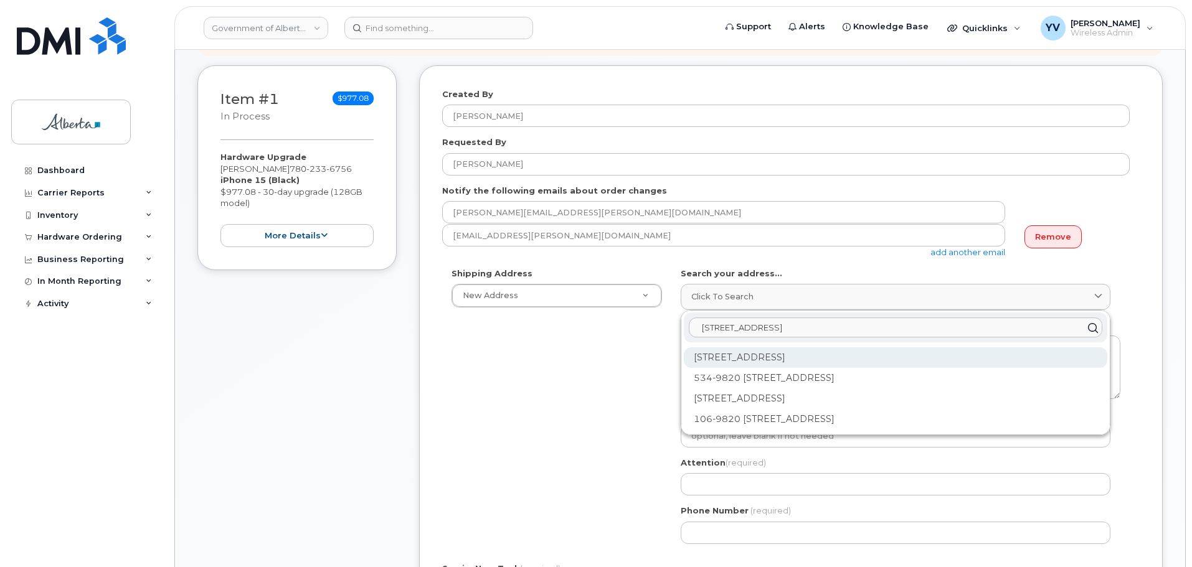
type input "9820 - 106 Street"
click at [770, 389] on div "9820 106 St NW Edmonton AB T5K 2J6" at bounding box center [896, 399] width 424 height 21
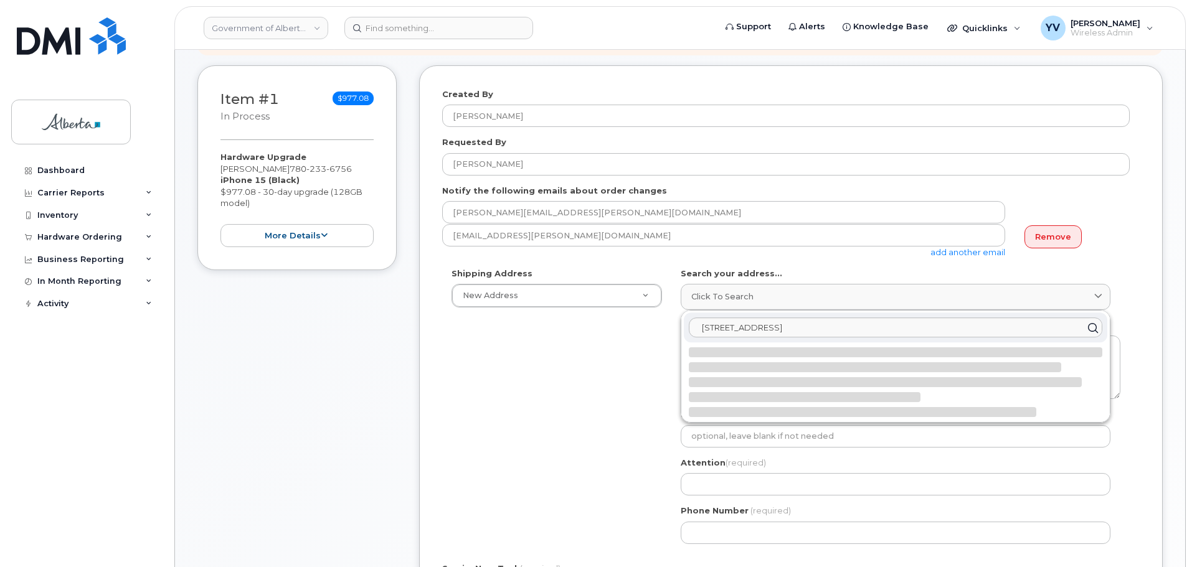
select select
type textarea "9820 106 St NW EDMONTON AB T5K 2J6 CANADA"
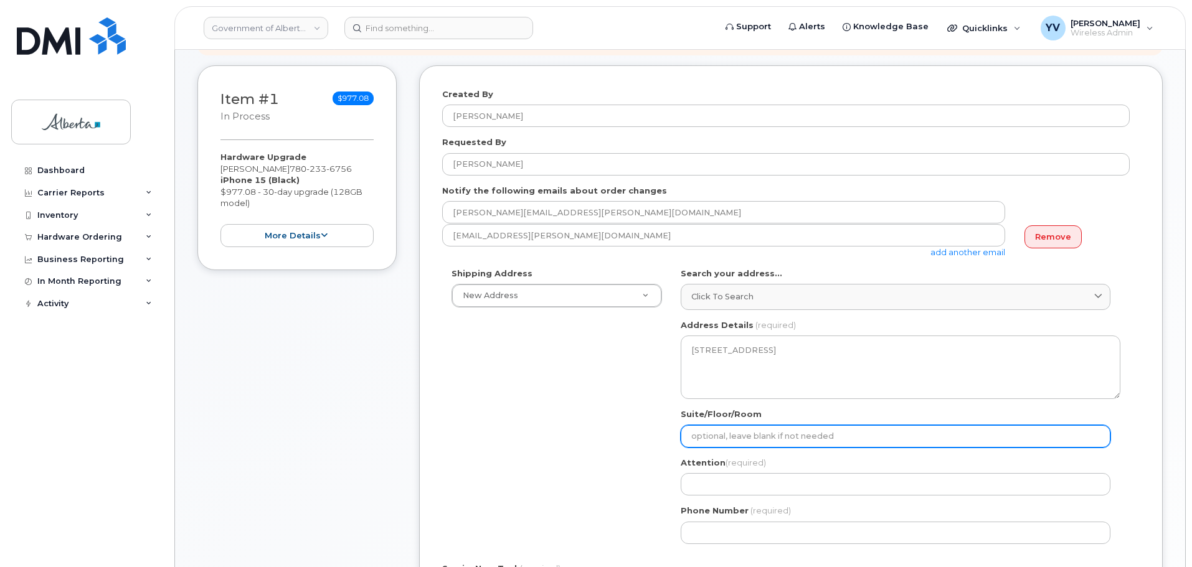
click at [719, 435] on input "Suite/Floor/Room" at bounding box center [896, 436] width 430 height 22
paste input "5th Floor"
select select
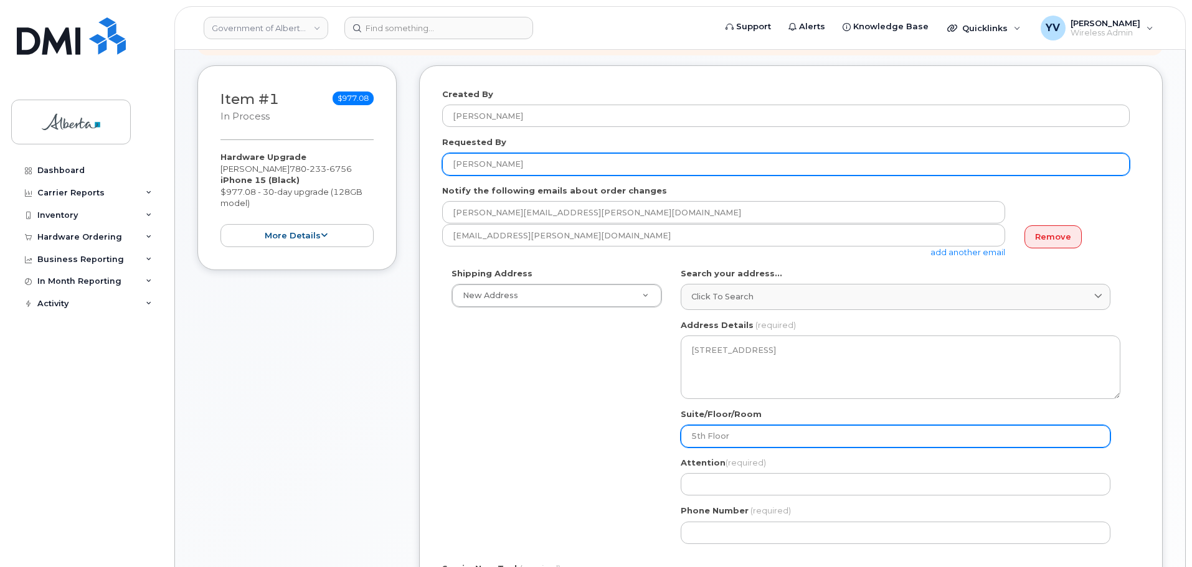
type input "5th Floor"
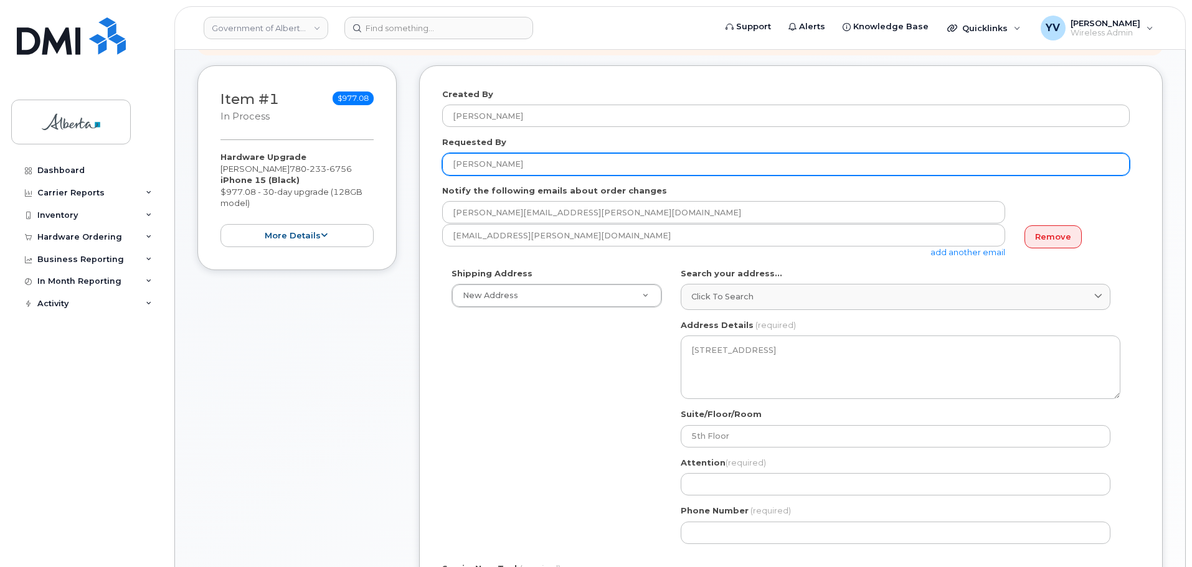
drag, startPoint x: 513, startPoint y: 168, endPoint x: 447, endPoint y: 170, distance: 65.4
click at [447, 170] on input "Cheryl Lees" at bounding box center [786, 164] width 688 height 22
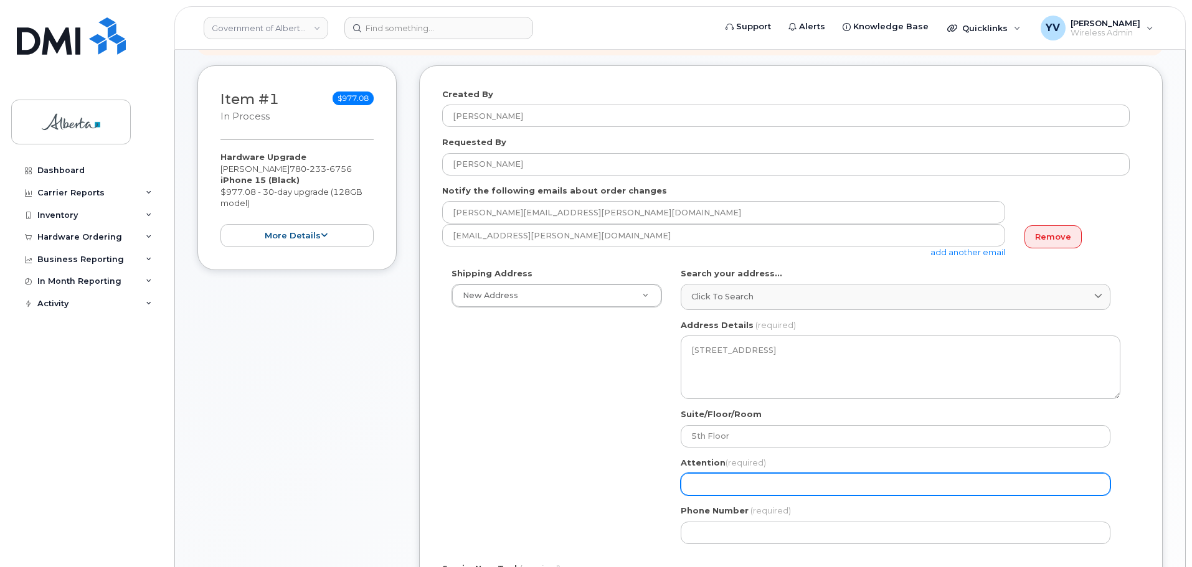
click at [703, 484] on input "Attention (required)" at bounding box center [896, 484] width 430 height 22
paste input "Cheryl Lees"
select select
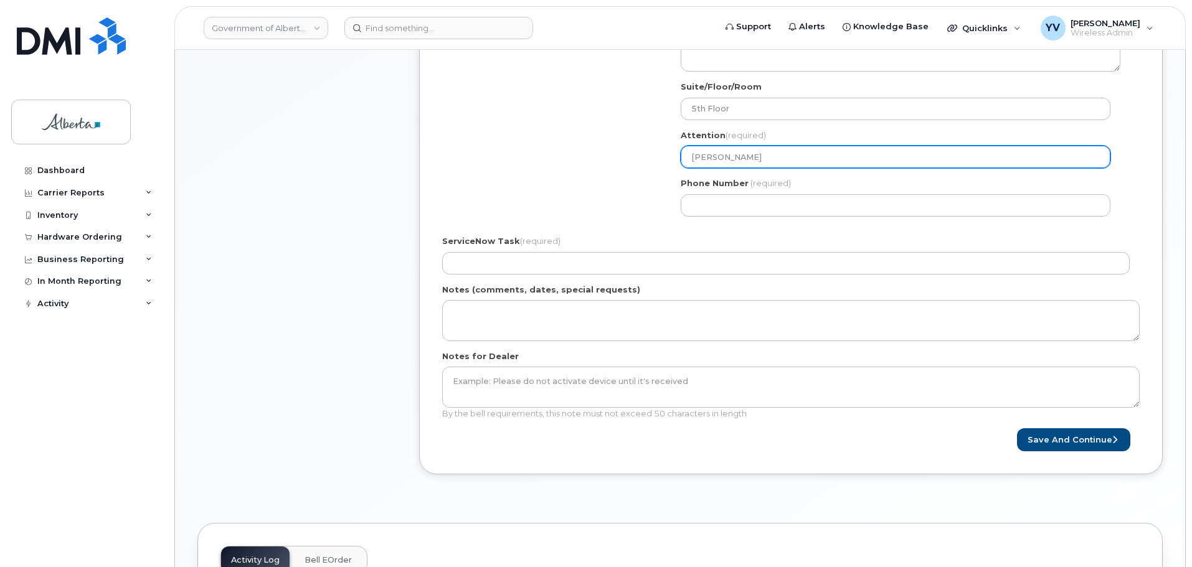
scroll to position [530, 0]
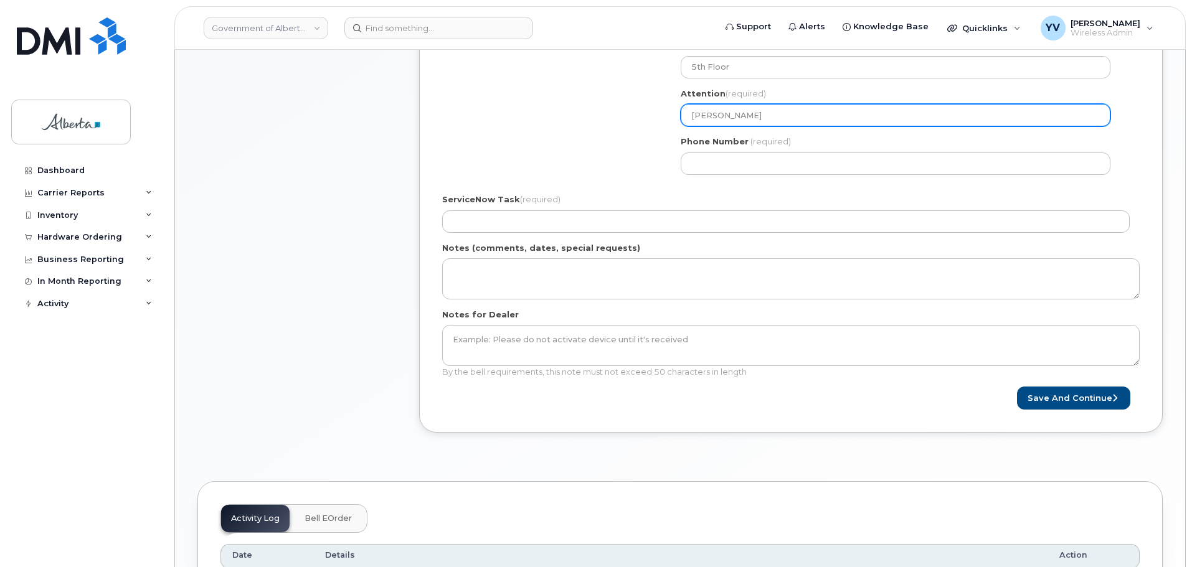
type input "Cheryl Lees"
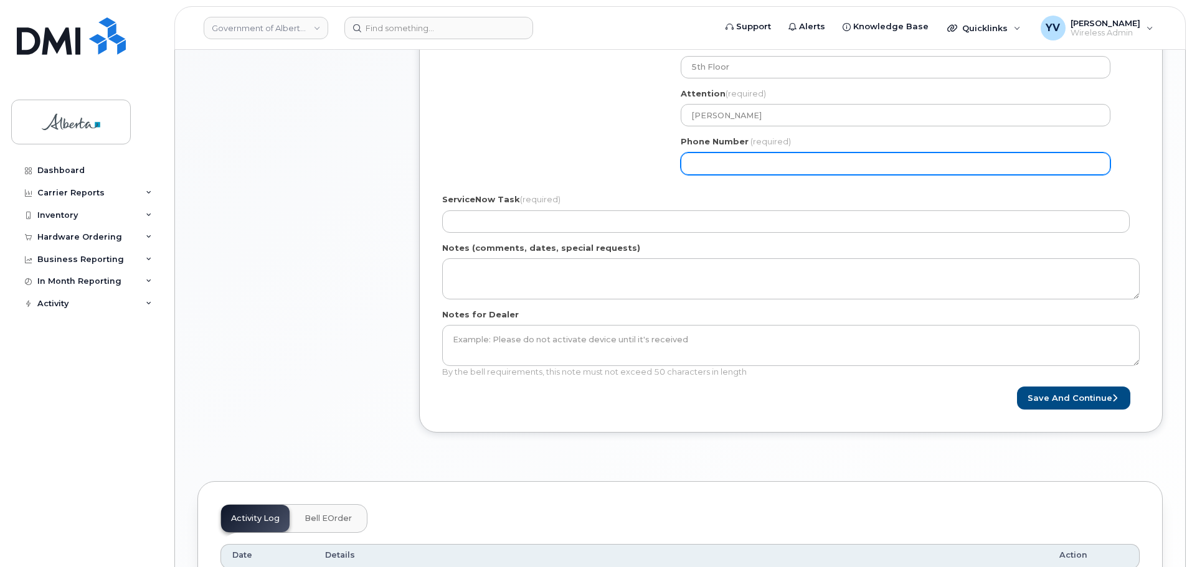
click at [727, 174] on input "Phone Number" at bounding box center [896, 164] width 430 height 22
paste input "7804270335"
select select
type input "7804270335"
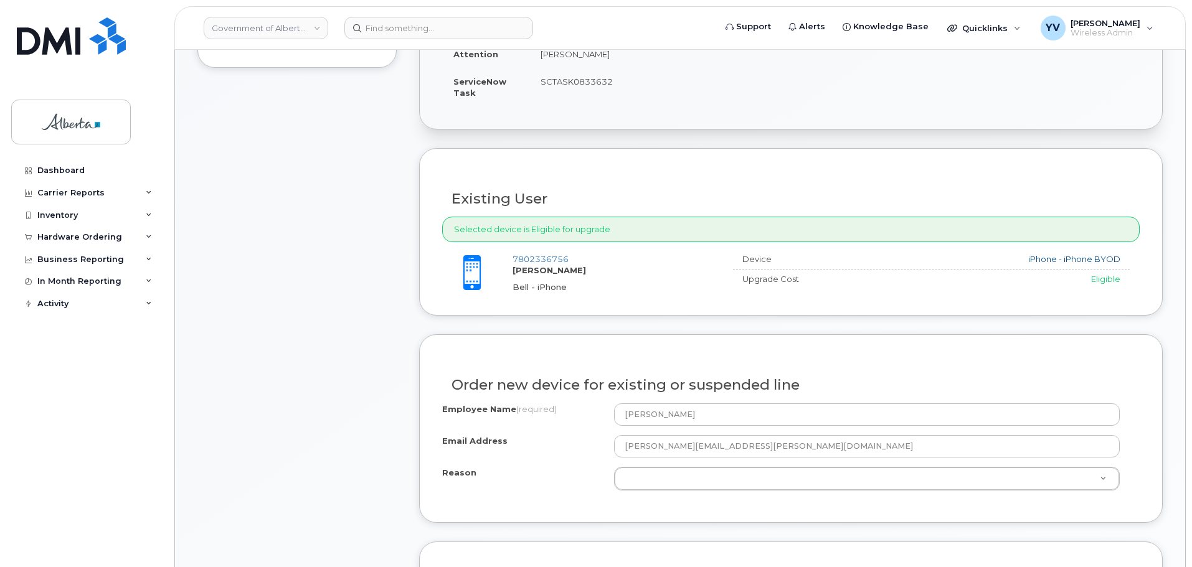
scroll to position [425, 0]
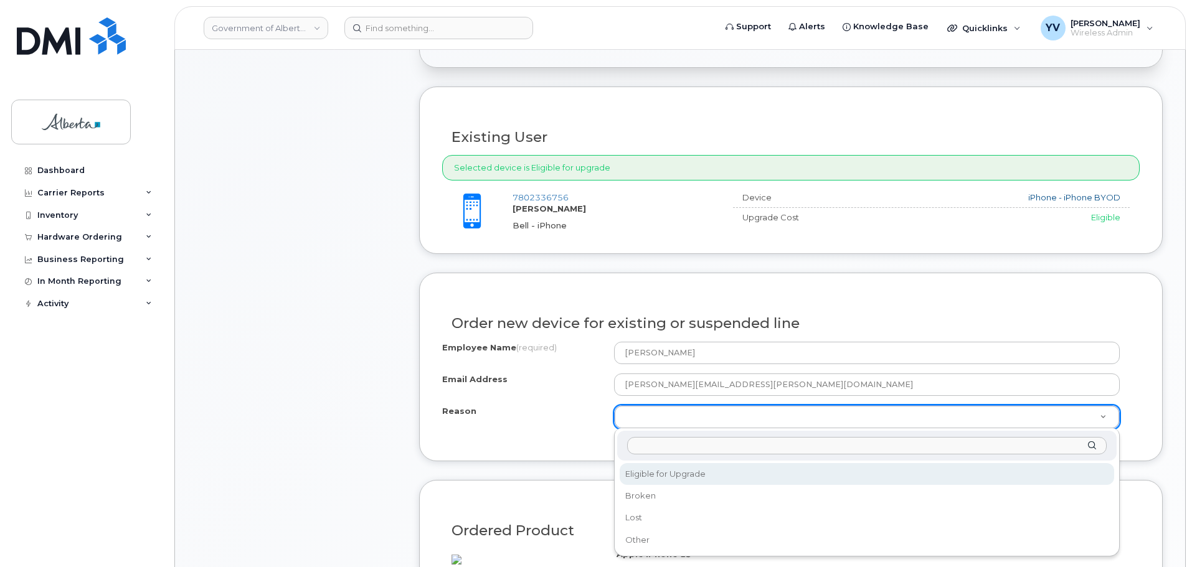
select select "eligible_for_upgrade"
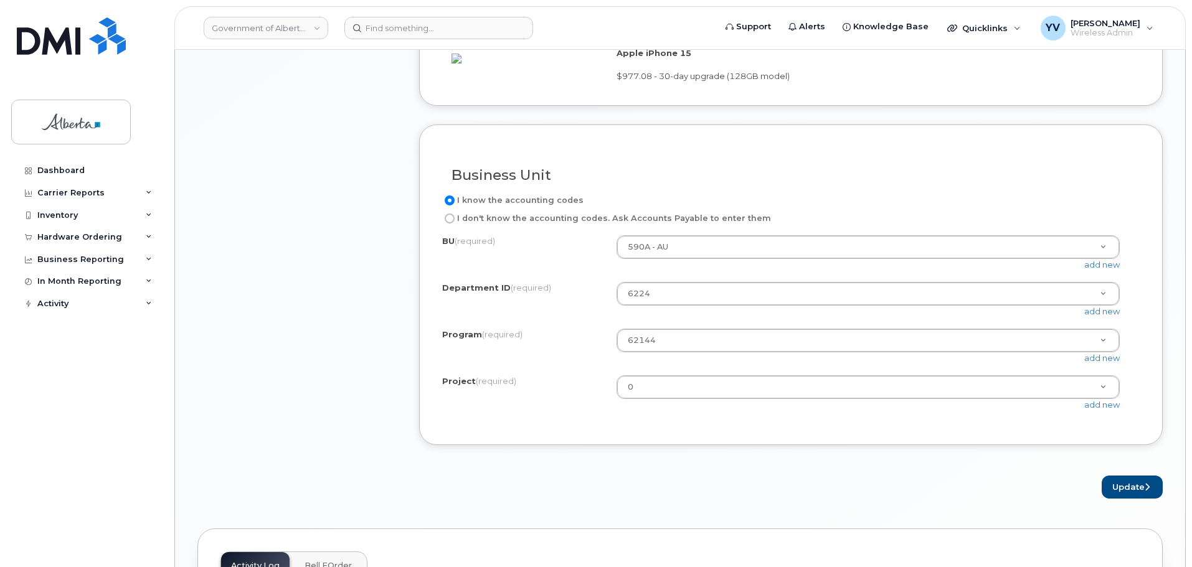
scroll to position [940, 0]
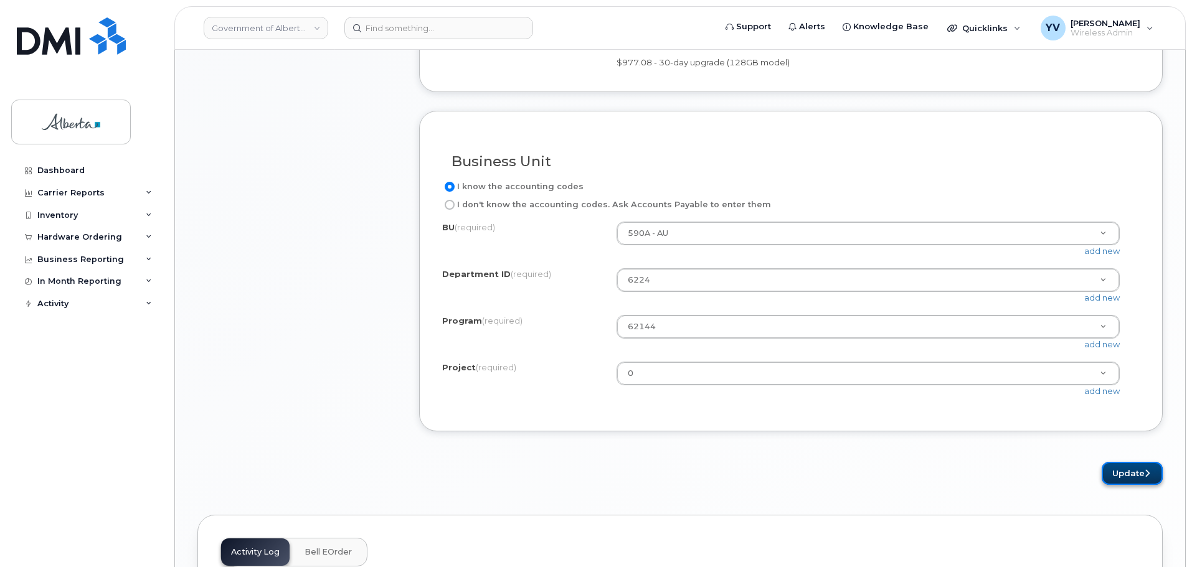
click at [1115, 485] on button "Update" at bounding box center [1132, 473] width 61 height 23
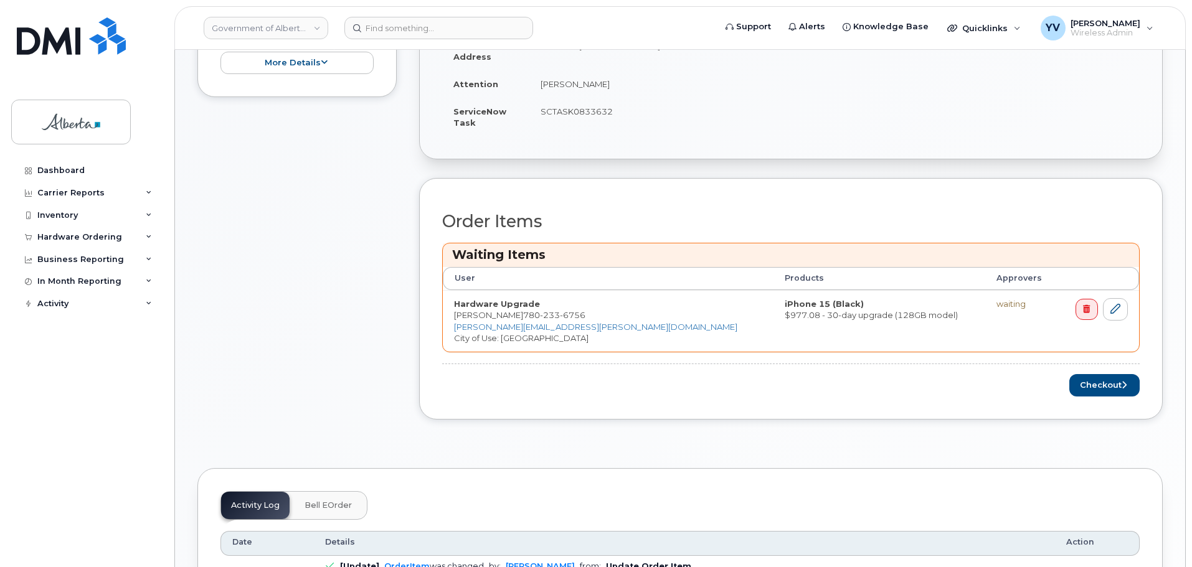
scroll to position [463, 0]
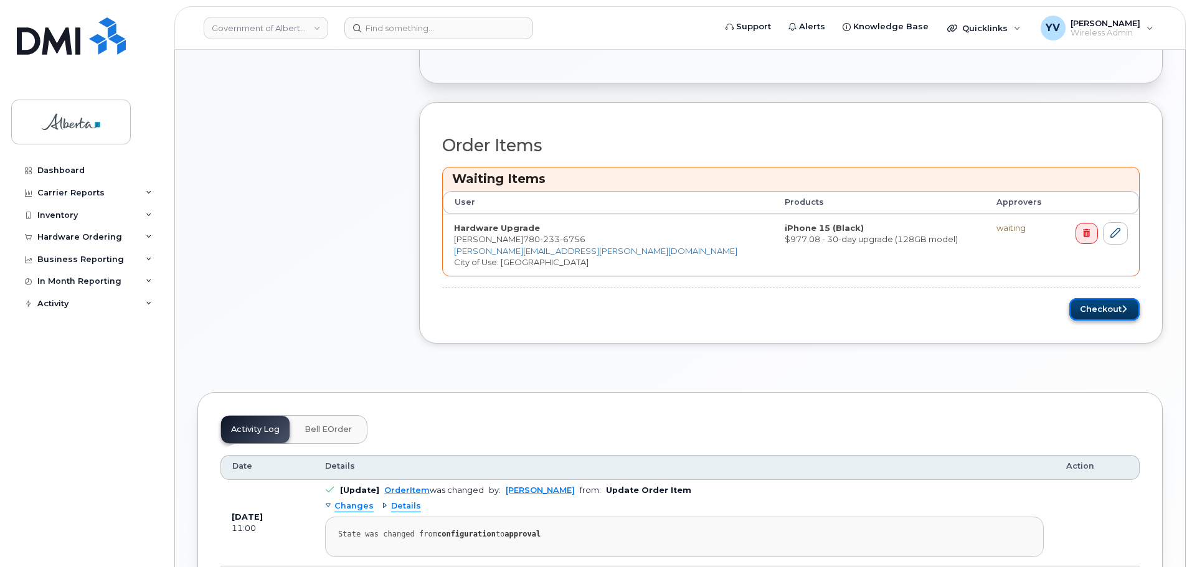
click at [1092, 306] on button "Checkout" at bounding box center [1104, 309] width 70 height 23
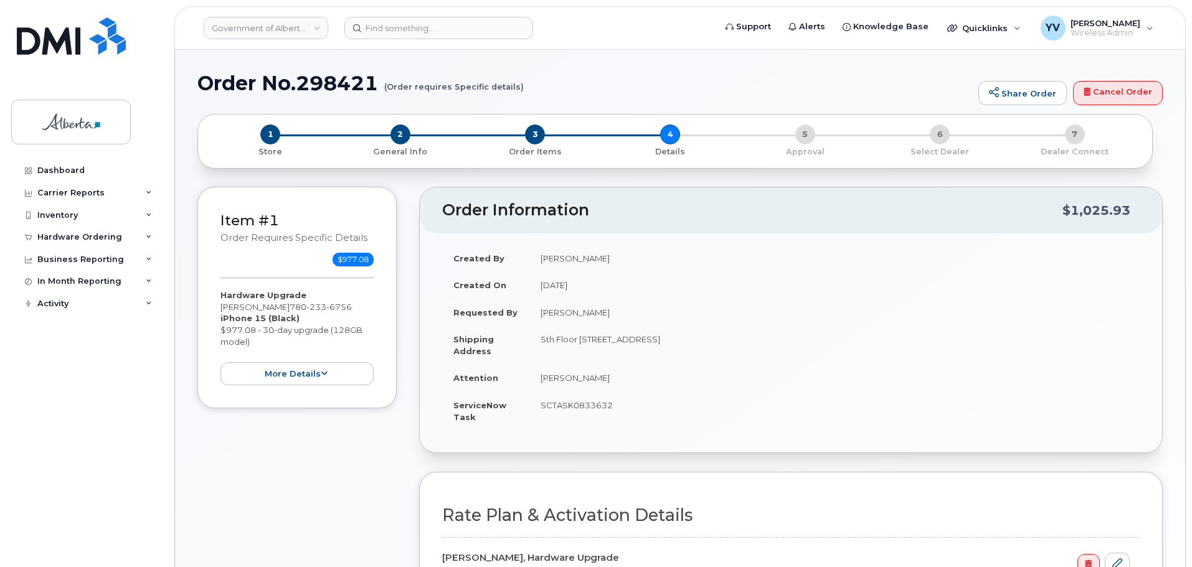
select select
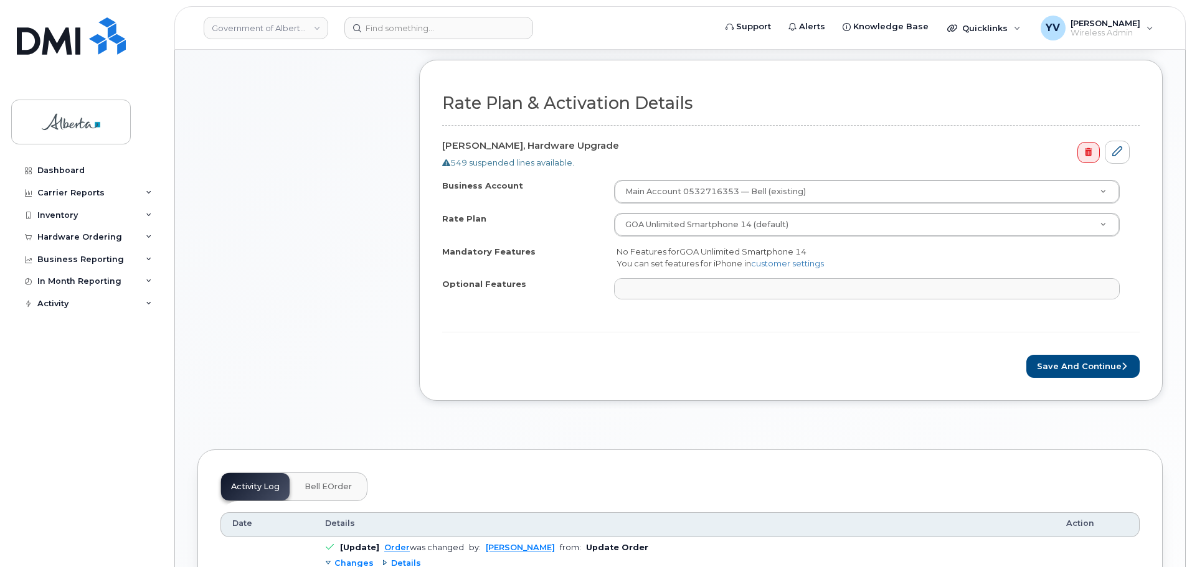
scroll to position [414, 0]
click at [1095, 361] on button "Save and Continue" at bounding box center [1082, 365] width 113 height 23
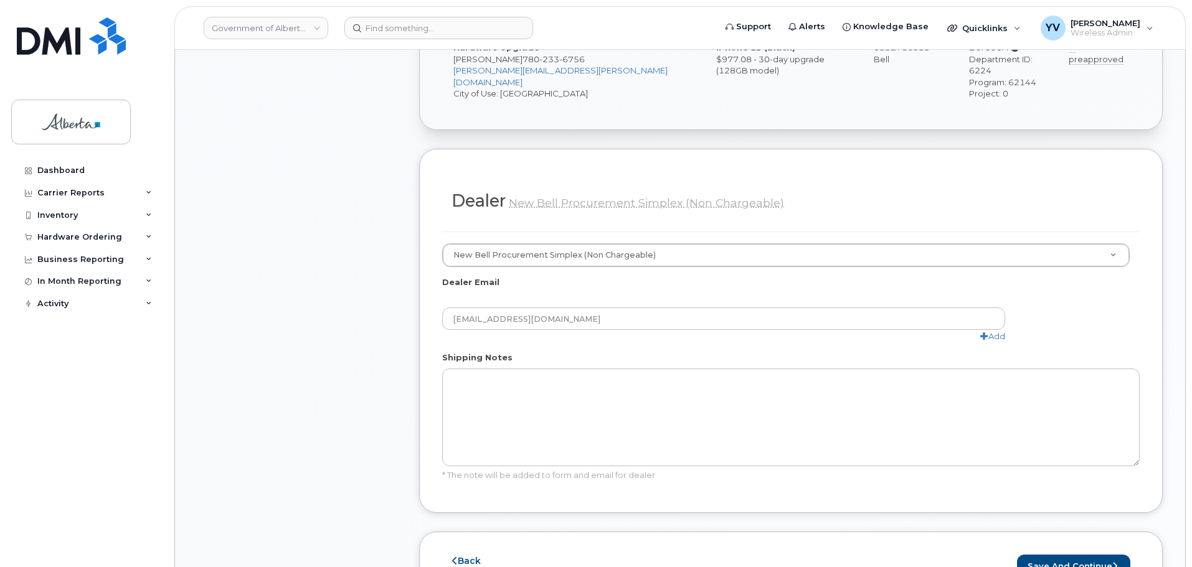
scroll to position [604, 0]
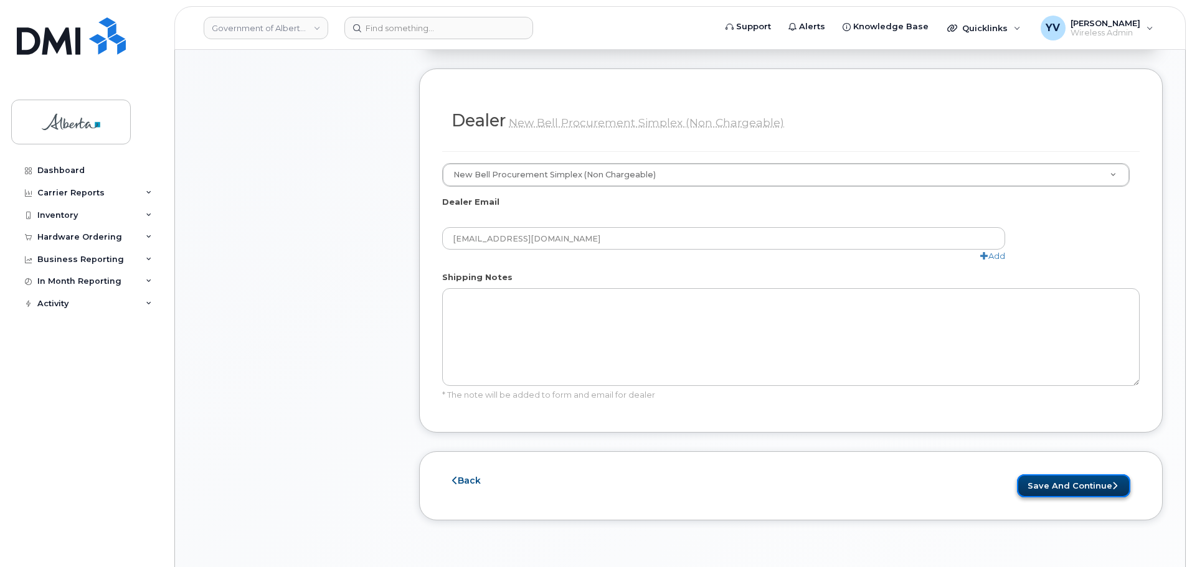
click at [1073, 475] on button "Save and Continue" at bounding box center [1073, 486] width 113 height 23
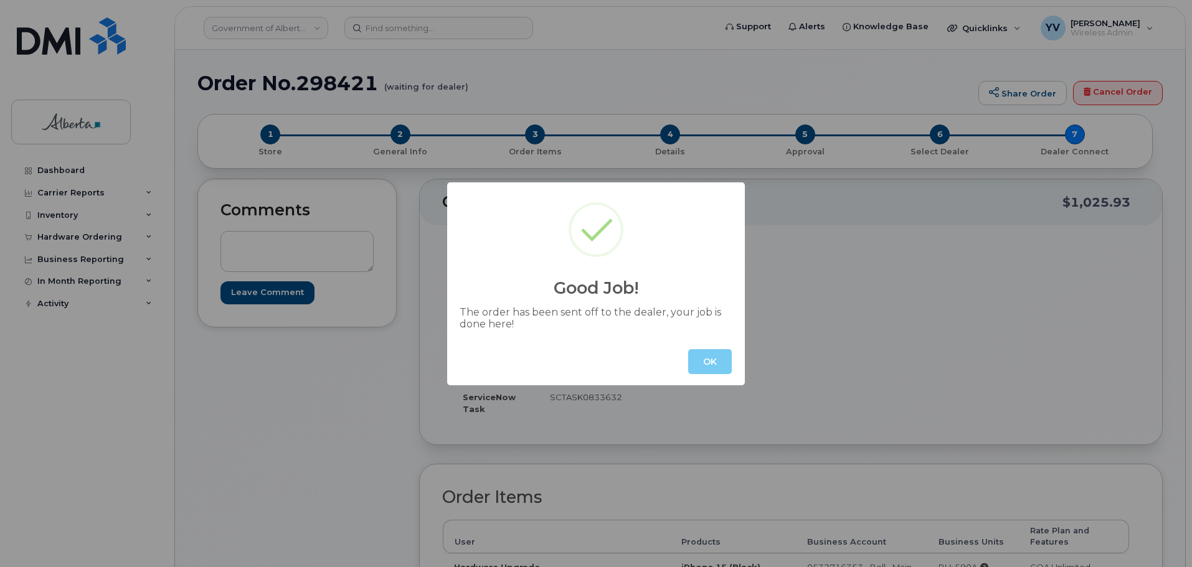
click at [727, 364] on button "OK" at bounding box center [710, 361] width 44 height 25
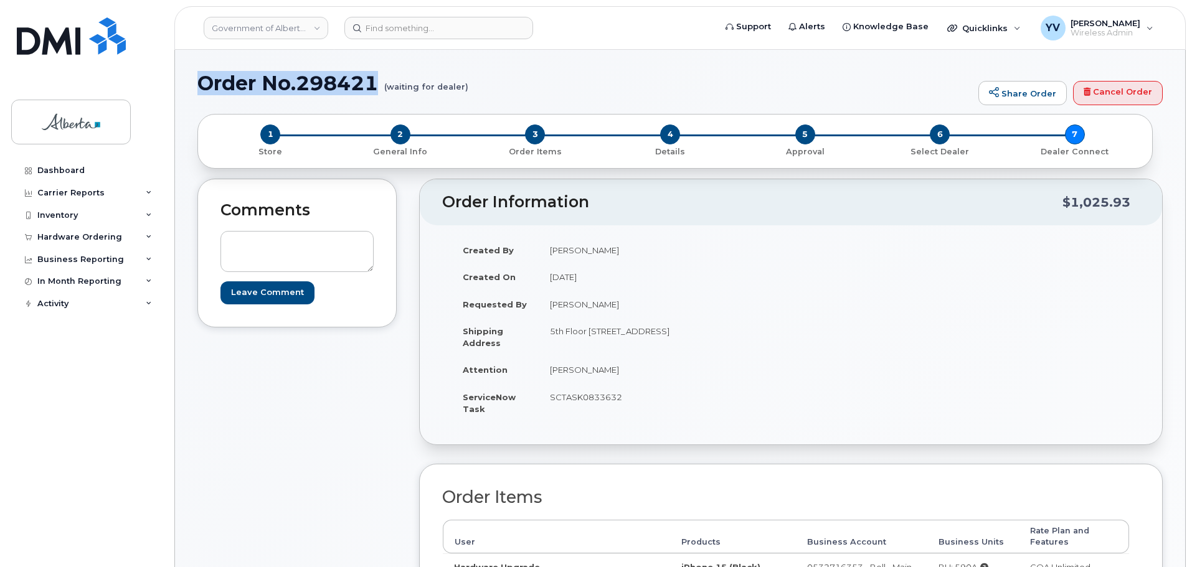
drag, startPoint x: 379, startPoint y: 85, endPoint x: 198, endPoint y: 78, distance: 180.7
click at [198, 78] on h1 "Order No.298421 (waiting for dealer)" at bounding box center [584, 83] width 775 height 22
copy h1 "Order No.298421"
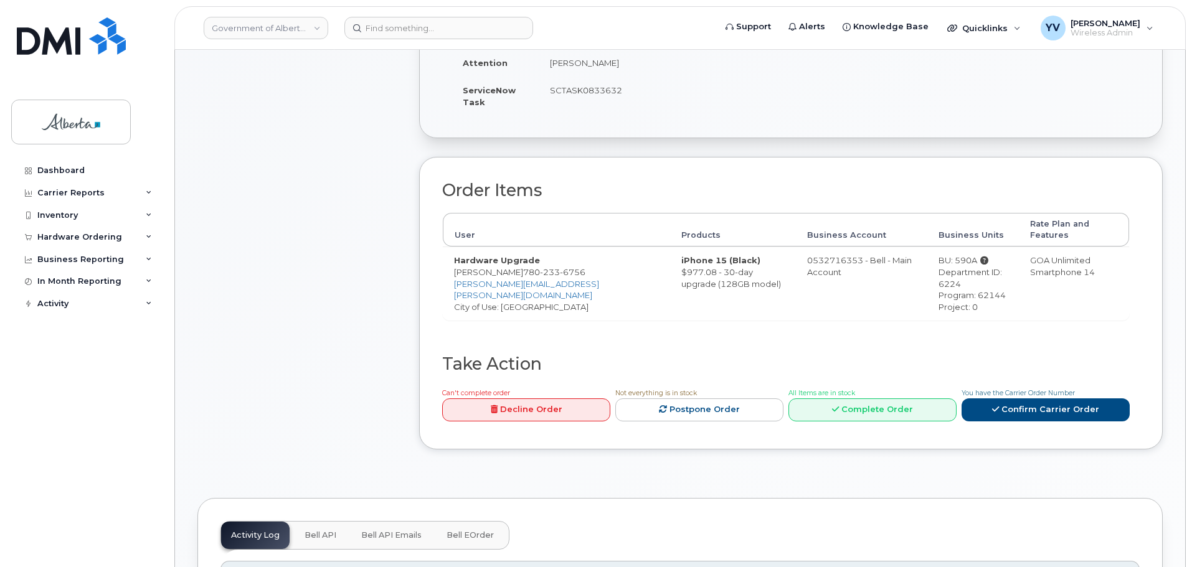
scroll to position [311, 0]
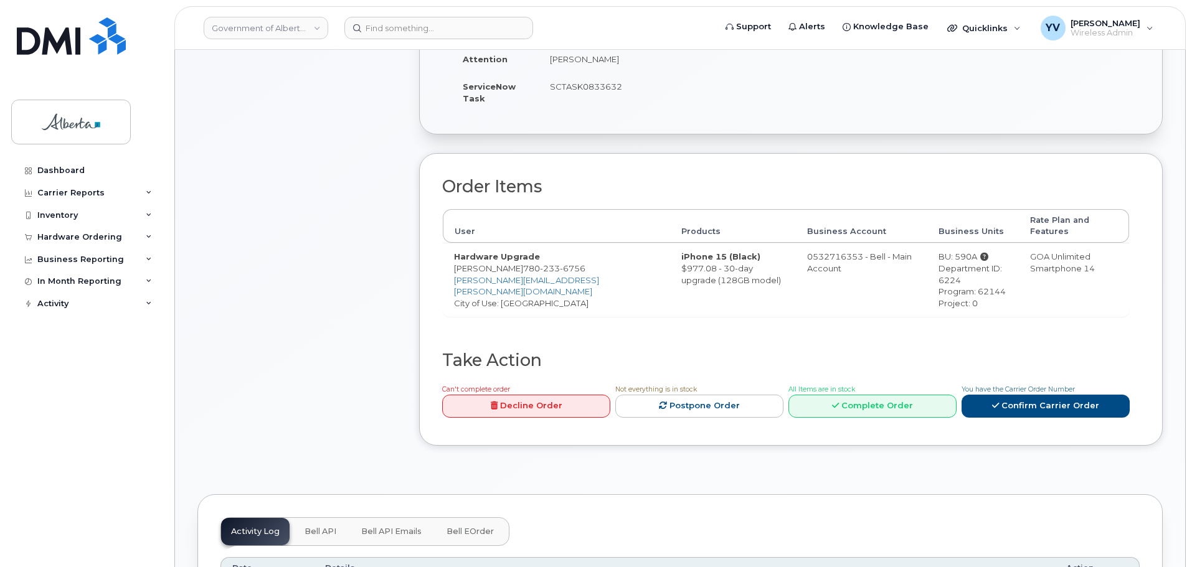
click at [317, 527] on span "Bell API" at bounding box center [321, 532] width 32 height 10
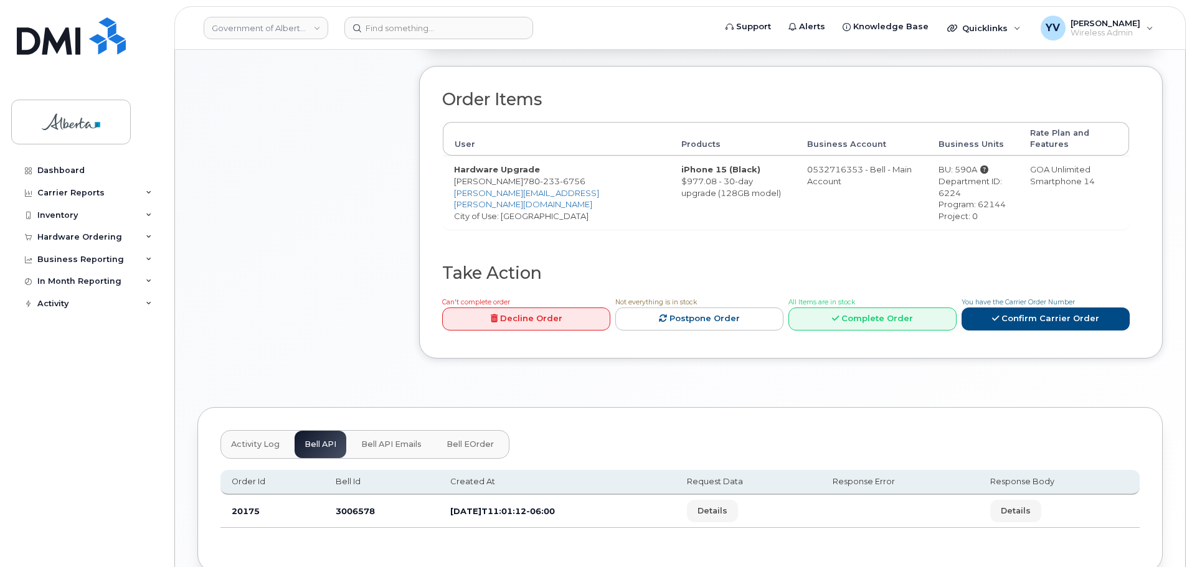
scroll to position [423, 0]
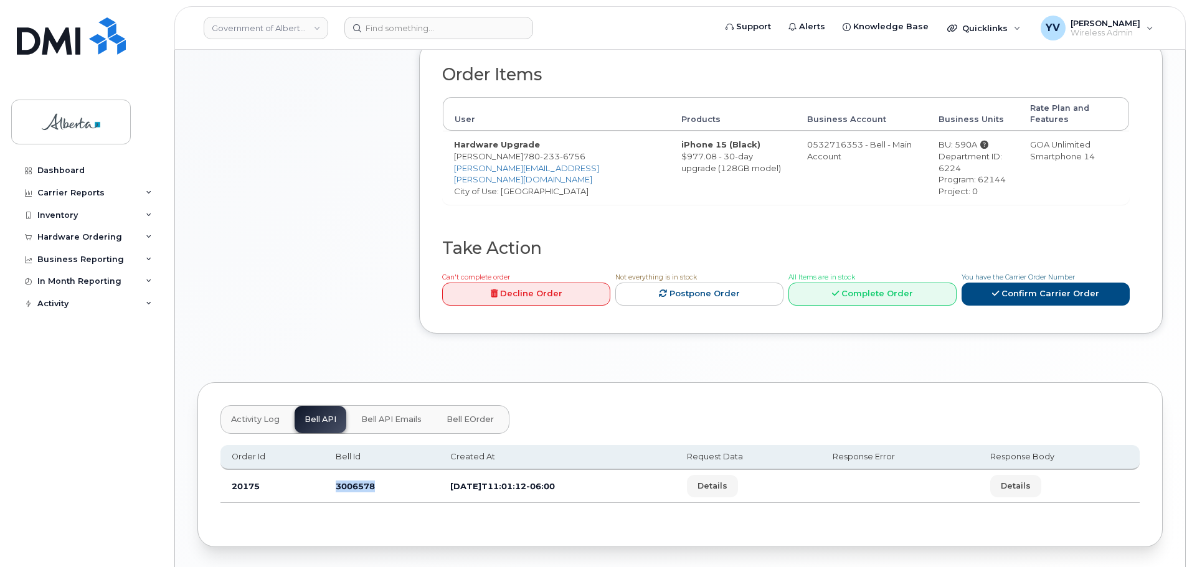
drag, startPoint x: 375, startPoint y: 477, endPoint x: 329, endPoint y: 483, distance: 45.8
click at [329, 483] on td "3006578" at bounding box center [381, 486] width 115 height 33
copy td "3006578"
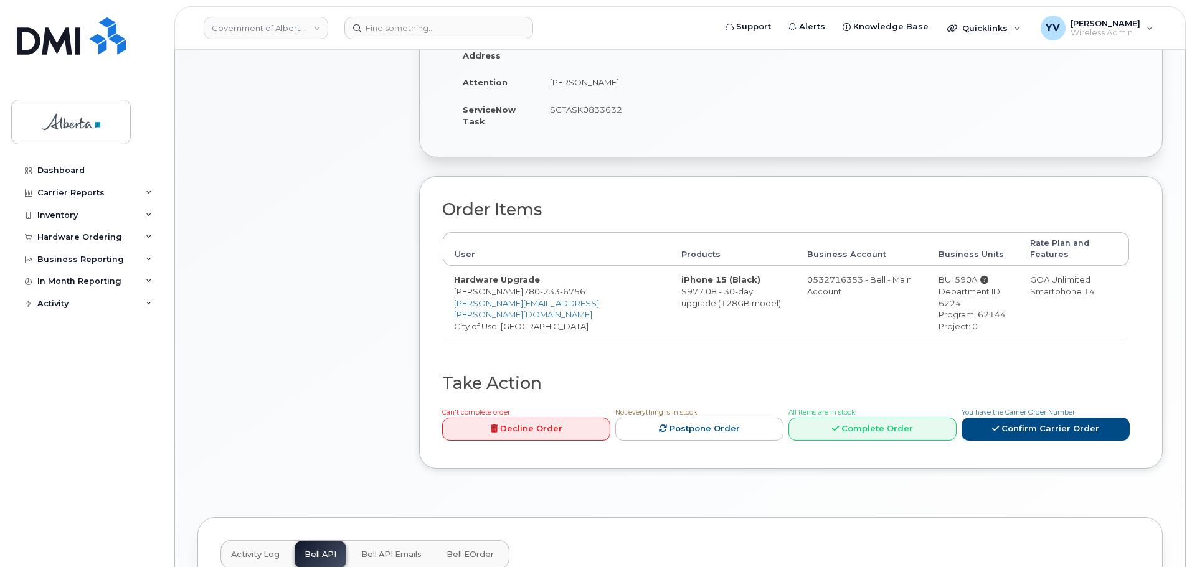
scroll to position [177, 0]
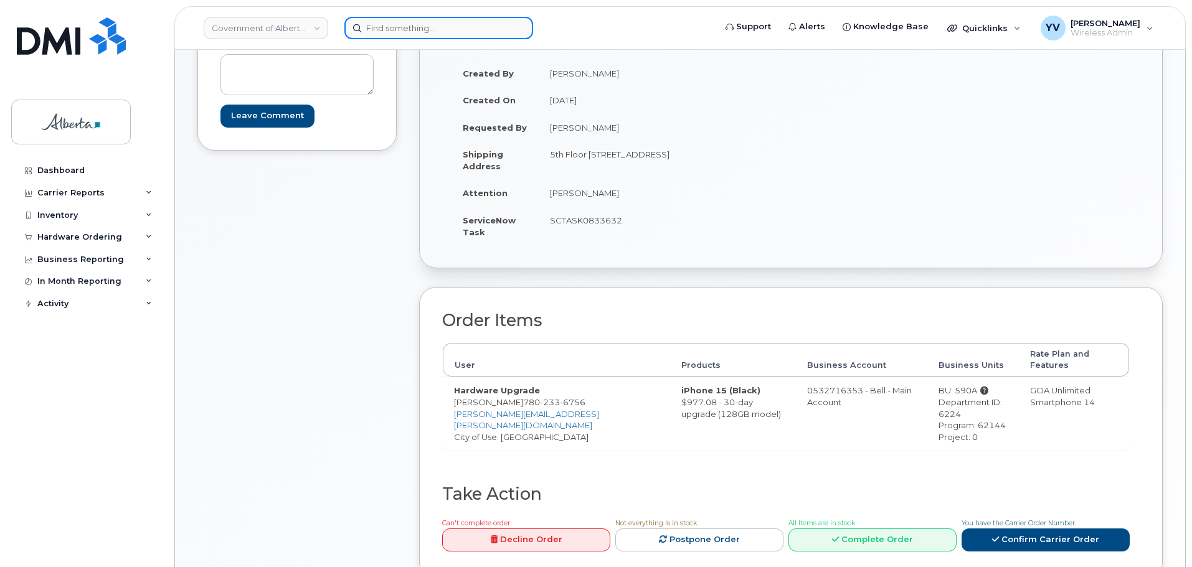
click at [400, 26] on input at bounding box center [438, 28] width 189 height 22
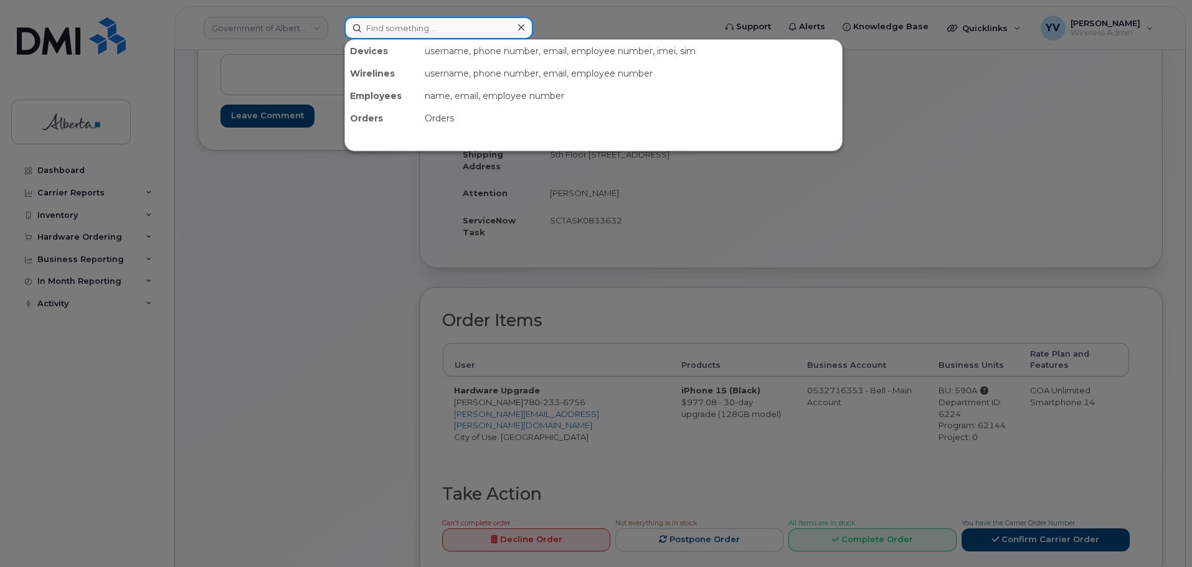
paste input "7802675767"
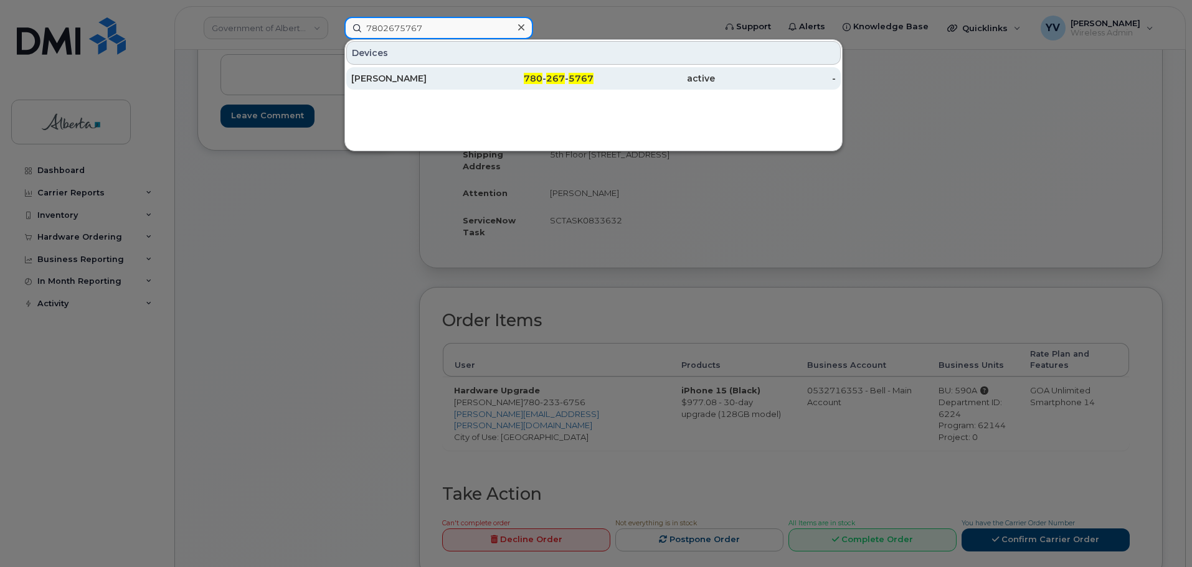
type input "7802675767"
click at [559, 80] on span "267" at bounding box center [555, 78] width 19 height 11
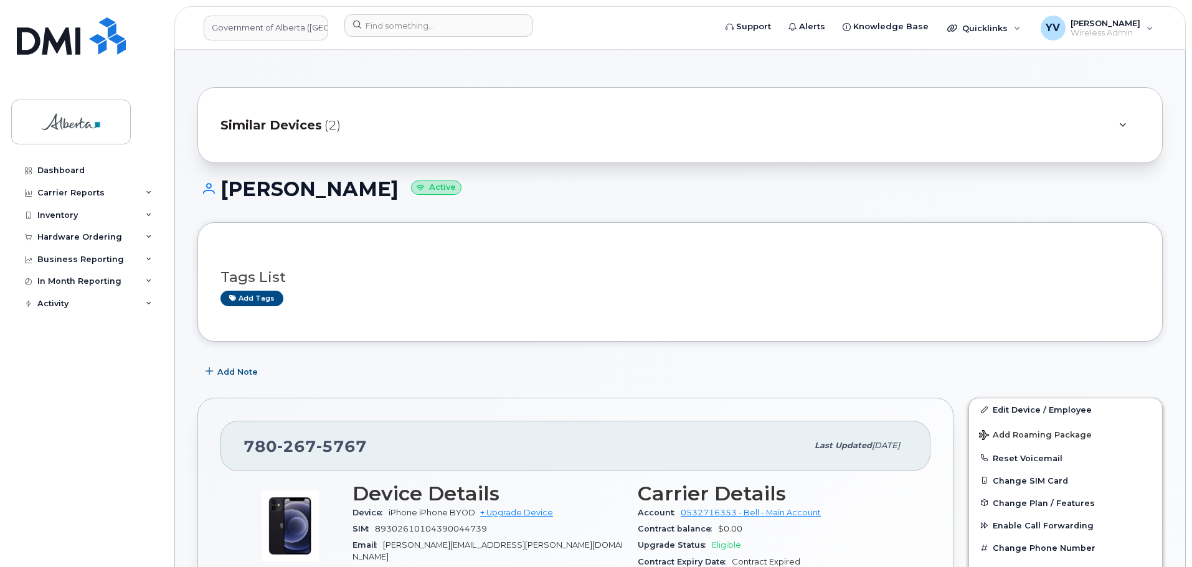
click at [265, 517] on img at bounding box center [290, 526] width 75 height 75
click at [1018, 412] on link "Edit Device / Employee" at bounding box center [1065, 410] width 193 height 22
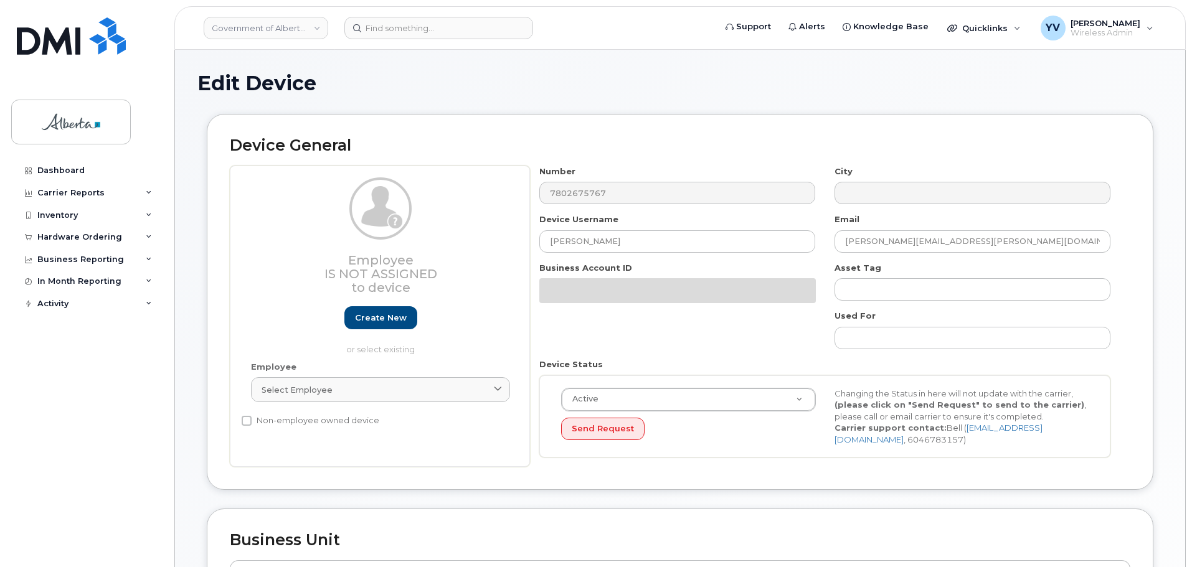
select select "4749745"
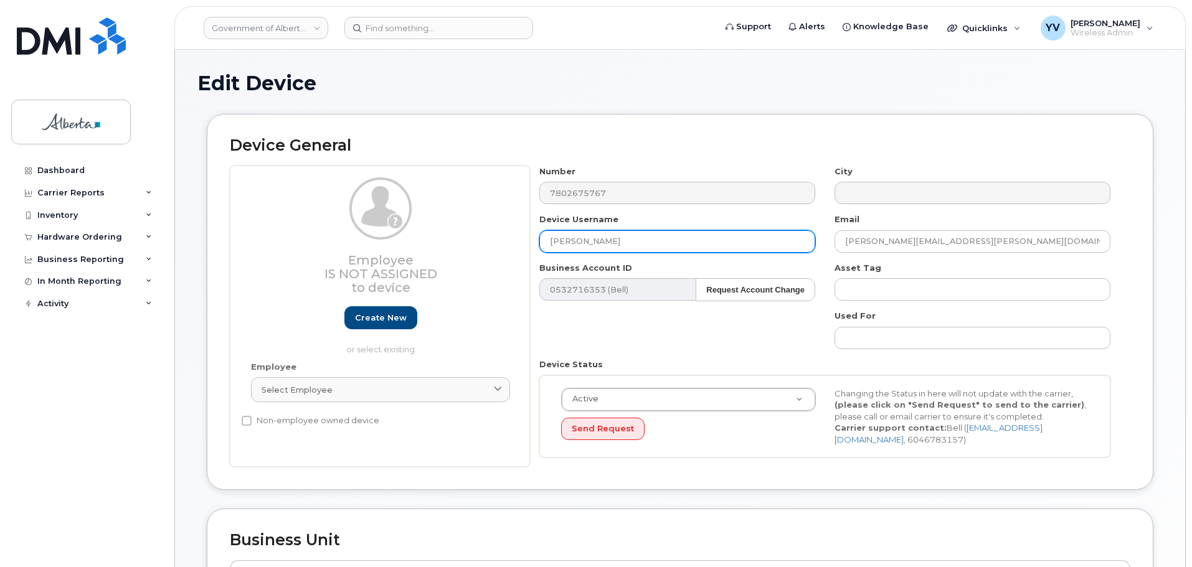
drag, startPoint x: 619, startPoint y: 243, endPoint x: 519, endPoint y: 244, distance: 100.3
click at [519, 244] on div "Employee Is not assigned to device Create new or select existing Employee Selec…" at bounding box center [680, 317] width 901 height 302
paste input "[PERSON_NAME]"
type input "[PERSON_NAME]"
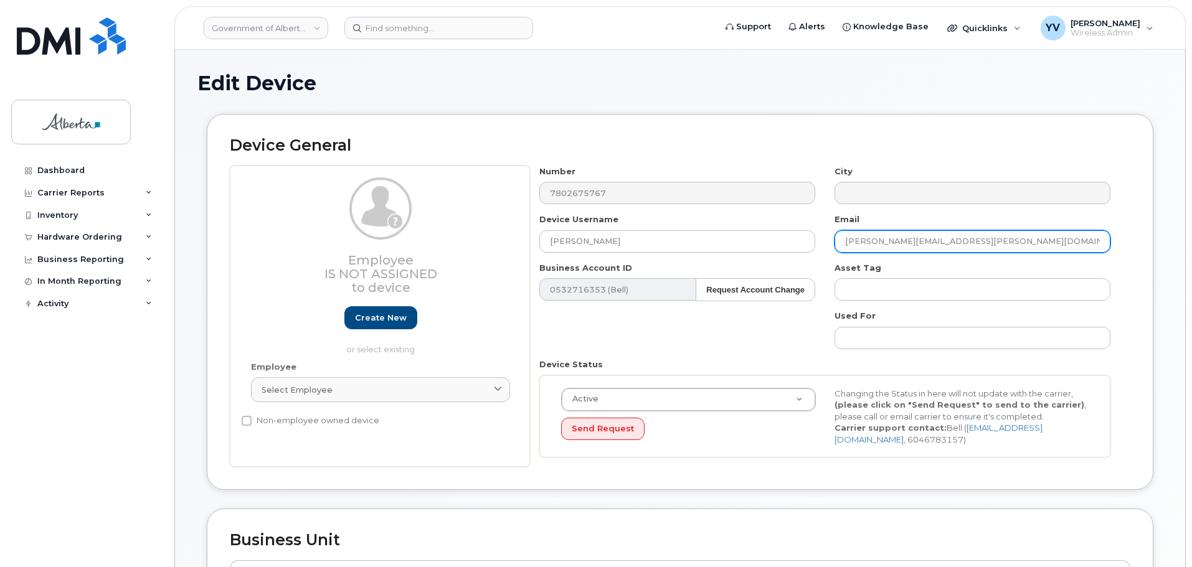
drag, startPoint x: 966, startPoint y: 243, endPoint x: 835, endPoint y: 244, distance: 130.8
click at [835, 244] on input "[PERSON_NAME][EMAIL_ADDRESS][PERSON_NAME][DOMAIN_NAME]" at bounding box center [973, 241] width 276 height 22
paste input "[PERSON_NAME].[PERSON_NAME]"
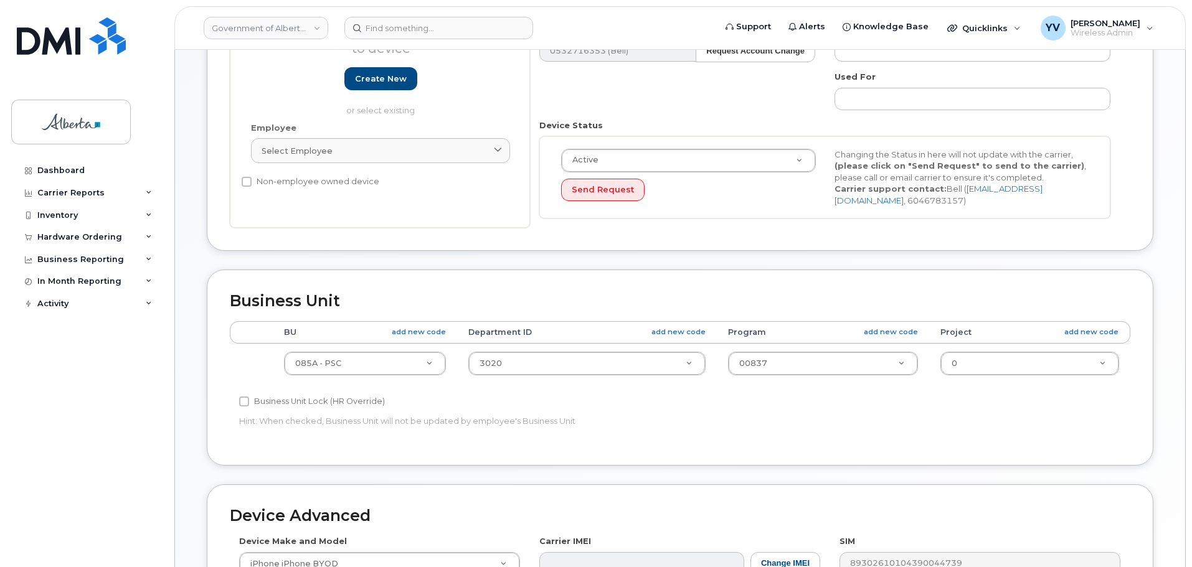
scroll to position [256, 0]
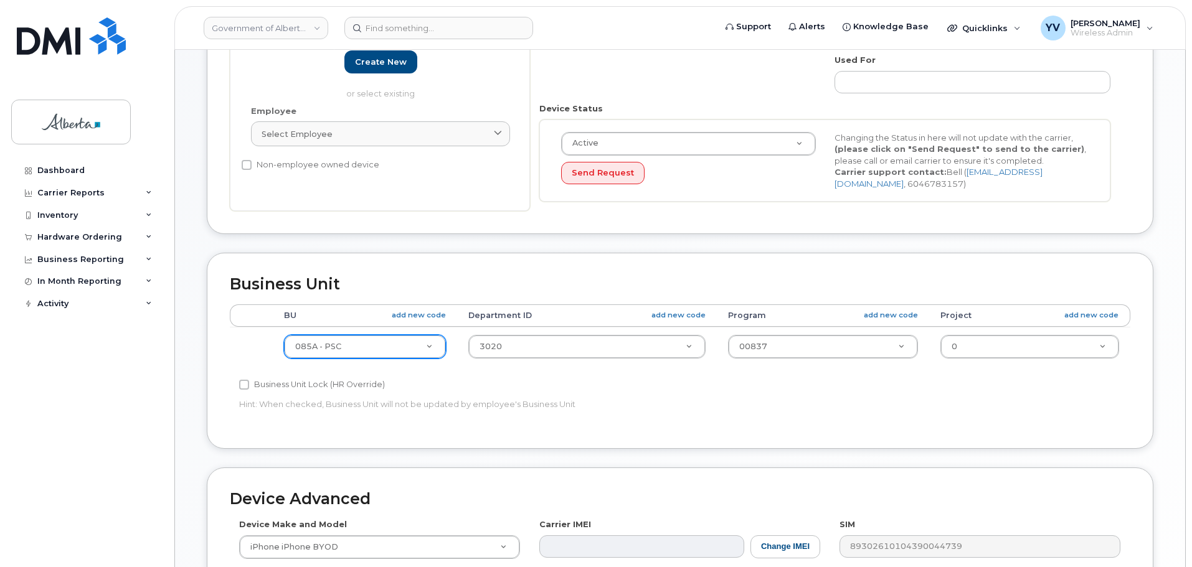
type input "[PERSON_NAME][EMAIL_ADDRESS][PERSON_NAME][DOMAIN_NAME]"
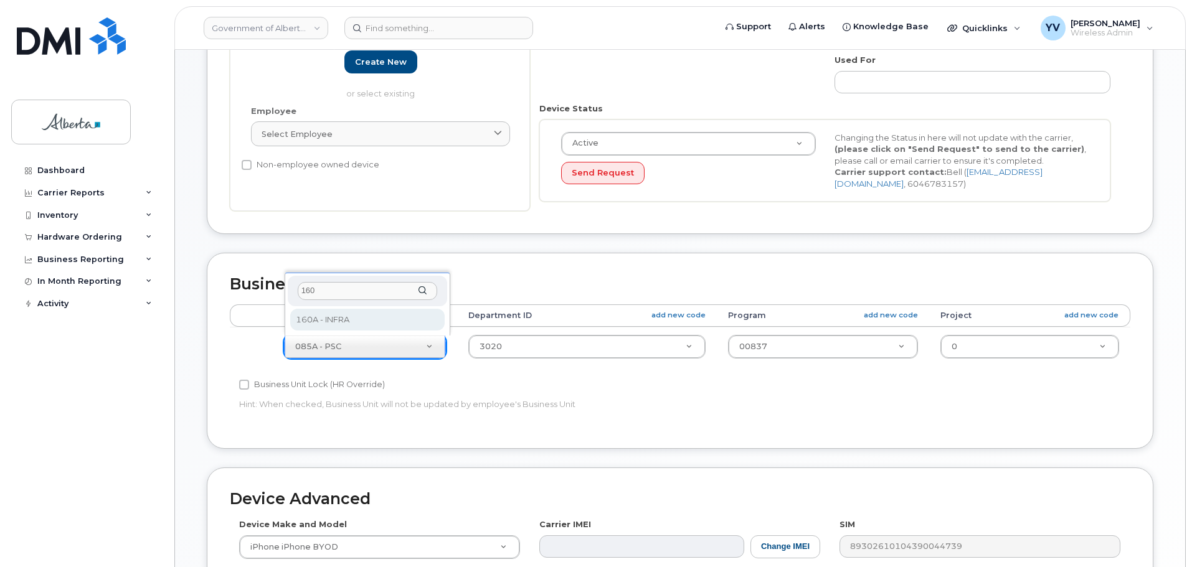
type input "160"
select select "4681665"
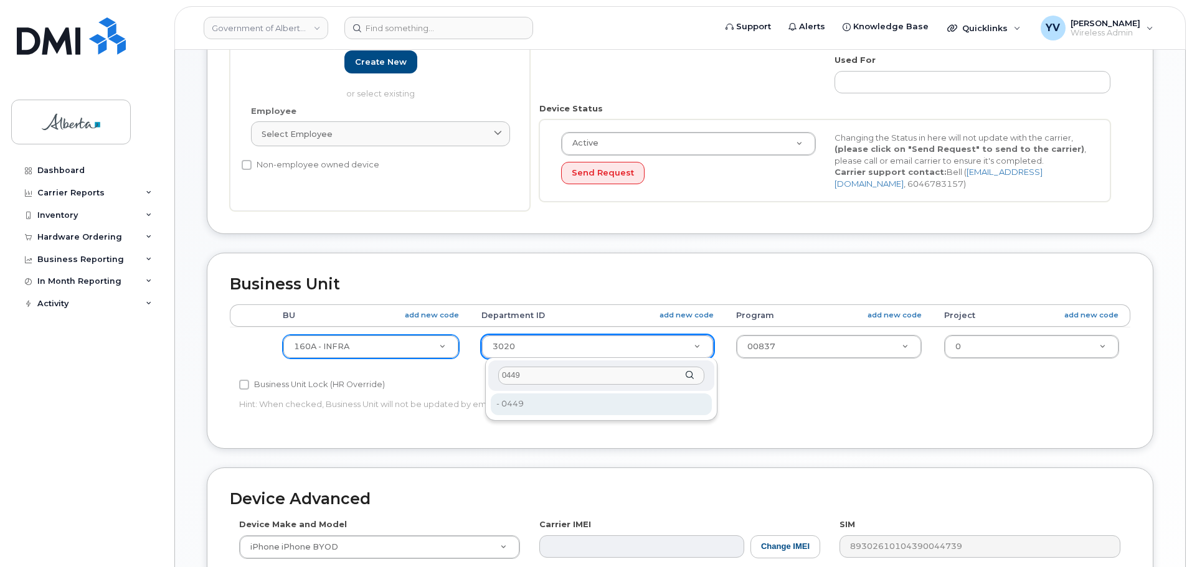
type input "0449"
type input "4752262"
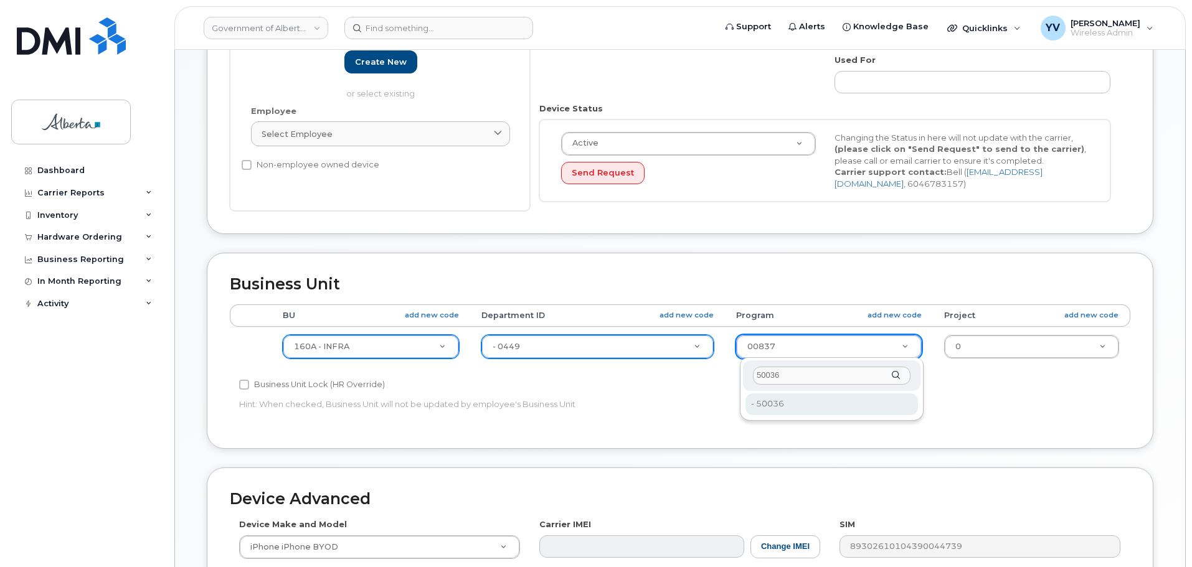
type input "50036"
type input "4753389"
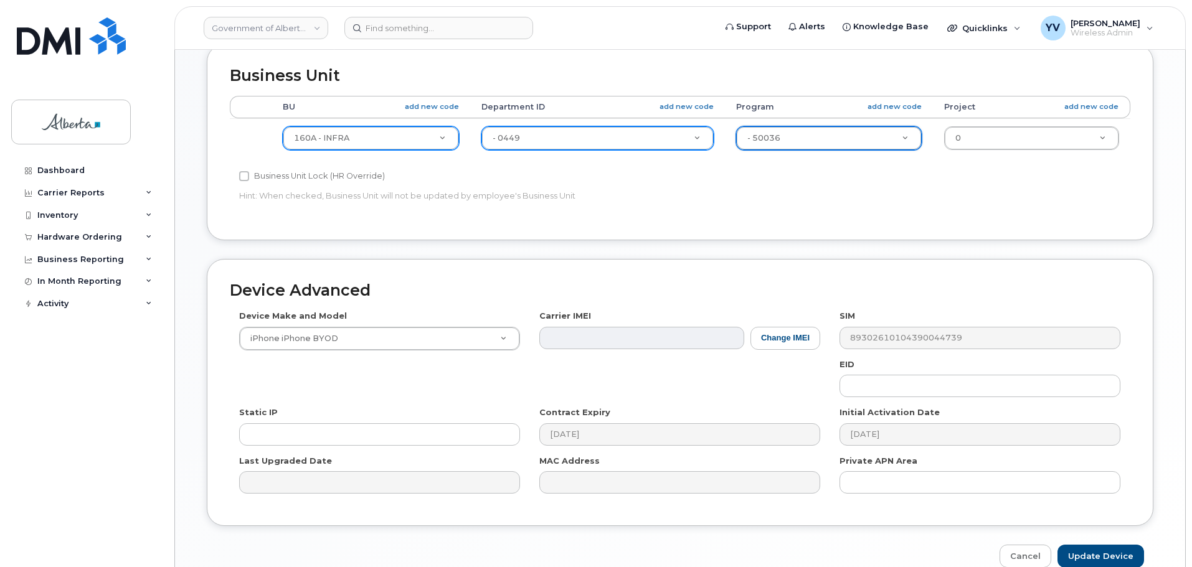
scroll to position [528, 0]
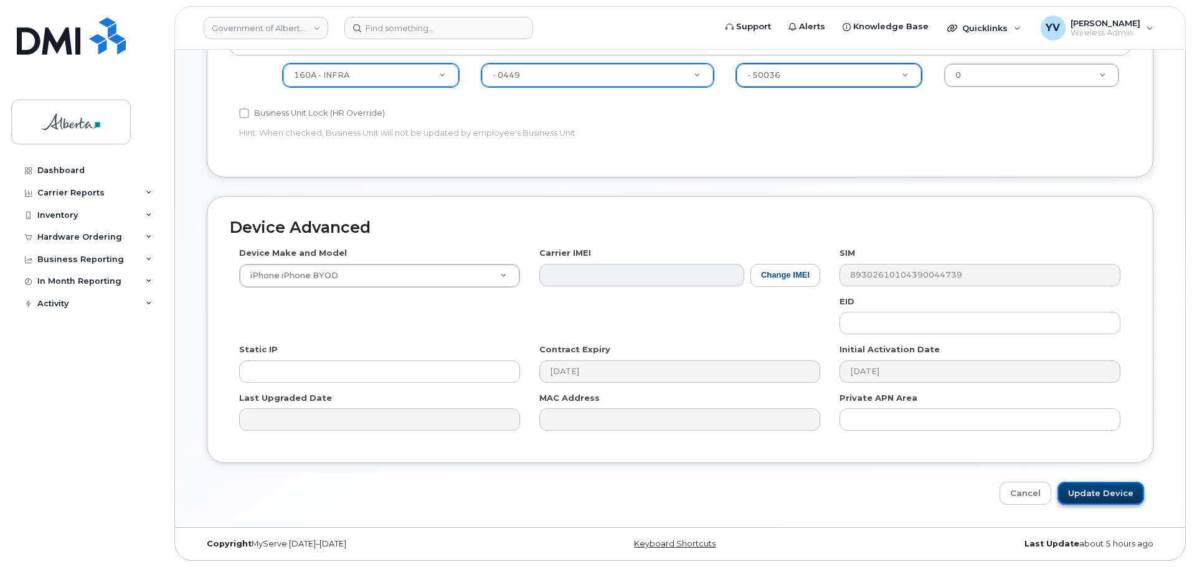
click at [1100, 491] on input "Update Device" at bounding box center [1101, 493] width 87 height 23
type input "Saving..."
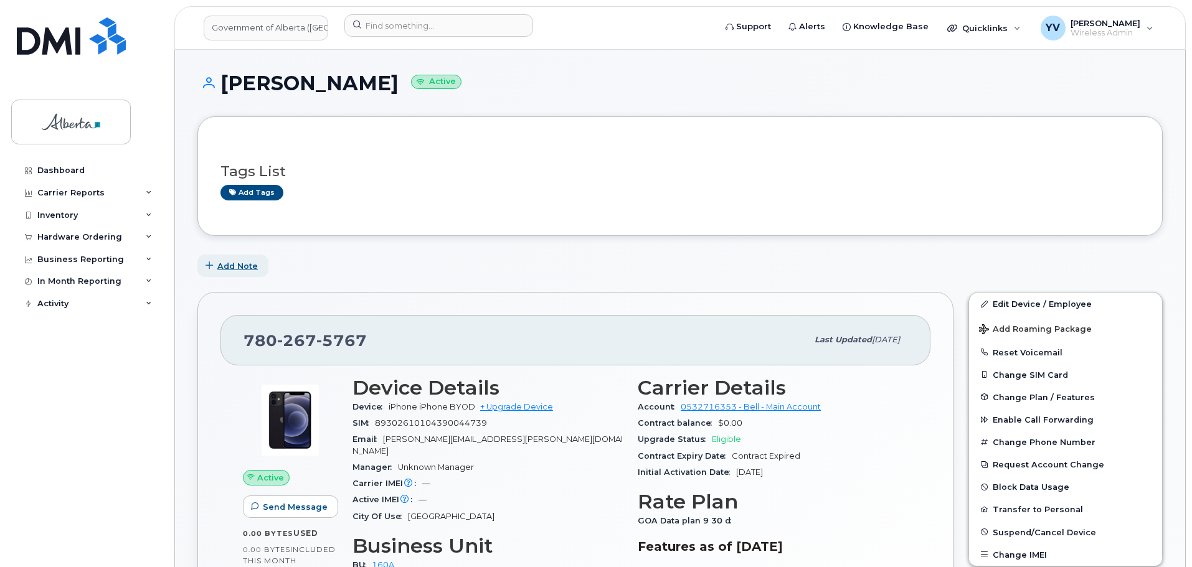
click at [232, 265] on span "Add Note" at bounding box center [237, 266] width 40 height 12
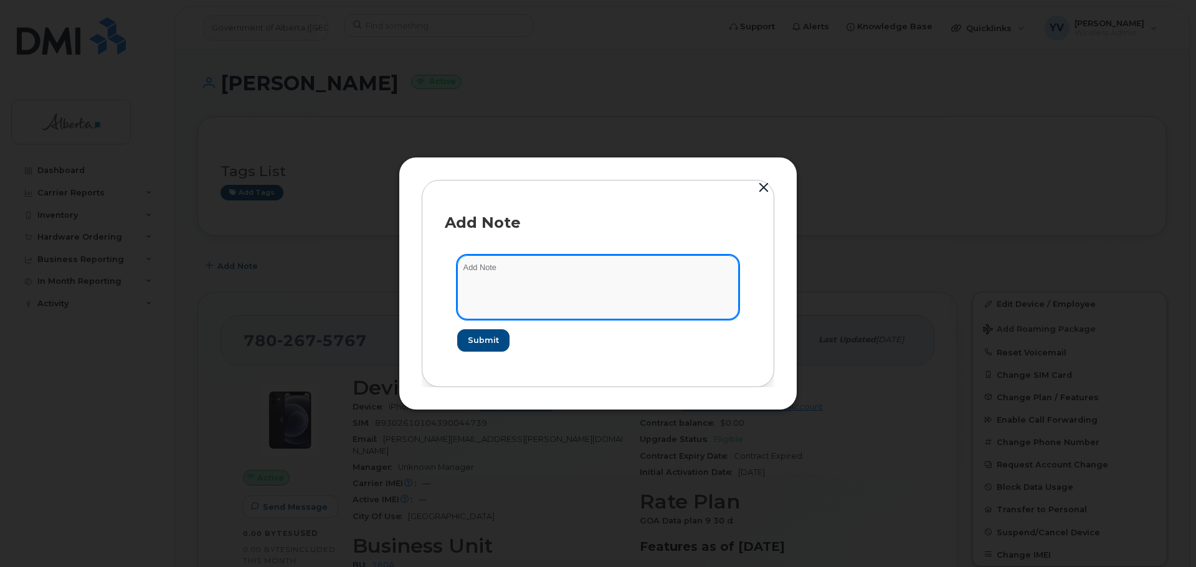
click at [476, 273] on textarea at bounding box center [598, 287] width 282 height 64
paste textarea "SCTASK0832736 7802675767 DO NOT DELETE THIS NUMBER - BEING REASSIGNED to [PERSO…"
type textarea "SCTASK0832736 7802675767 DO NOT DELETE THIS NUMBER - BEING REASSIGNED to [PERSO…"
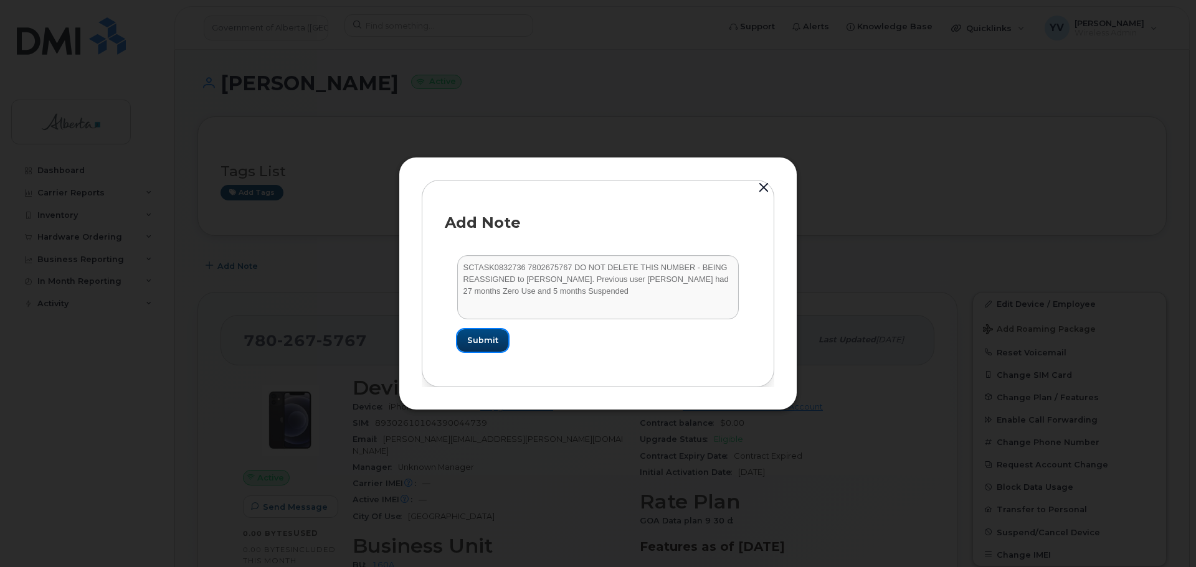
click at [482, 341] on span "Submit" at bounding box center [482, 340] width 31 height 12
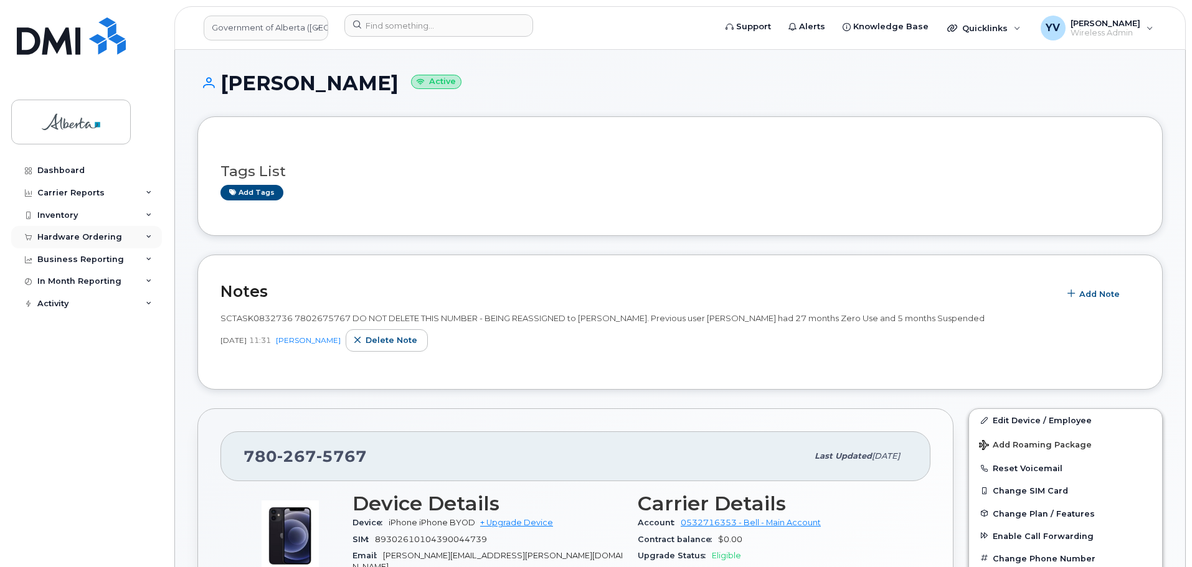
click at [60, 236] on div "Hardware Ordering" at bounding box center [79, 237] width 85 height 10
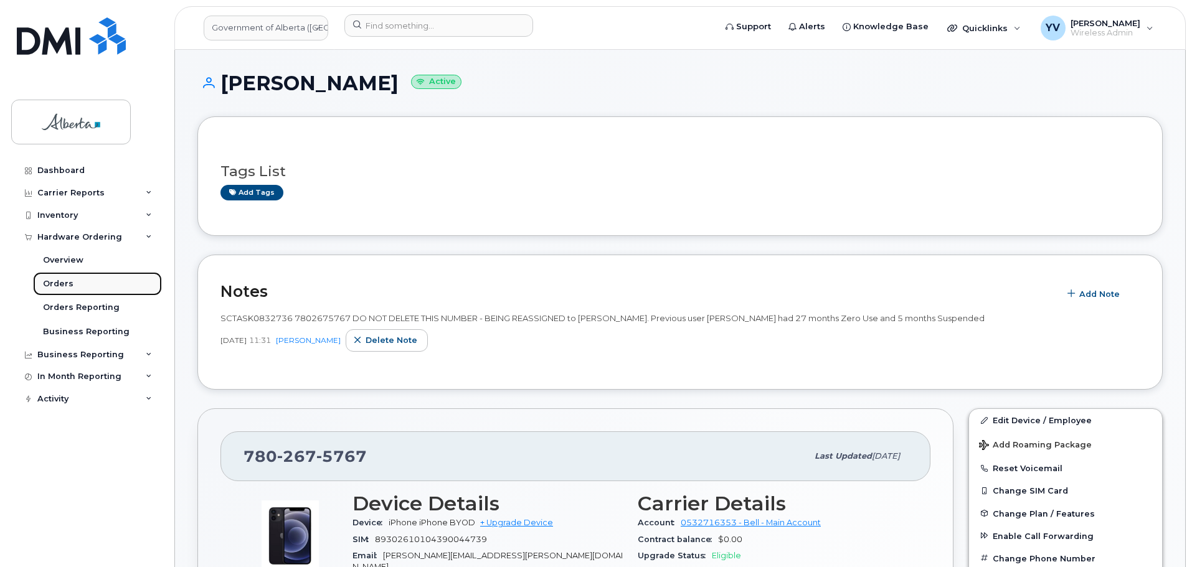
click at [55, 282] on div "Orders" at bounding box center [58, 283] width 31 height 11
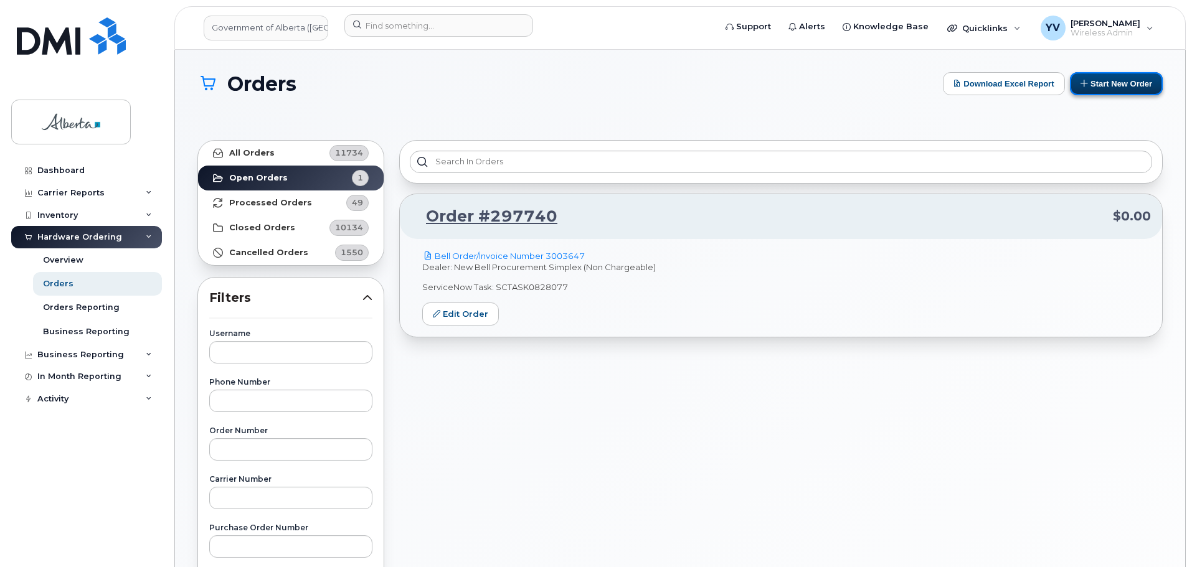
click at [1122, 83] on button "Start New Order" at bounding box center [1116, 83] width 93 height 23
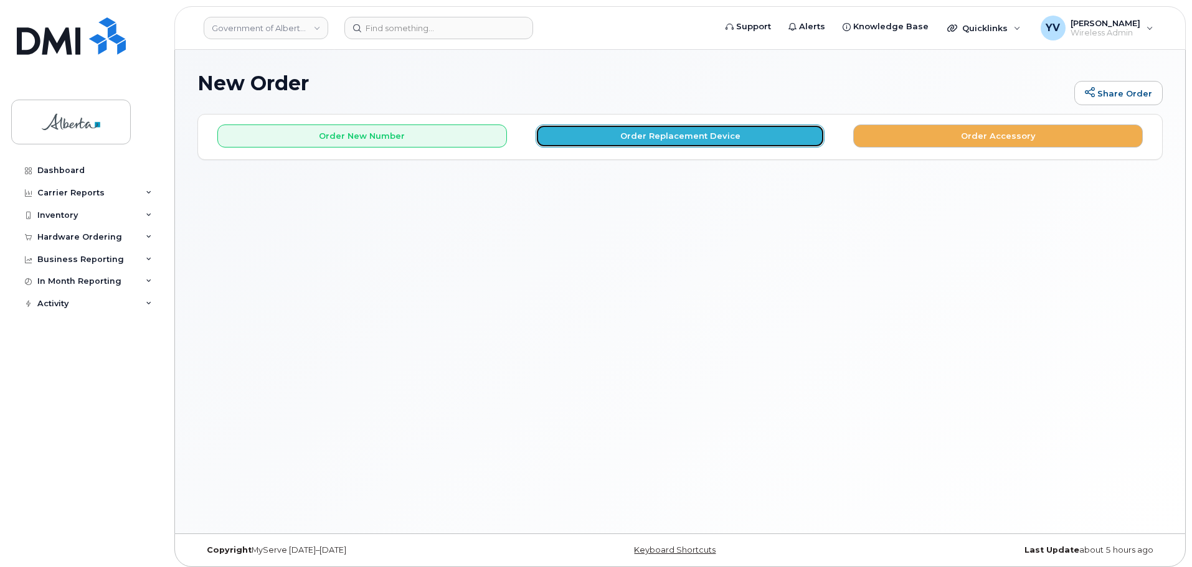
click at [627, 140] on button "Order Replacement Device" at bounding box center [681, 136] width 290 height 23
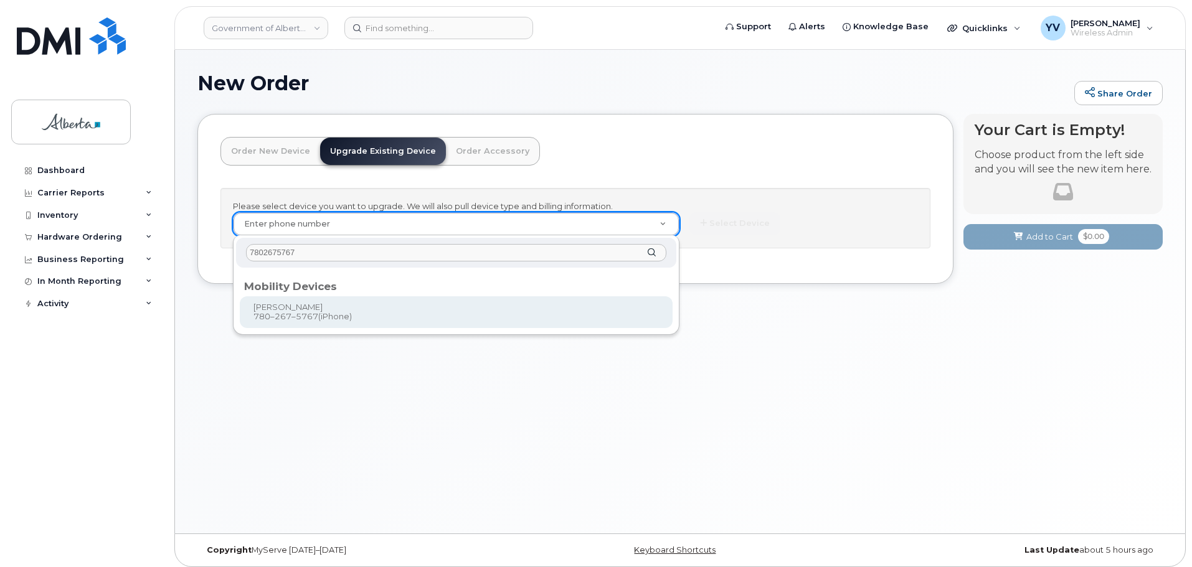
type input "7802675767"
type input "859063"
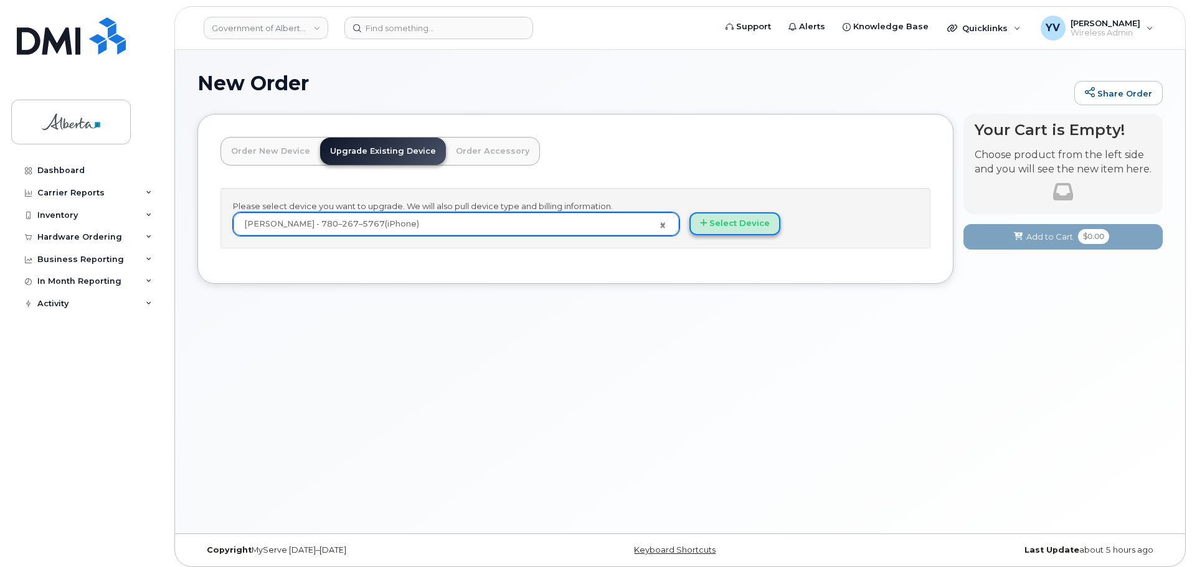
click at [726, 226] on button "Select Device" at bounding box center [734, 223] width 91 height 23
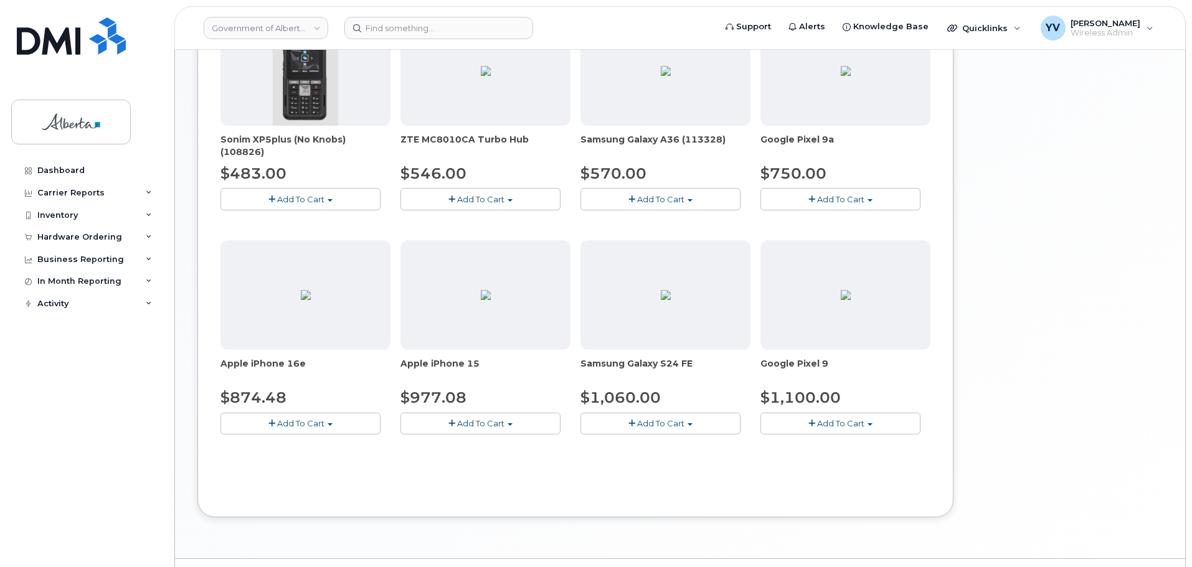
scroll to position [483, 0]
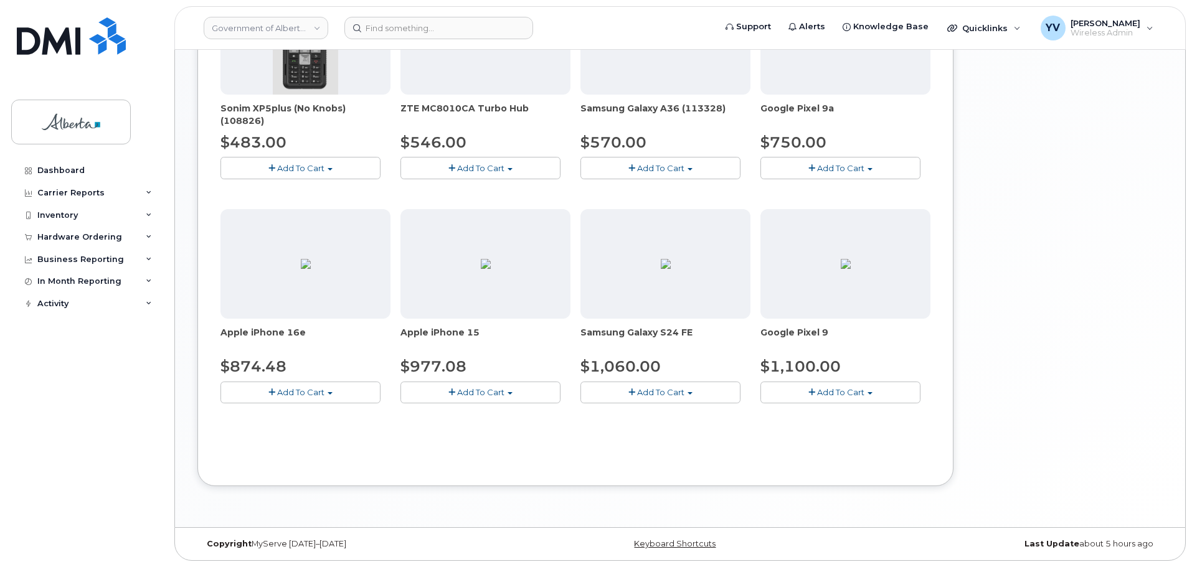
click at [331, 392] on span "button" at bounding box center [330, 393] width 5 height 2
click at [319, 432] on link "$874.48 - 30-day upgrade (128GB model)" at bounding box center [323, 432] width 198 height 16
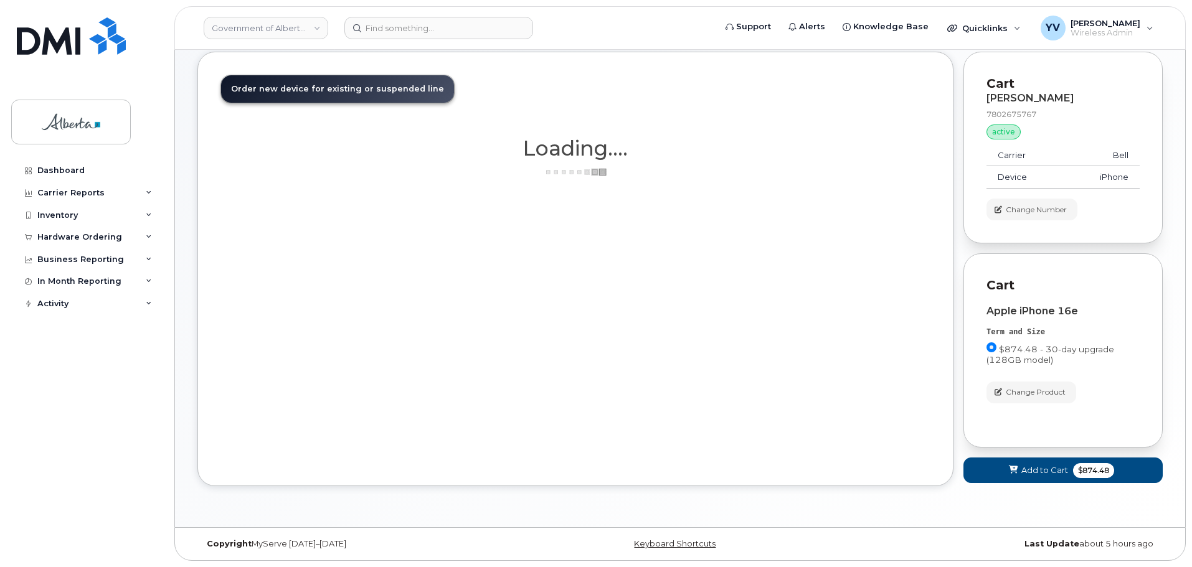
scroll to position [62, 0]
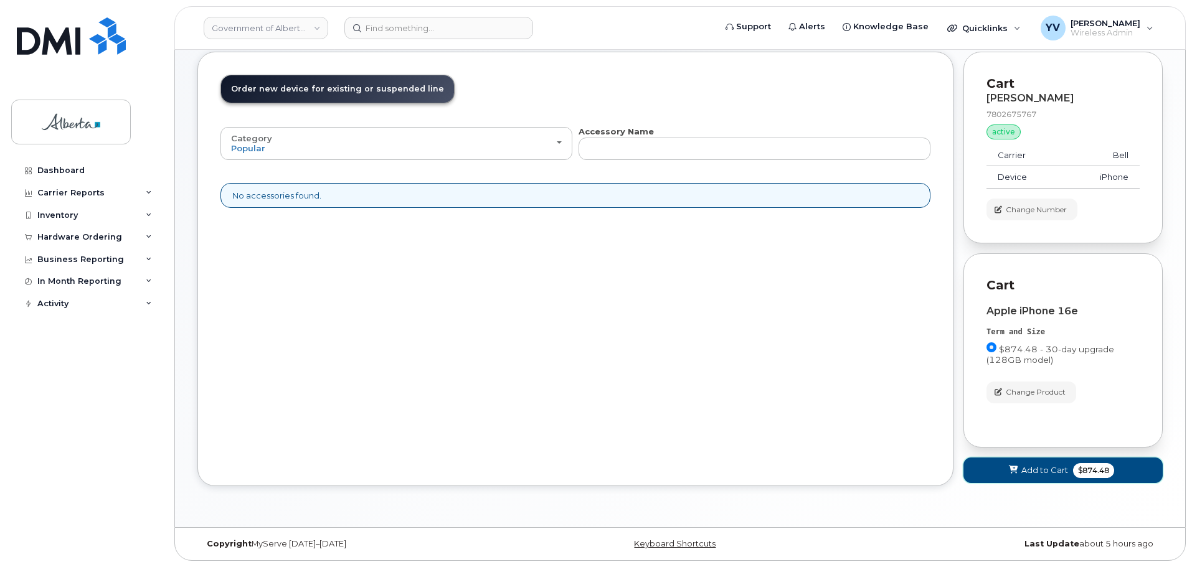
click at [1038, 470] on span "Add to Cart" at bounding box center [1044, 471] width 47 height 12
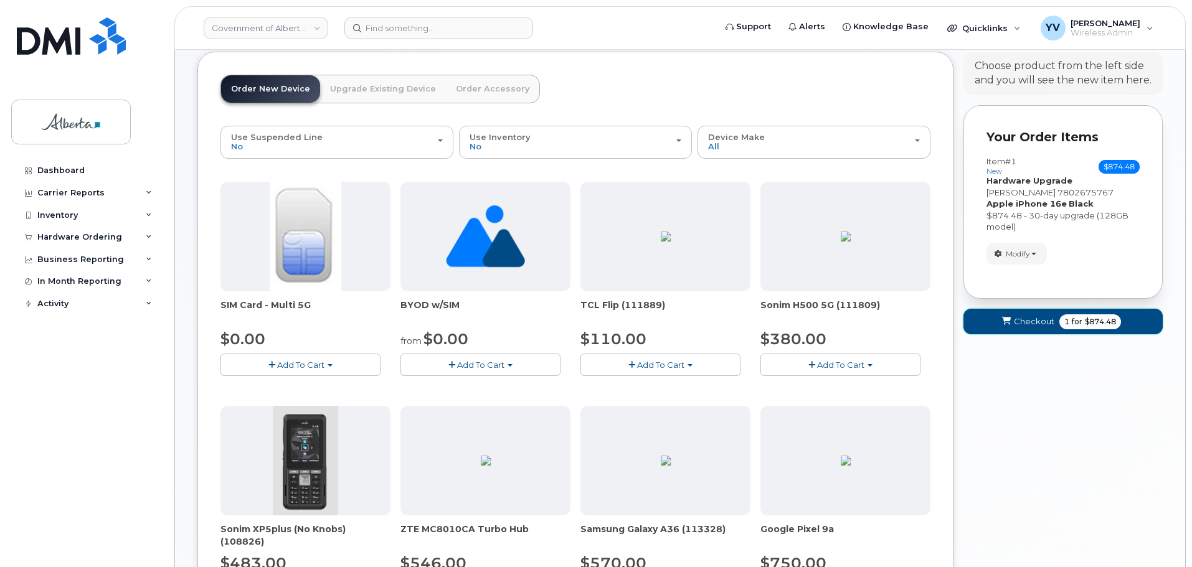
click at [1027, 318] on span "Checkout" at bounding box center [1034, 322] width 40 height 12
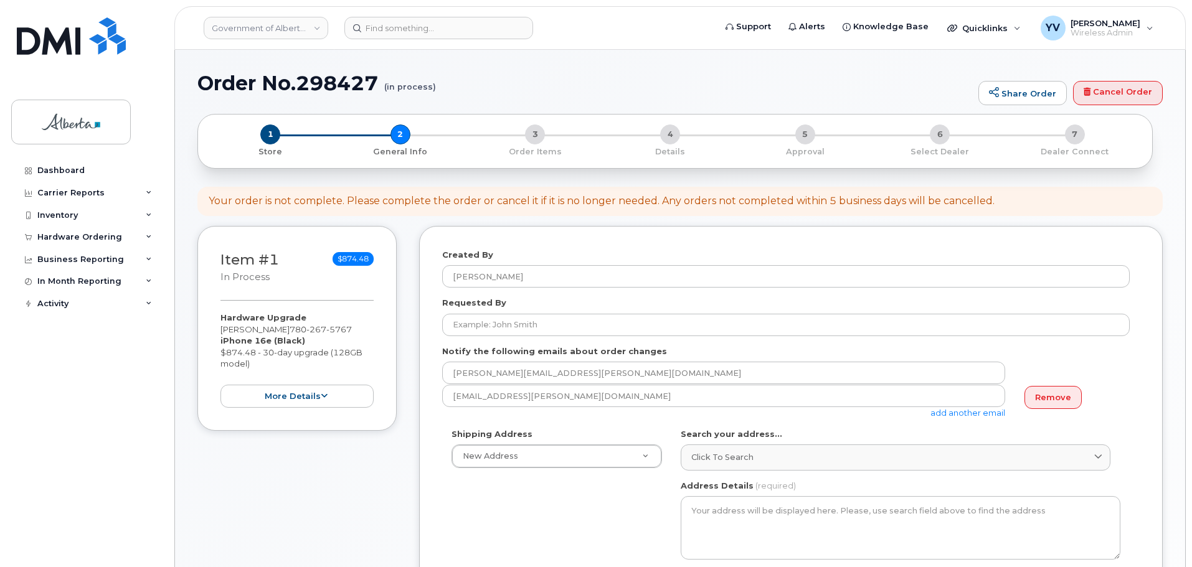
select select
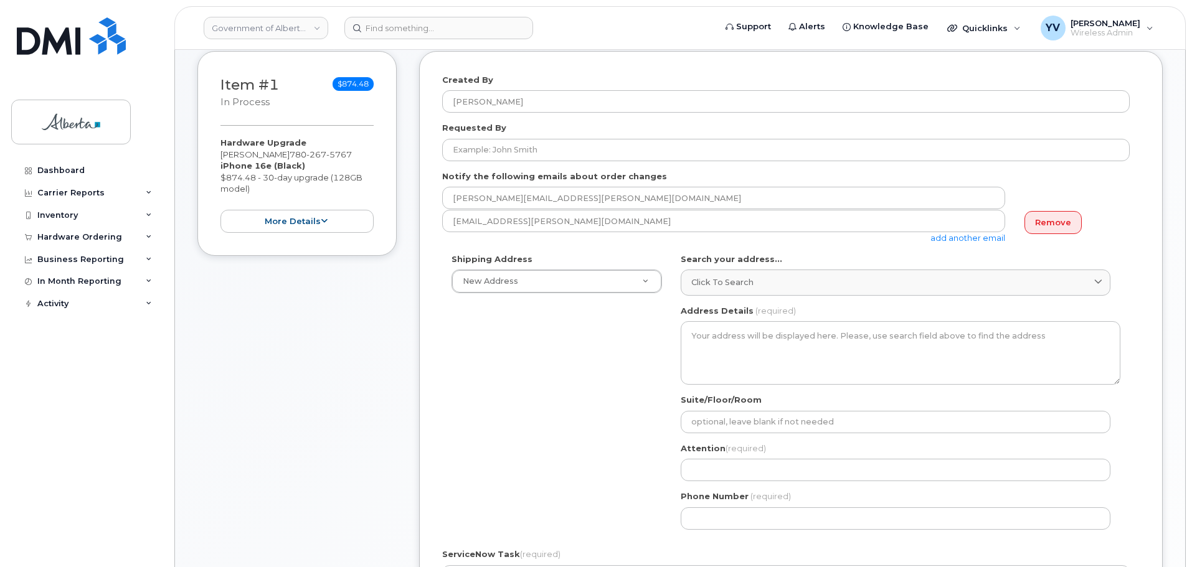
scroll to position [192, 0]
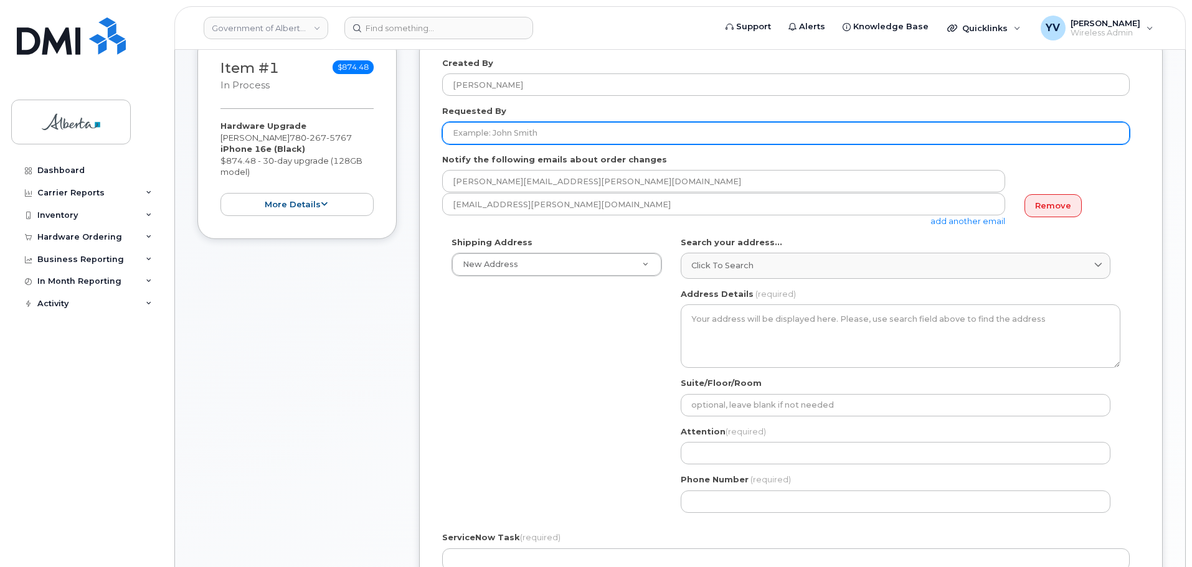
click at [460, 135] on input "Requested By" at bounding box center [786, 133] width 688 height 22
paste input "Jennifer Madadgar"
type input "Jennifer Madadgar"
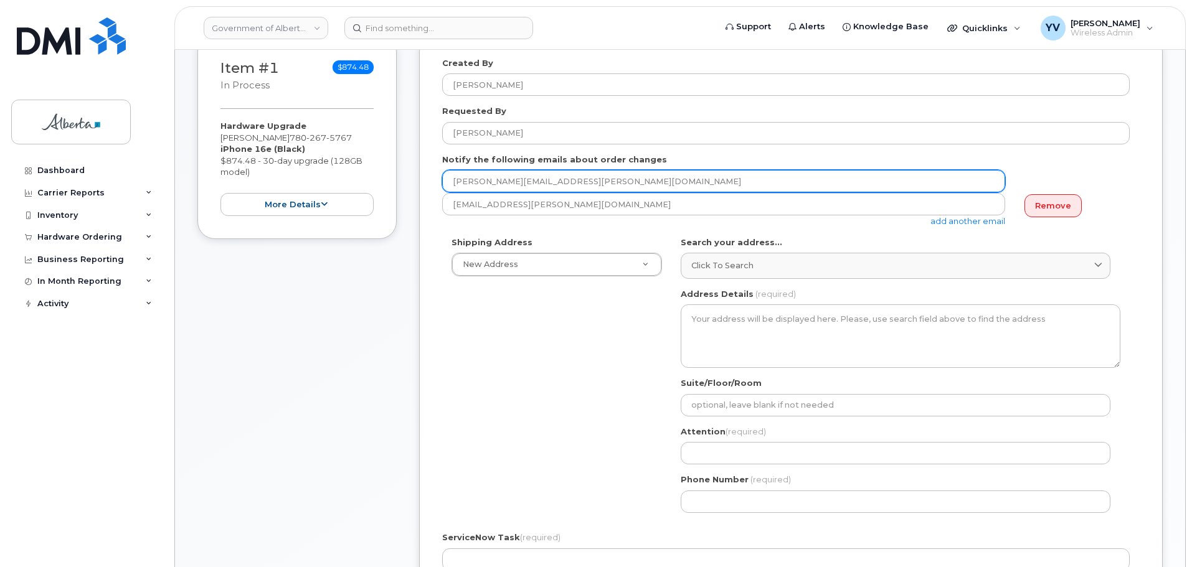
drag, startPoint x: 551, startPoint y: 184, endPoint x: 452, endPoint y: 189, distance: 99.7
click at [452, 189] on input "Aaron.Rose@gov.ab.ca" at bounding box center [723, 181] width 563 height 22
paste input "Jennifer.Madadgar"
type input "Jennifer.Madadgar@gov.ab.ca"
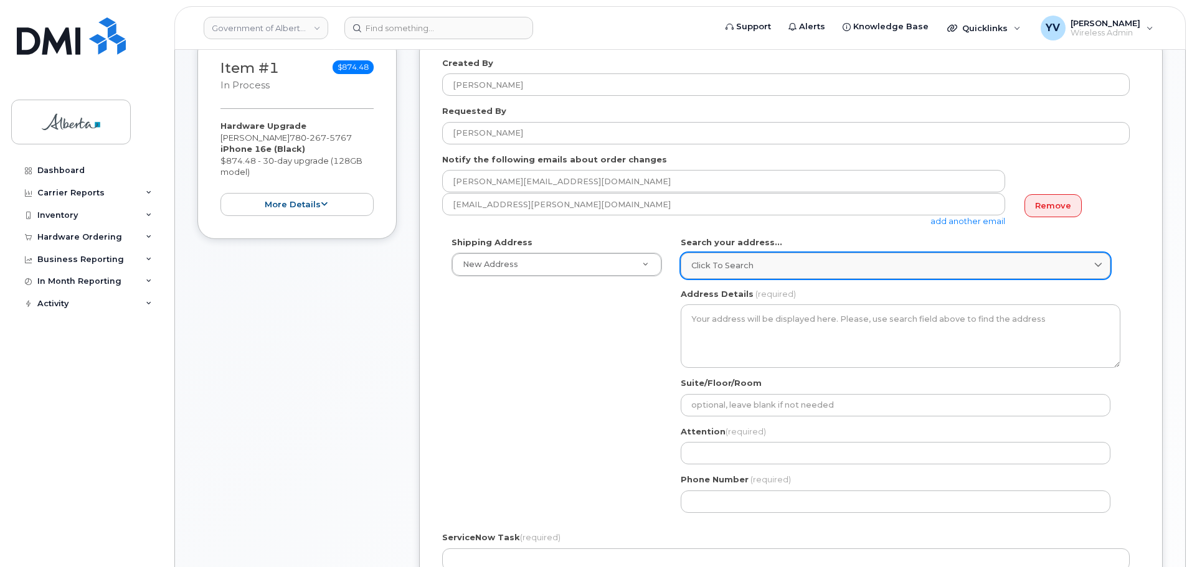
click at [708, 263] on span "Click to search" at bounding box center [722, 266] width 62 height 12
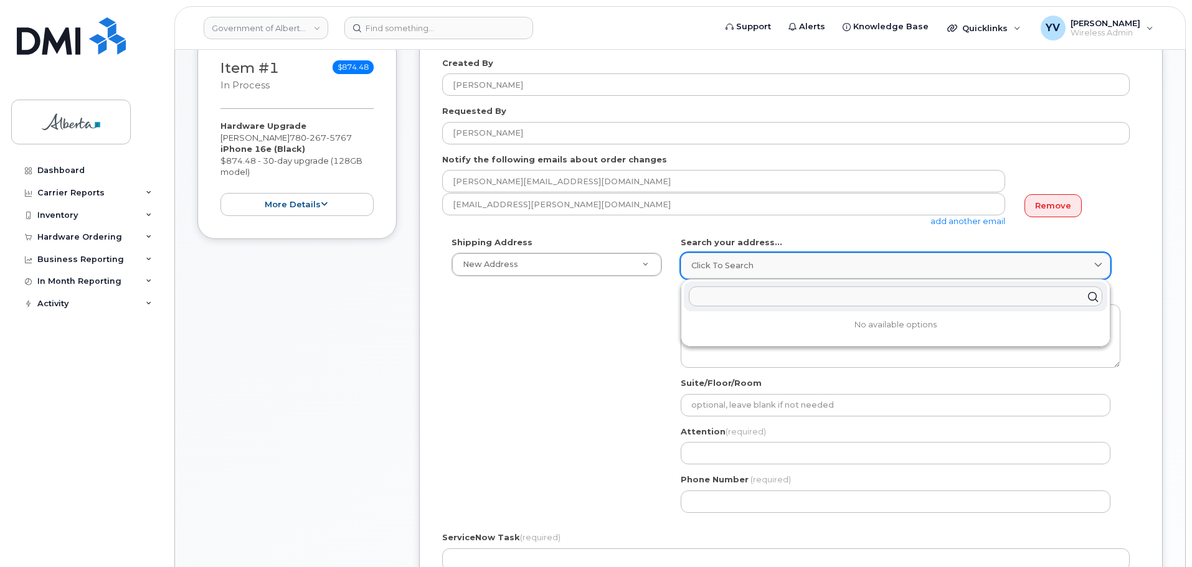
paste input "6950 - 113 Street"
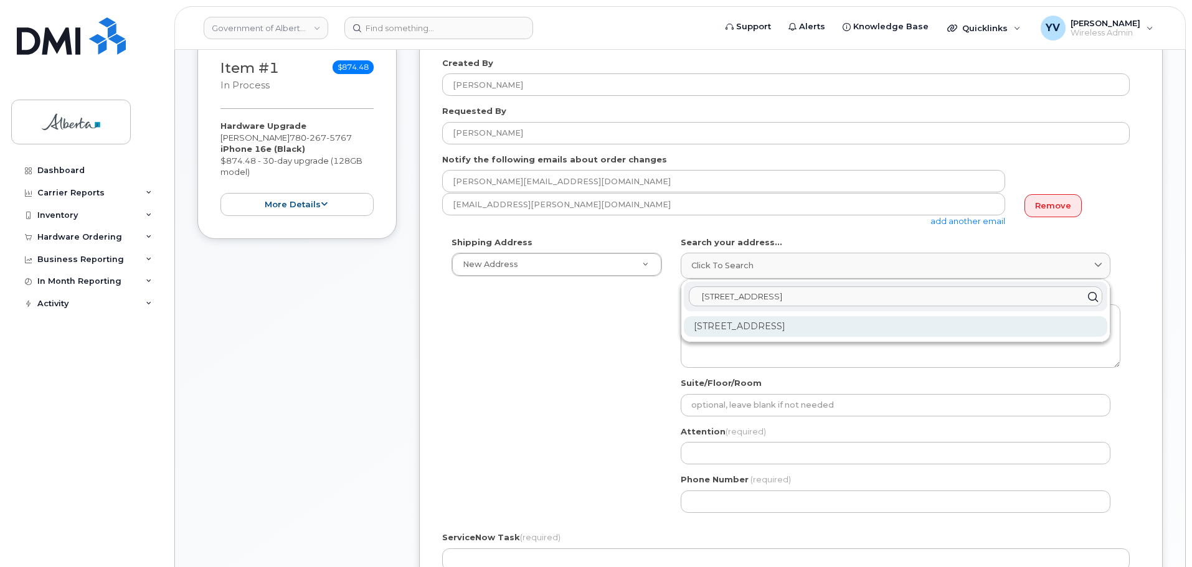
type input "6950 - 113 Street"
click at [784, 326] on div "6950 113 St NW Edmonton AB T6H 5V7" at bounding box center [896, 326] width 424 height 21
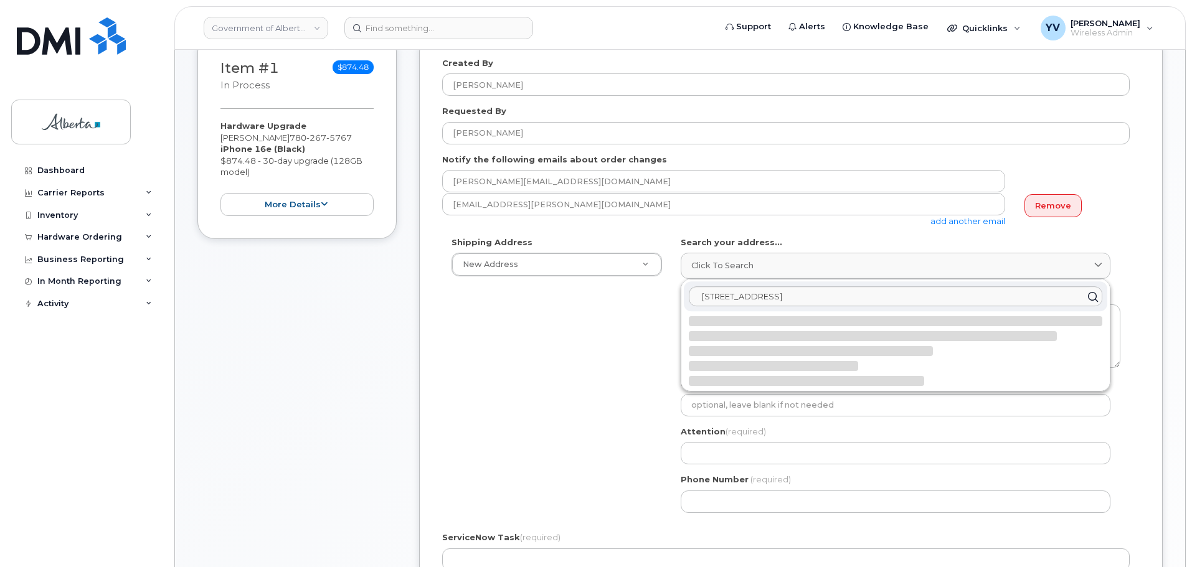
select select
type textarea "6950 113 St NW EDMONTON AB T6H 5V7 CANADA"
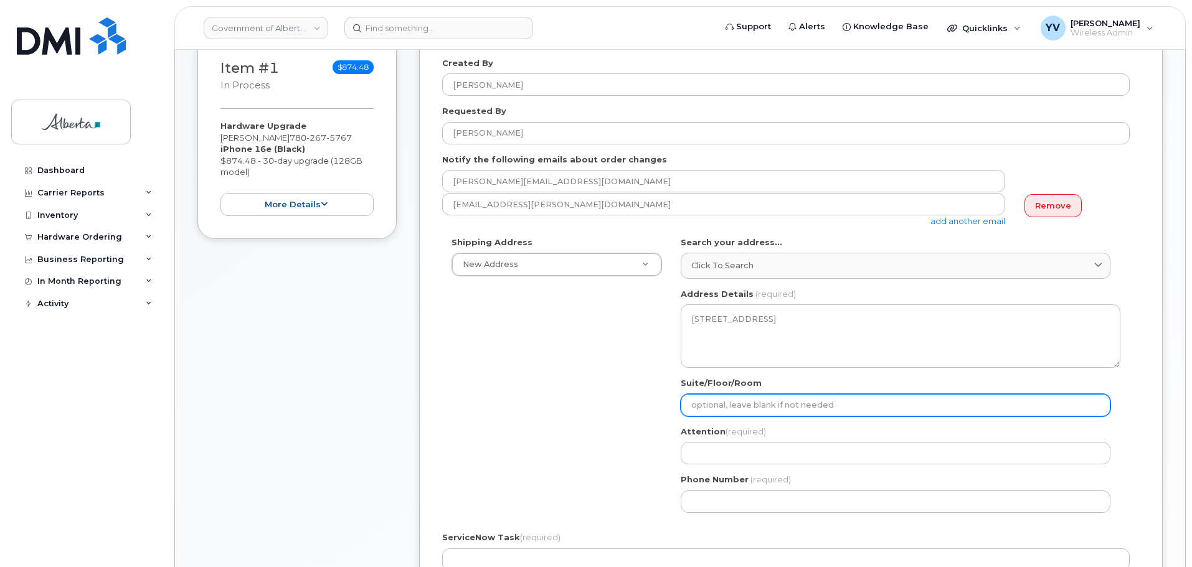
click at [707, 407] on input "Suite/Floor/Room" at bounding box center [896, 405] width 430 height 22
type input "3rd floor"
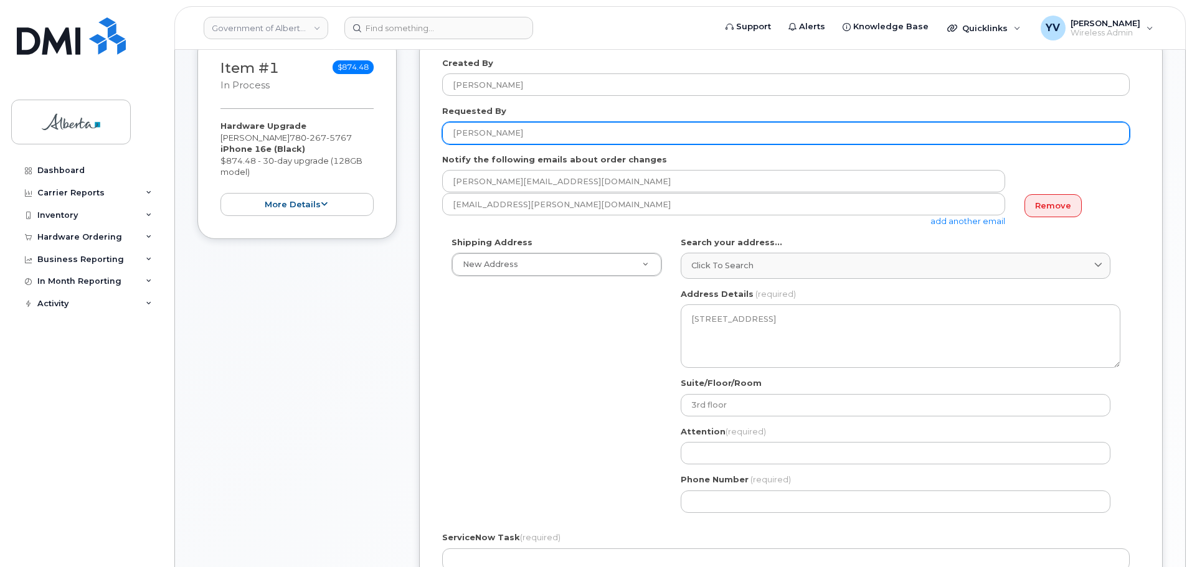
drag, startPoint x: 529, startPoint y: 131, endPoint x: 441, endPoint y: 133, distance: 87.8
click at [441, 133] on div "Created By Yen Vong Requested By Jennifer Madadgar Notify the following emails …" at bounding box center [791, 402] width 744 height 737
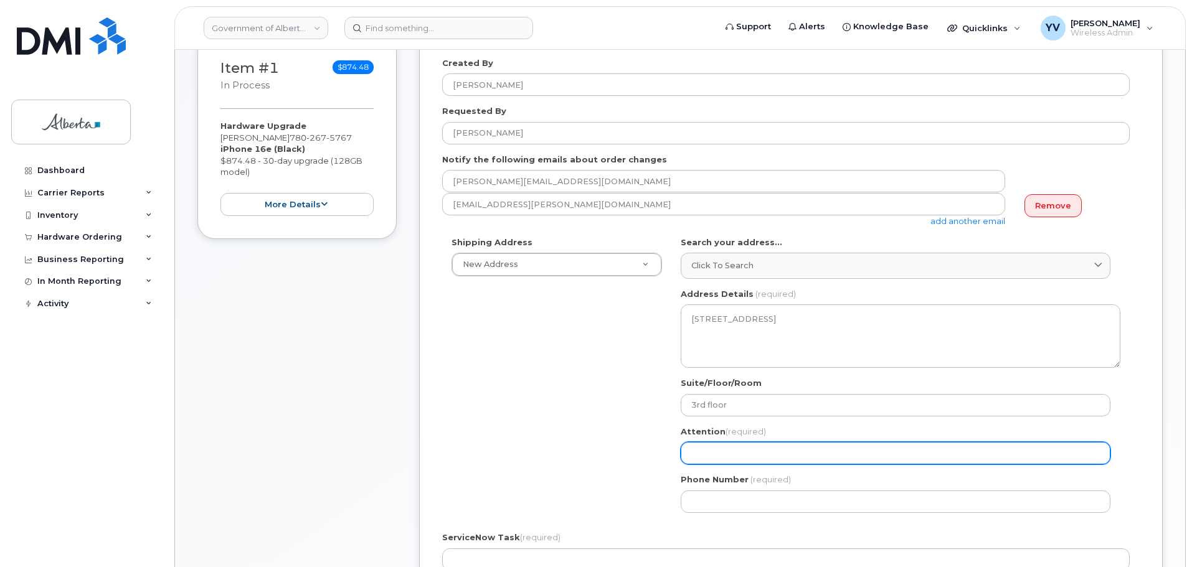
click at [722, 450] on input "Attention (required)" at bounding box center [896, 453] width 430 height 22
paste input "Jennifer Madadgar"
select select
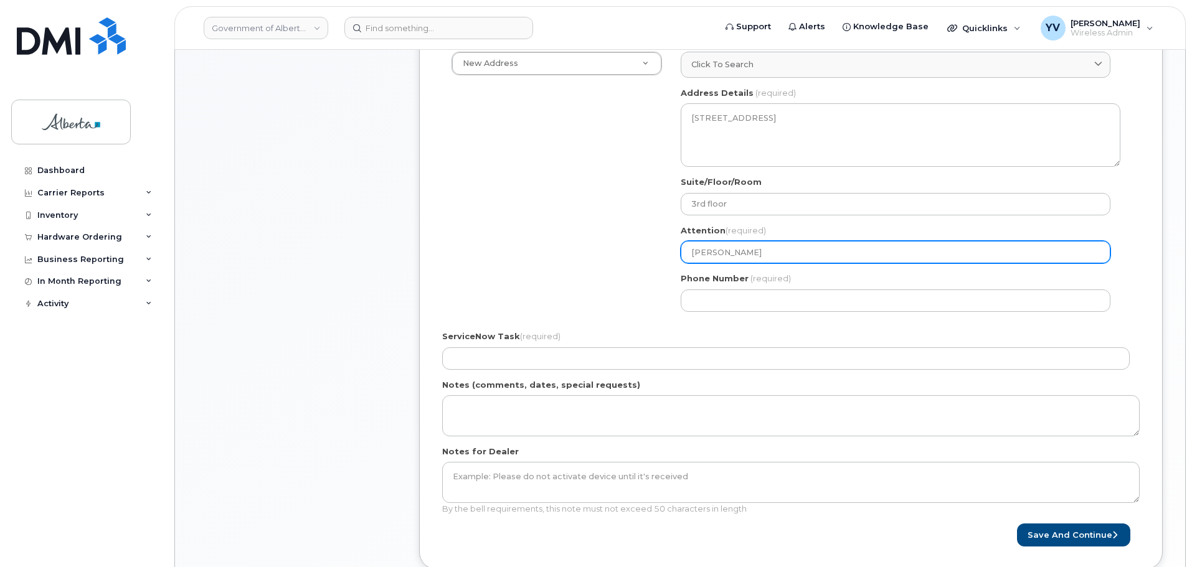
scroll to position [433, 0]
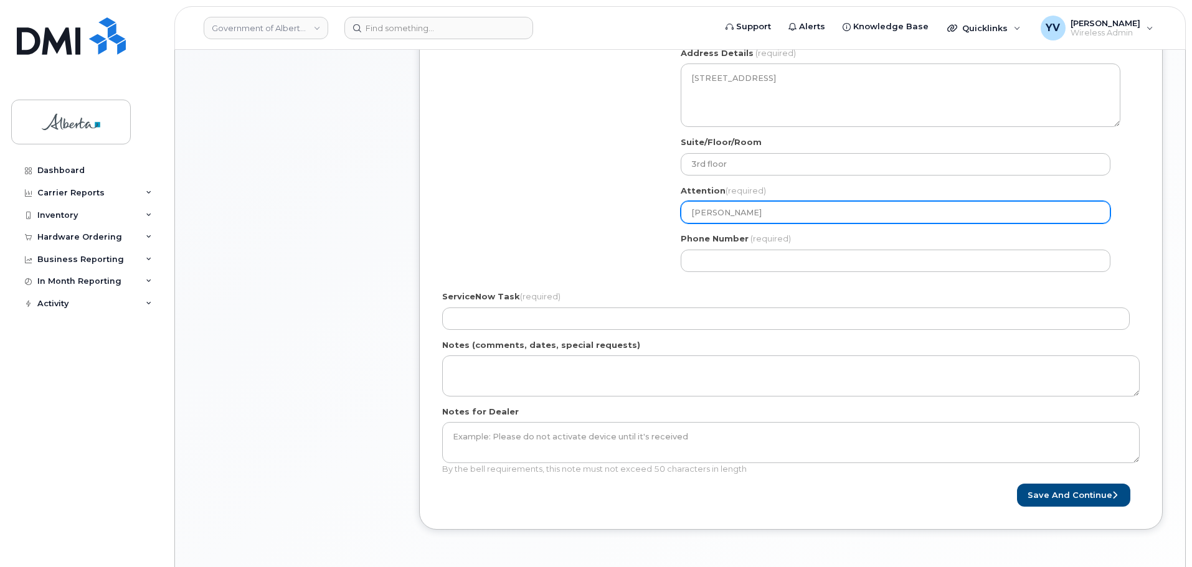
type input "Jennifer Madadgar"
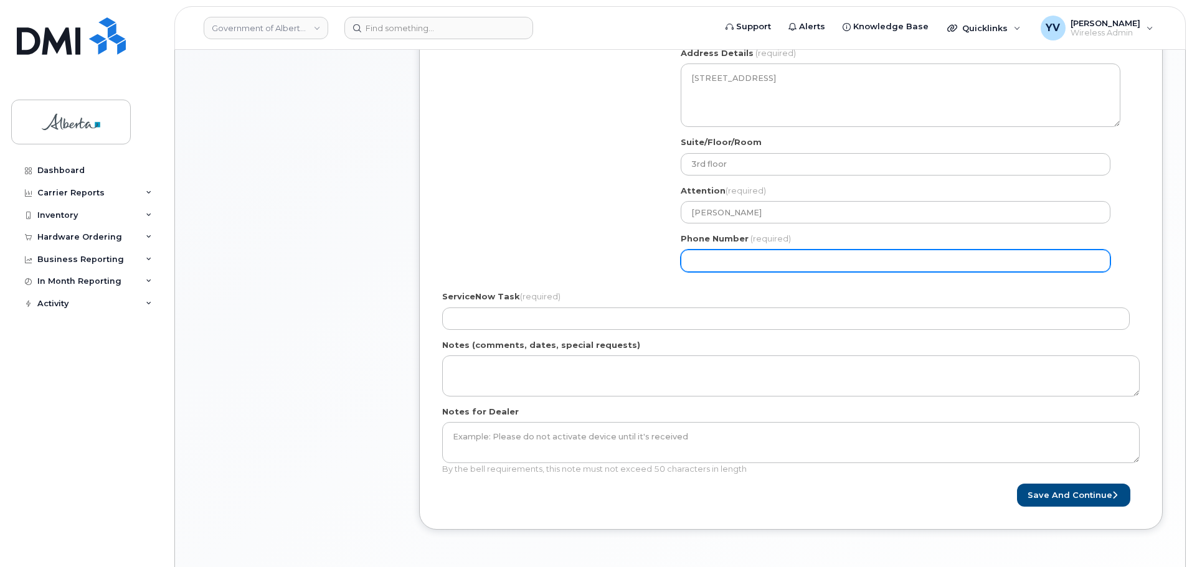
click at [700, 259] on input "Phone Number" at bounding box center [896, 261] width 430 height 22
paste input "7804220410"
select select
type input "7804220410"
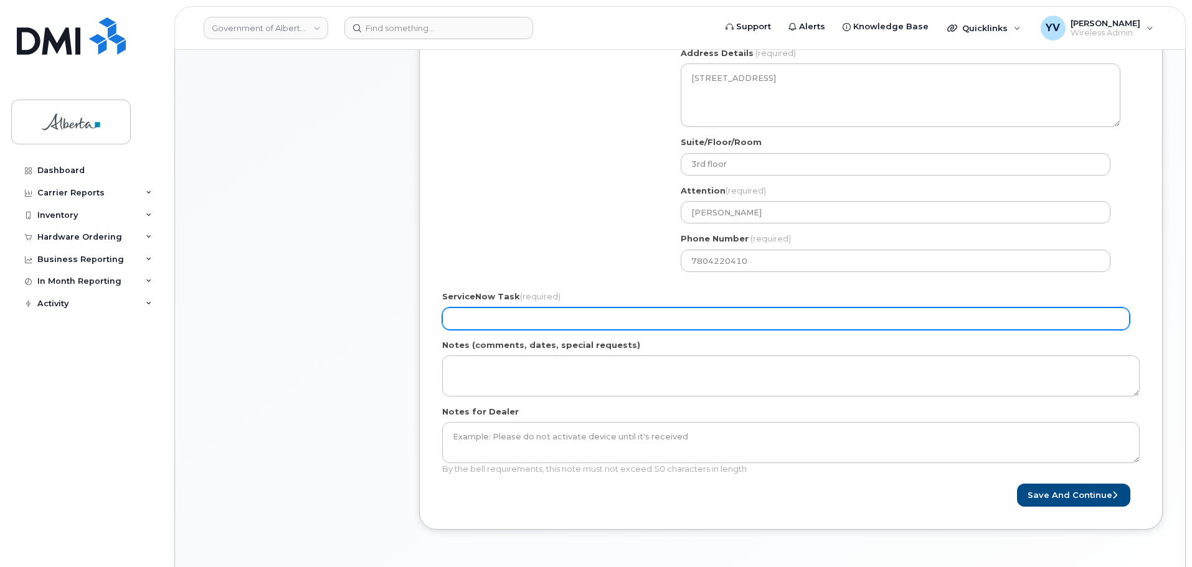
click at [471, 313] on input "ServiceNow Task (required)" at bounding box center [786, 319] width 688 height 22
paste input "SCTASK0832736"
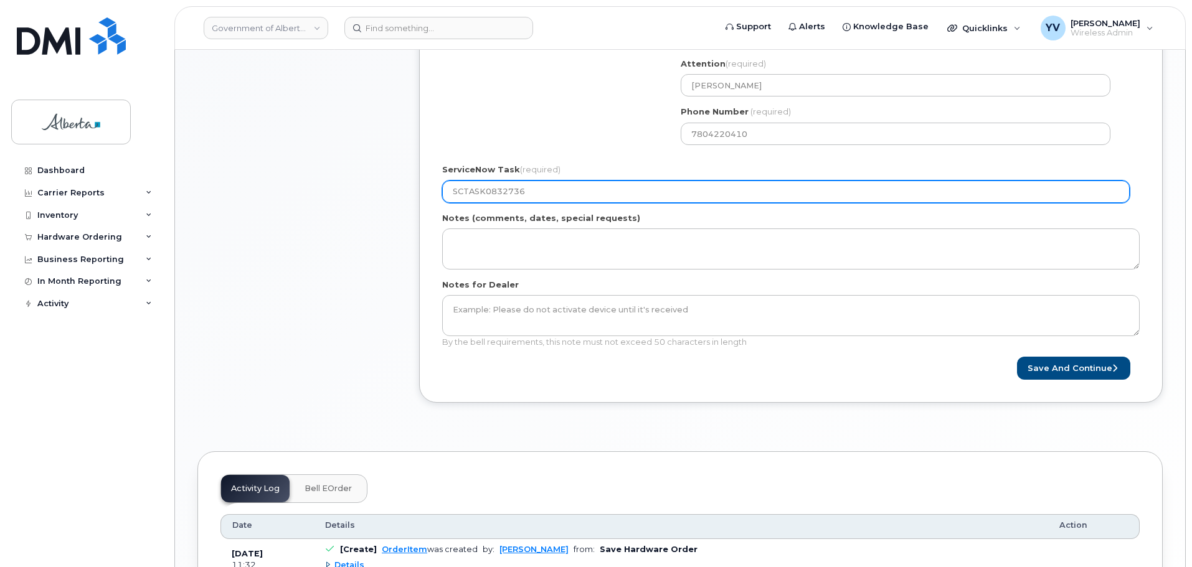
scroll to position [594, 0]
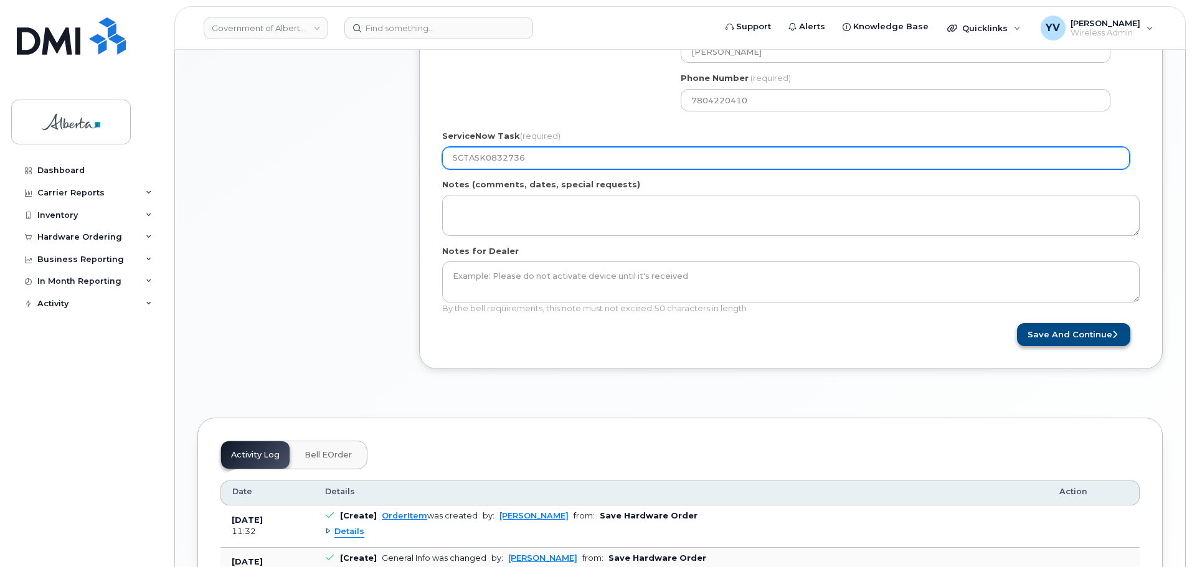
type input "SCTASK0832736"
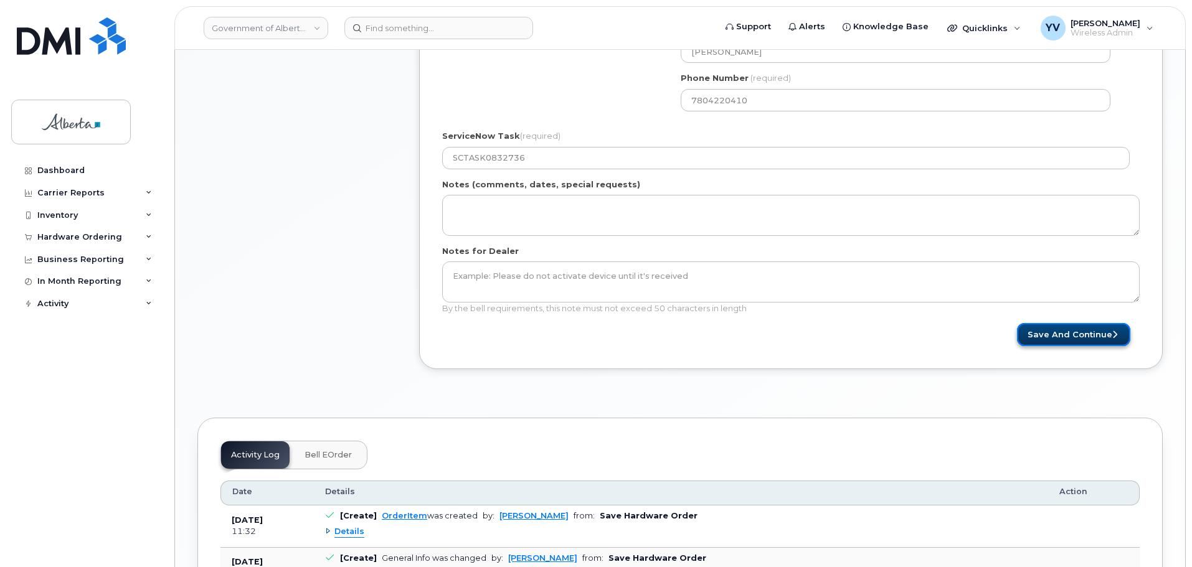
click at [1077, 332] on button "Save and Continue" at bounding box center [1073, 334] width 113 height 23
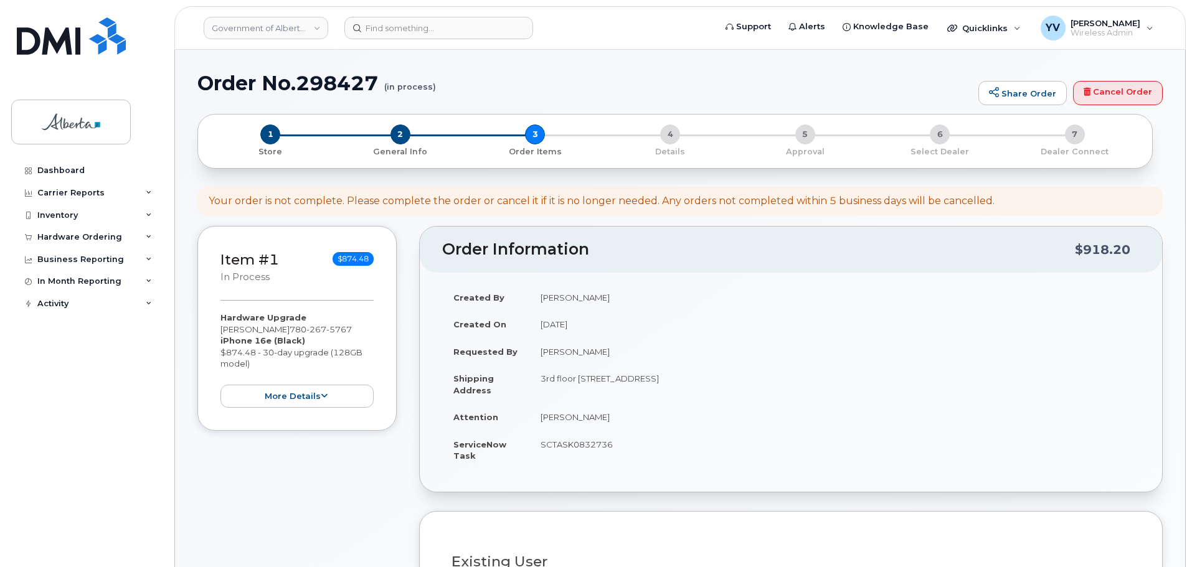
click at [1059, 372] on td "3rd floor [STREET_ADDRESS]" at bounding box center [834, 384] width 610 height 39
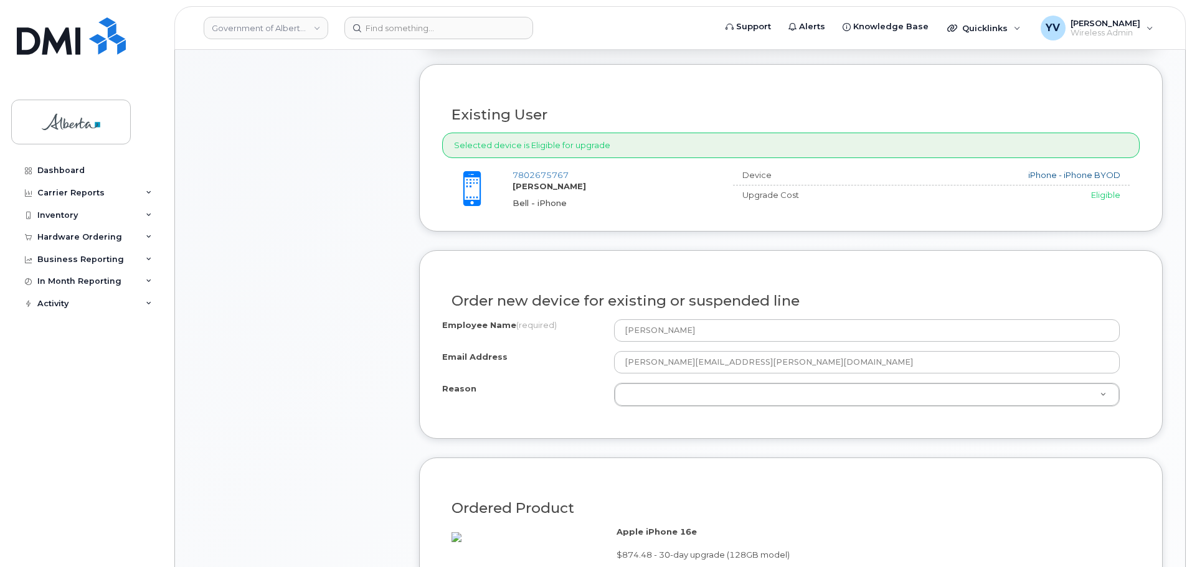
scroll to position [461, 0]
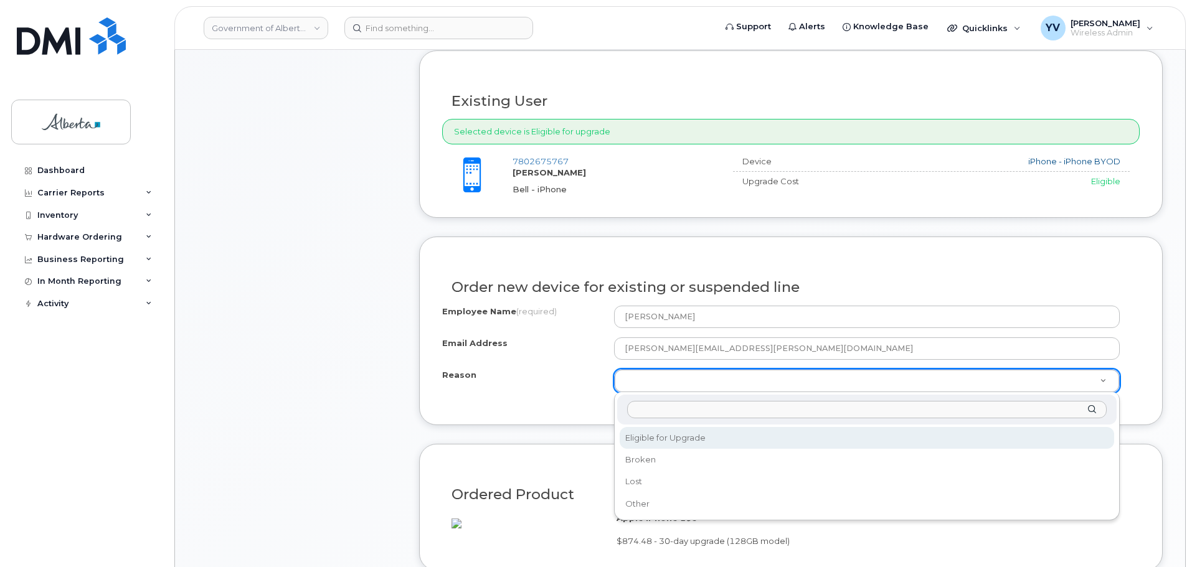
select select "eligible_for_upgrade"
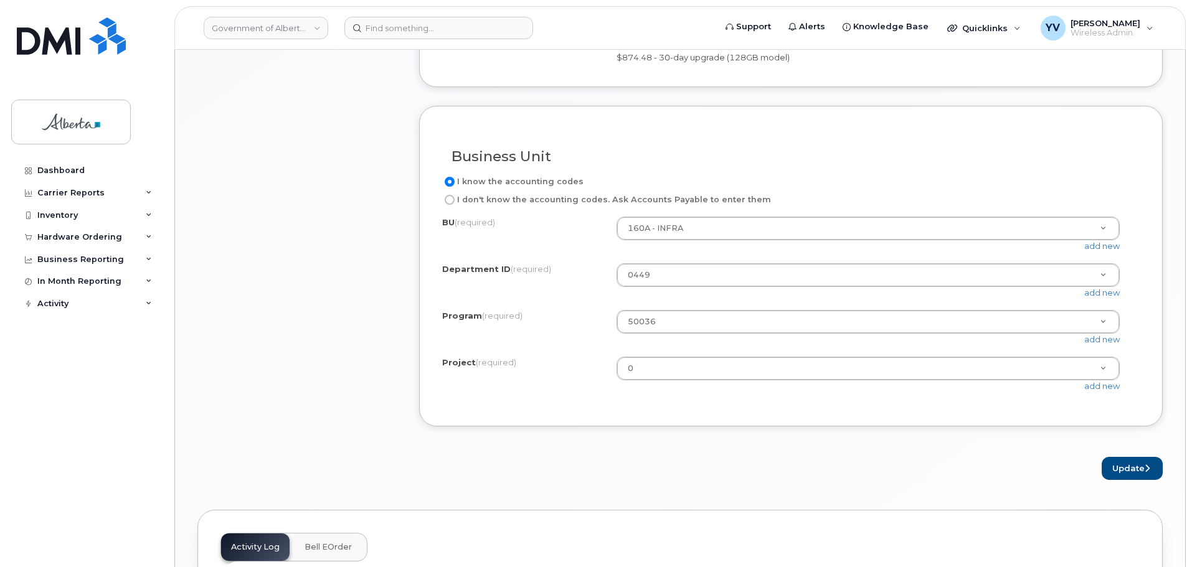
scroll to position [1069, 0]
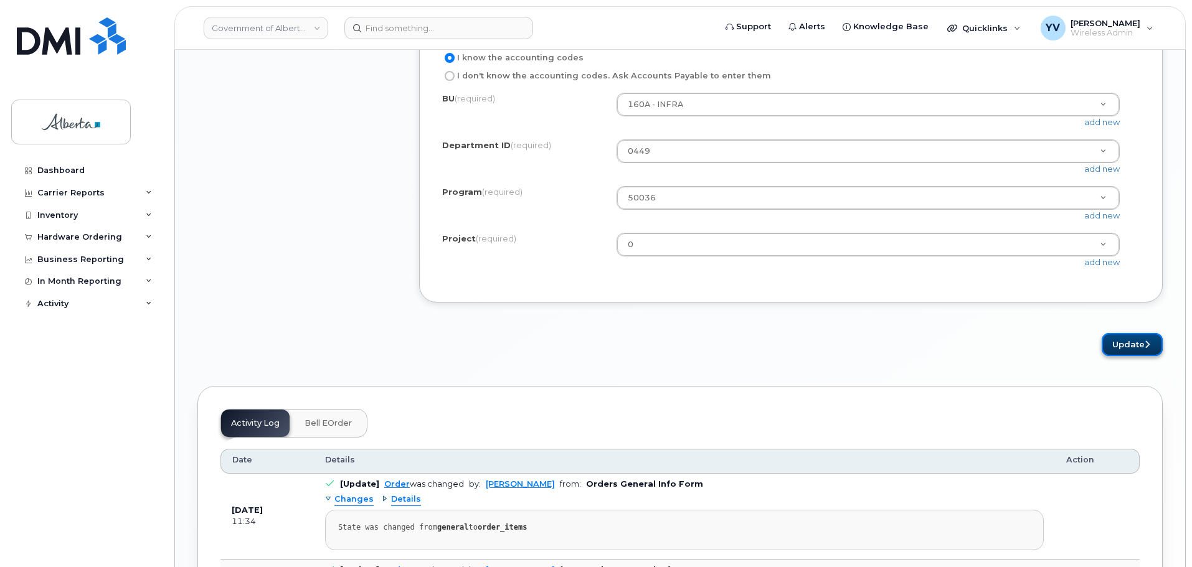
click at [1125, 356] on button "Update" at bounding box center [1132, 344] width 61 height 23
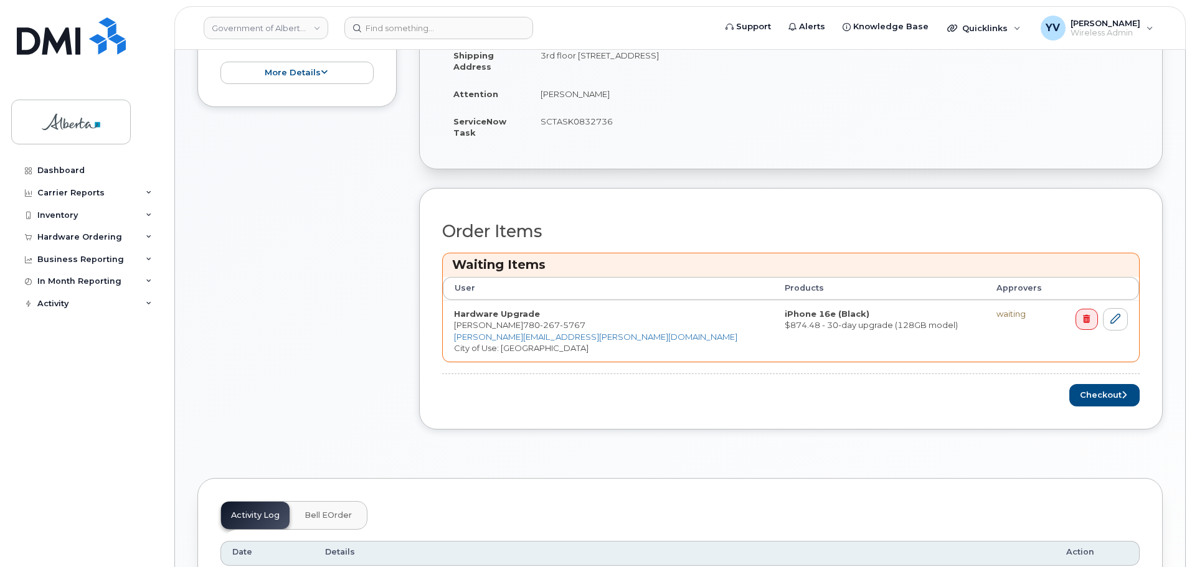
scroll to position [405, 0]
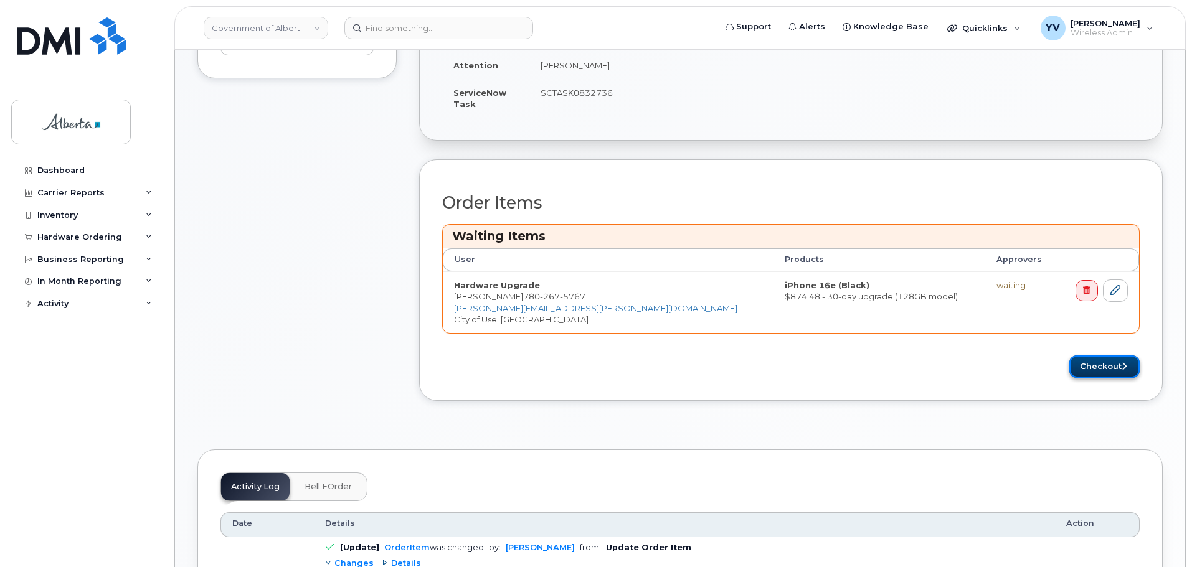
click at [1096, 363] on button "Checkout" at bounding box center [1104, 367] width 70 height 23
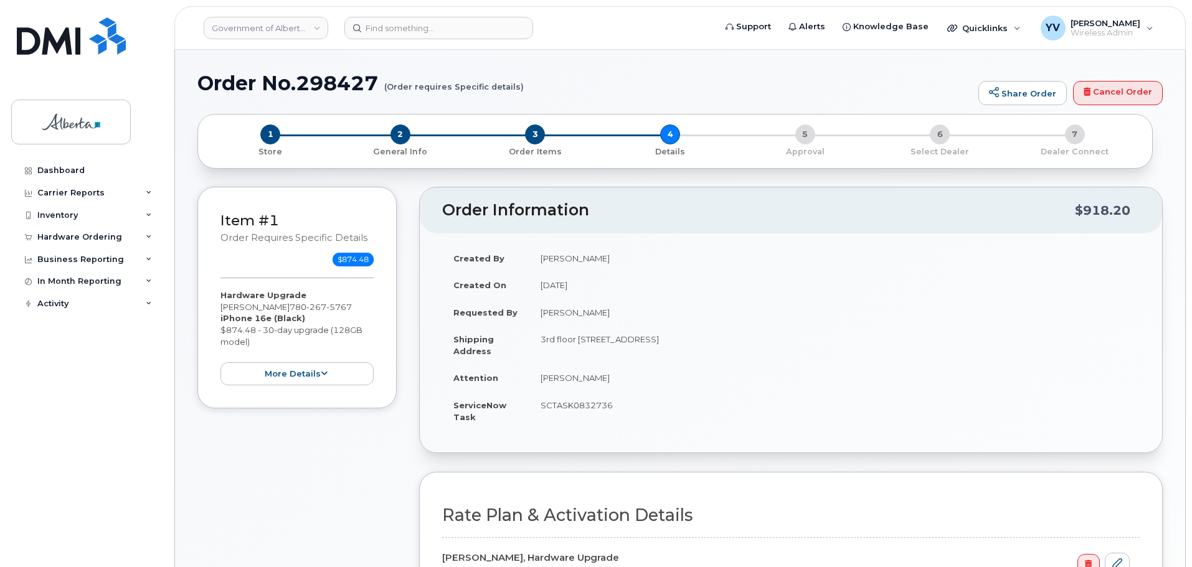
select select
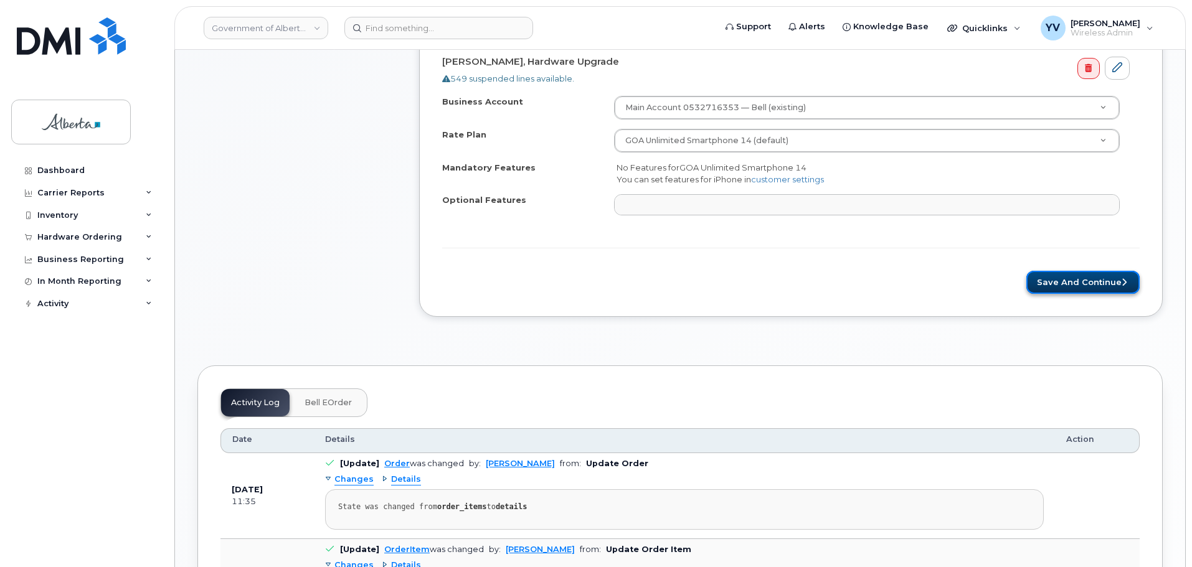
click at [1076, 275] on button "Save and Continue" at bounding box center [1082, 282] width 113 height 23
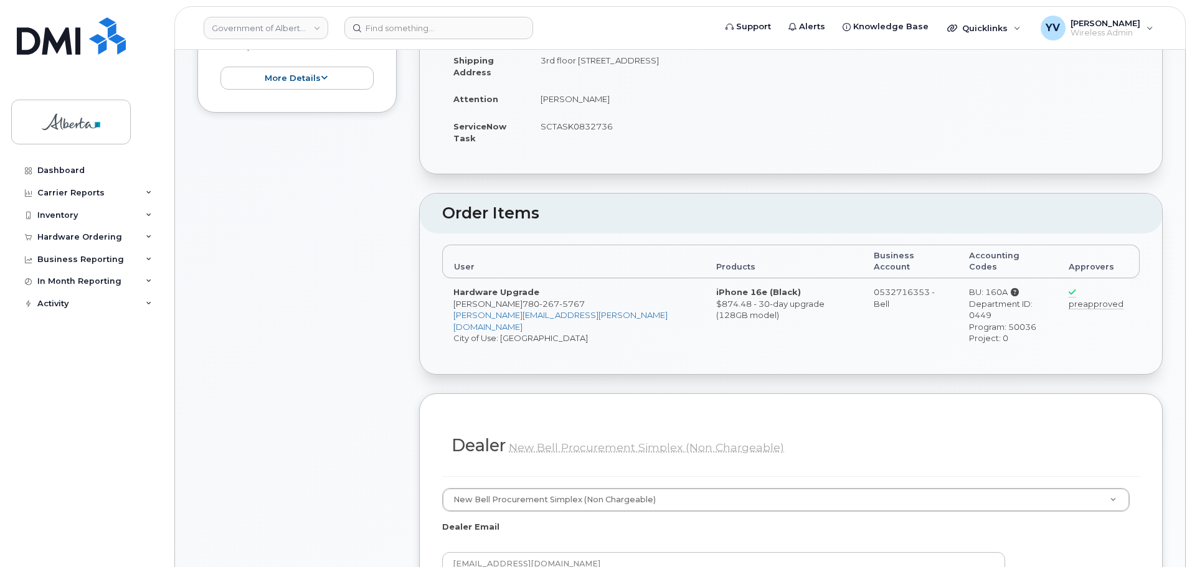
scroll to position [580, 0]
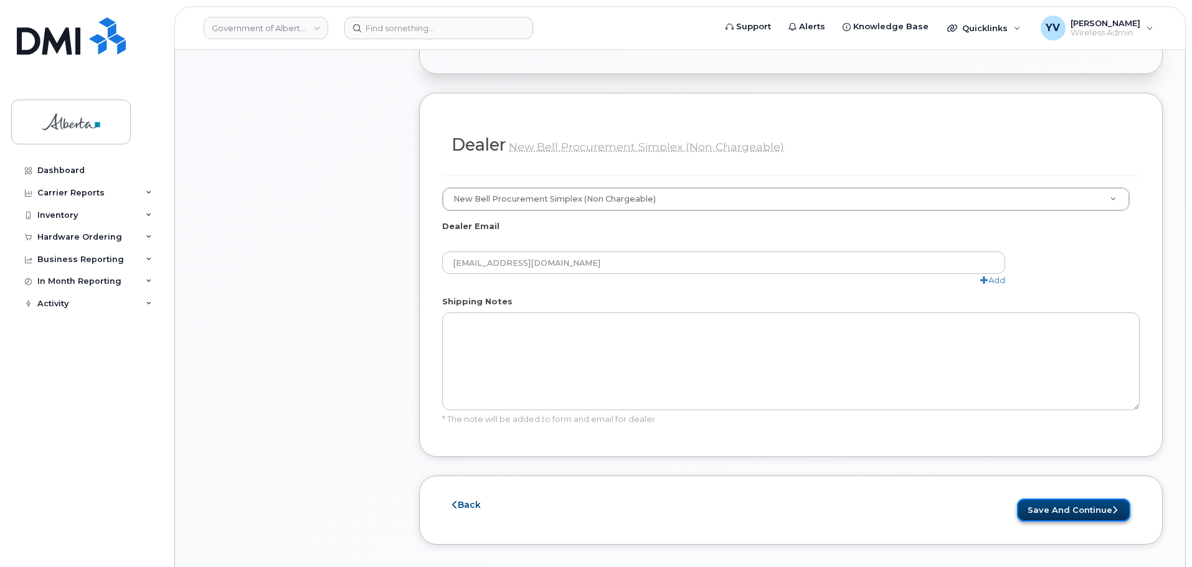
click at [1077, 499] on button "Save and Continue" at bounding box center [1073, 510] width 113 height 23
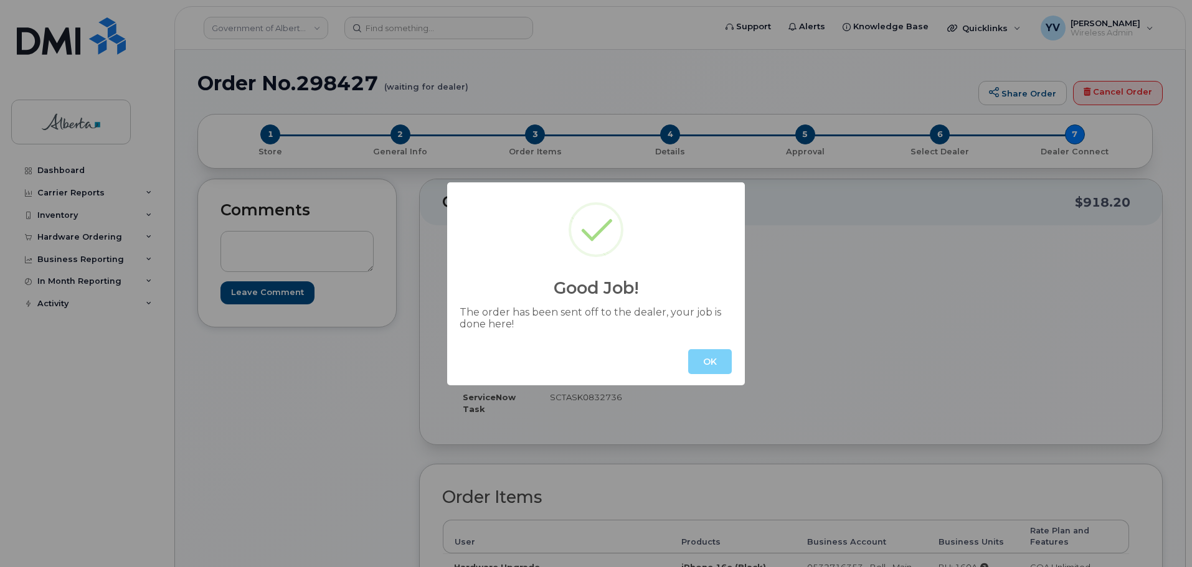
click at [706, 353] on button "OK" at bounding box center [710, 361] width 44 height 25
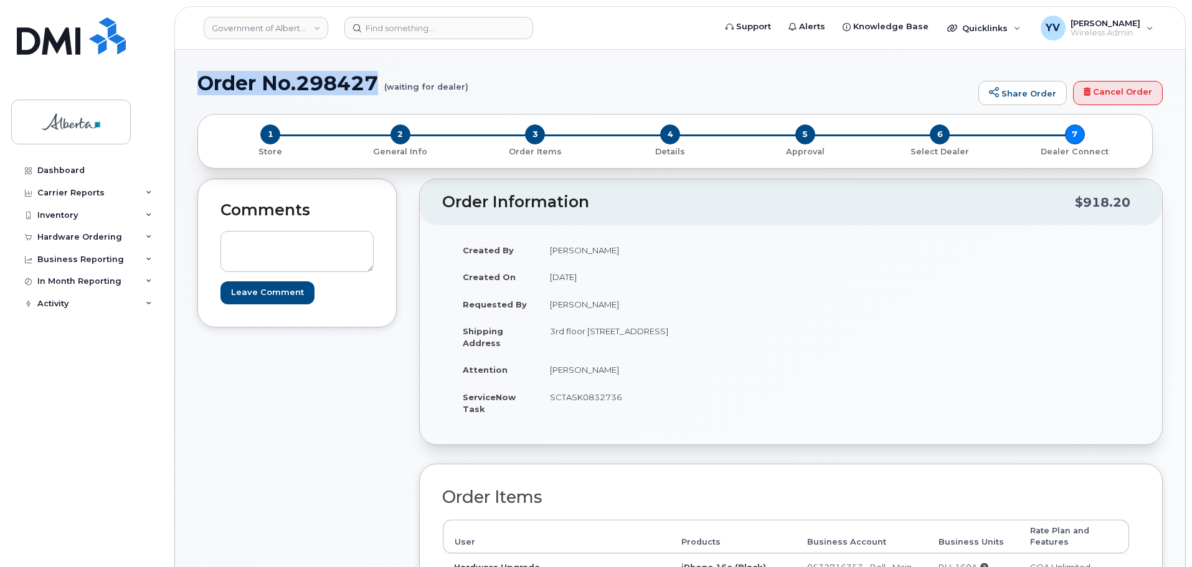
drag, startPoint x: 380, startPoint y: 77, endPoint x: 202, endPoint y: 88, distance: 178.5
click at [202, 88] on h1 "Order No.298427 (waiting for dealer)" at bounding box center [584, 83] width 775 height 22
copy h1 "Order No.298427"
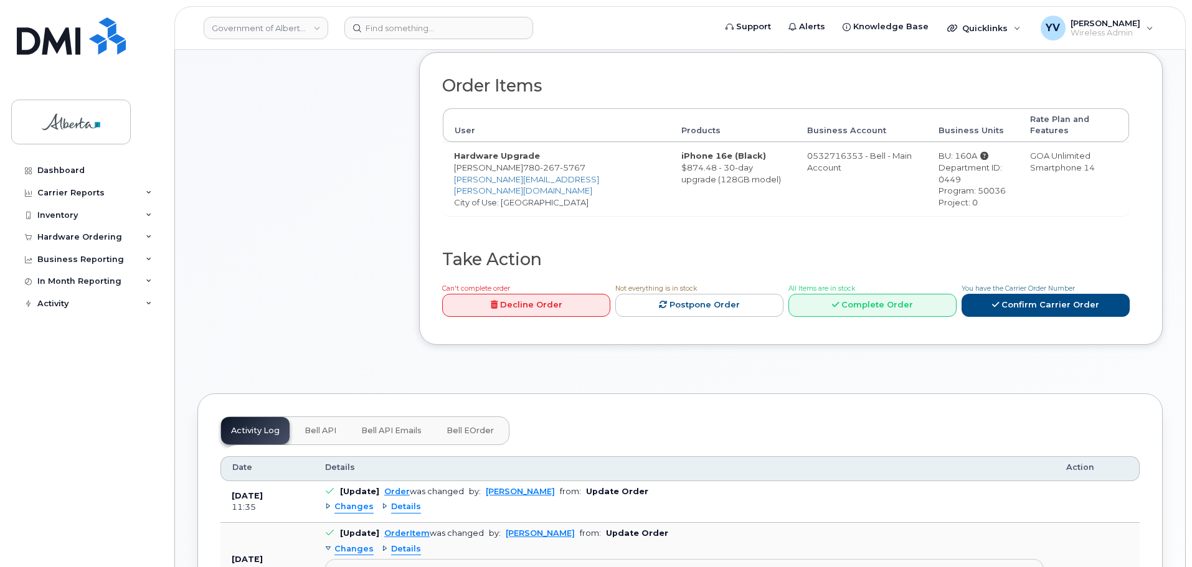
scroll to position [418, 0]
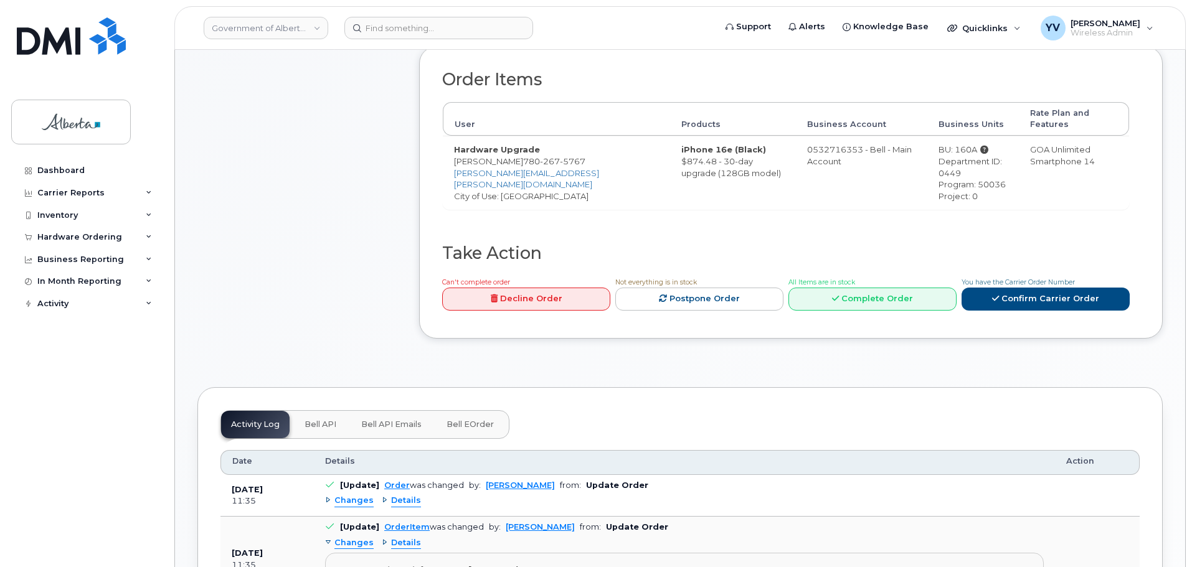
click at [311, 420] on span "Bell API" at bounding box center [321, 425] width 32 height 10
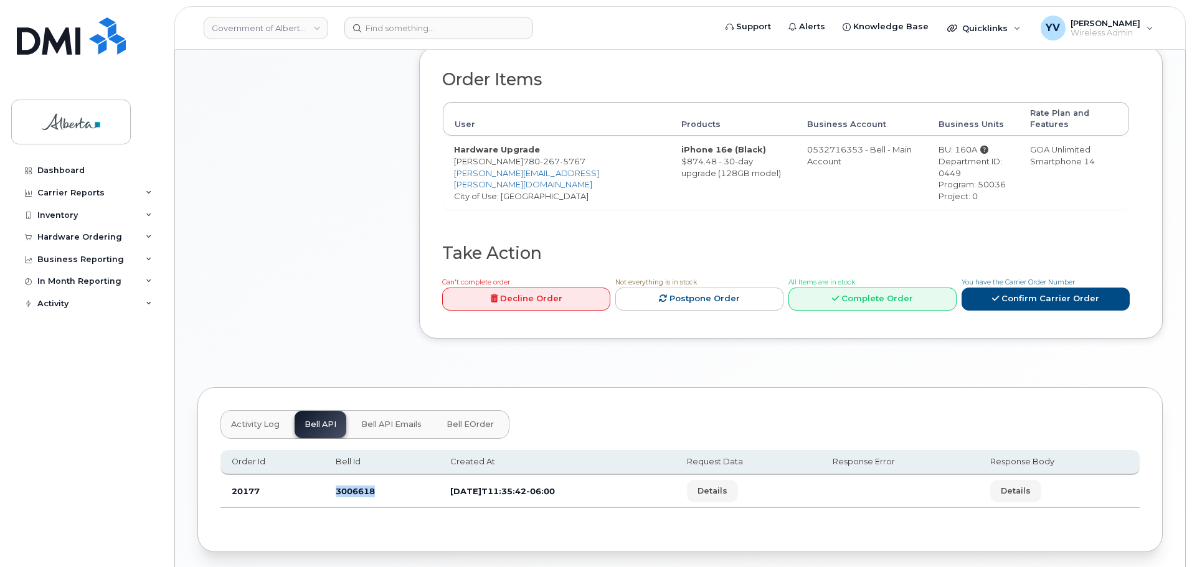
drag, startPoint x: 380, startPoint y: 481, endPoint x: 334, endPoint y: 485, distance: 45.6
click at [334, 485] on td "3006618" at bounding box center [381, 491] width 115 height 33
copy td "3006618"
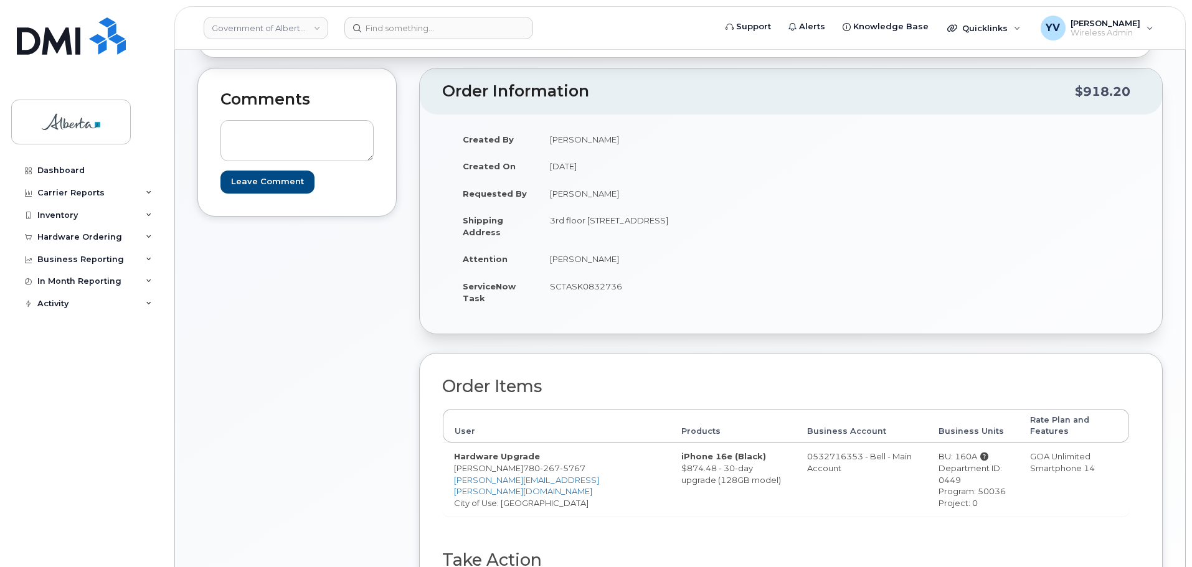
scroll to position [109, 0]
